Goal: Task Accomplishment & Management: Manage account settings

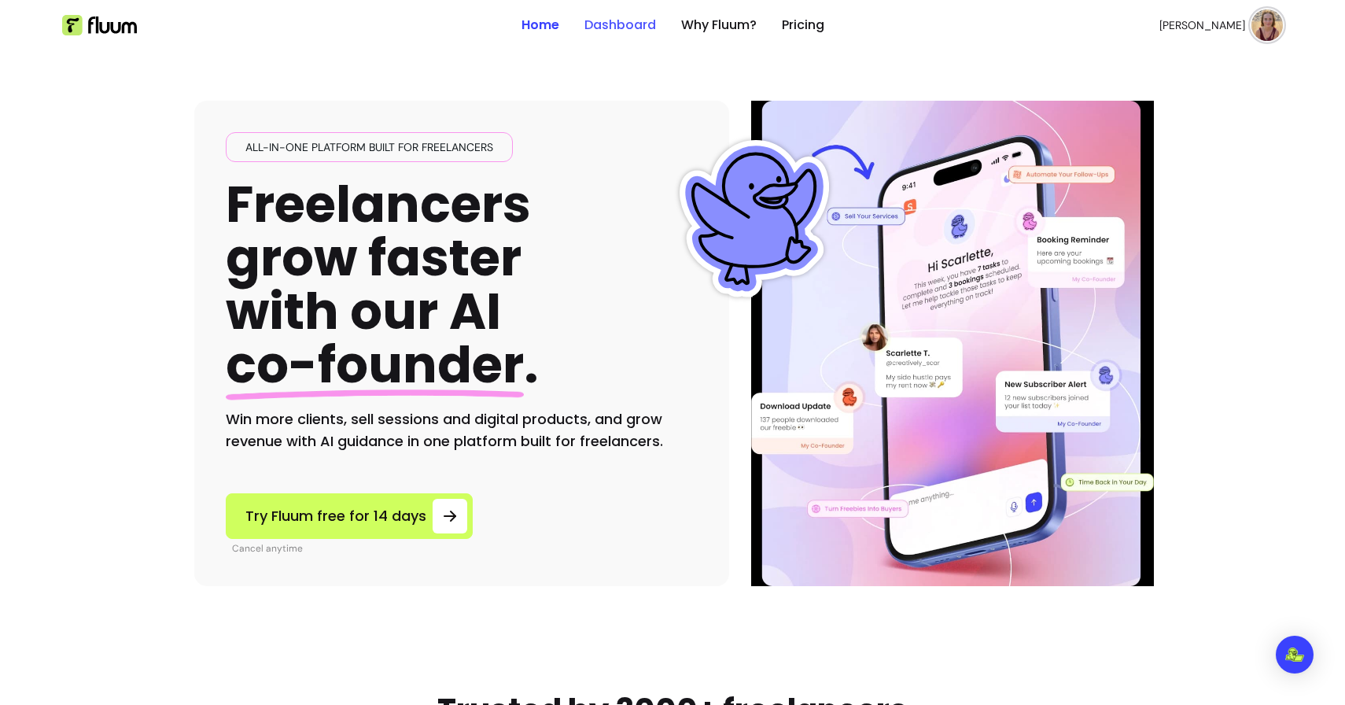
click at [613, 31] on link "Dashboard" at bounding box center [621, 25] width 72 height 19
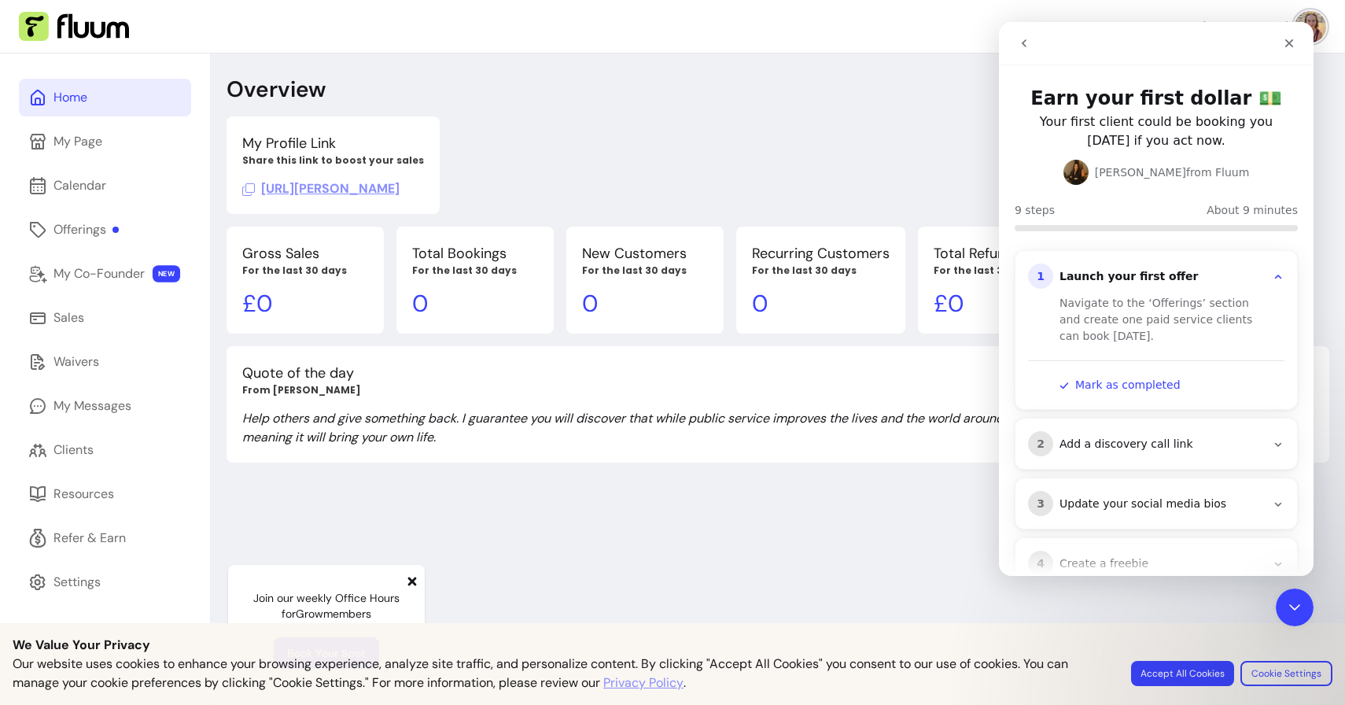
click at [883, 143] on div "My Profile Link Share this link to boost your sales [URL][PERSON_NAME]" at bounding box center [778, 165] width 1103 height 98
click at [21, 130] on link "My Page" at bounding box center [105, 142] width 172 height 38
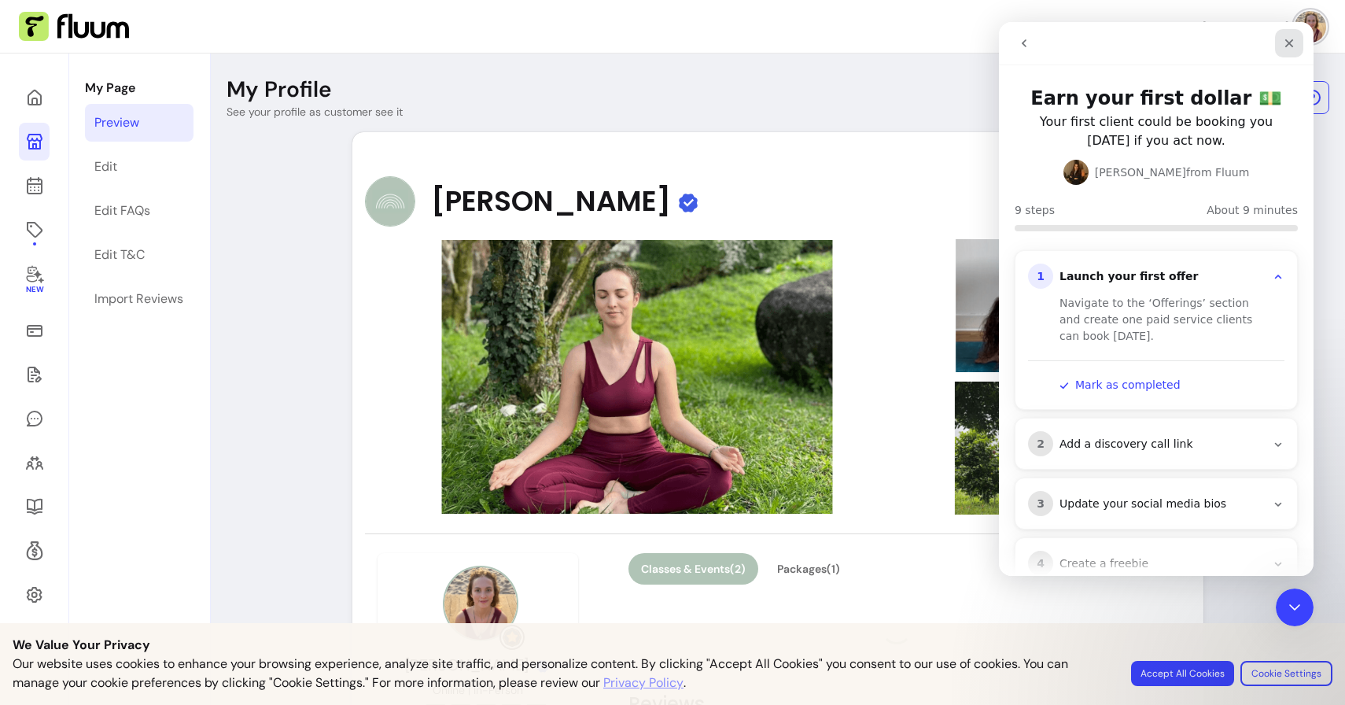
click at [1288, 42] on icon "Close" at bounding box center [1289, 43] width 9 height 9
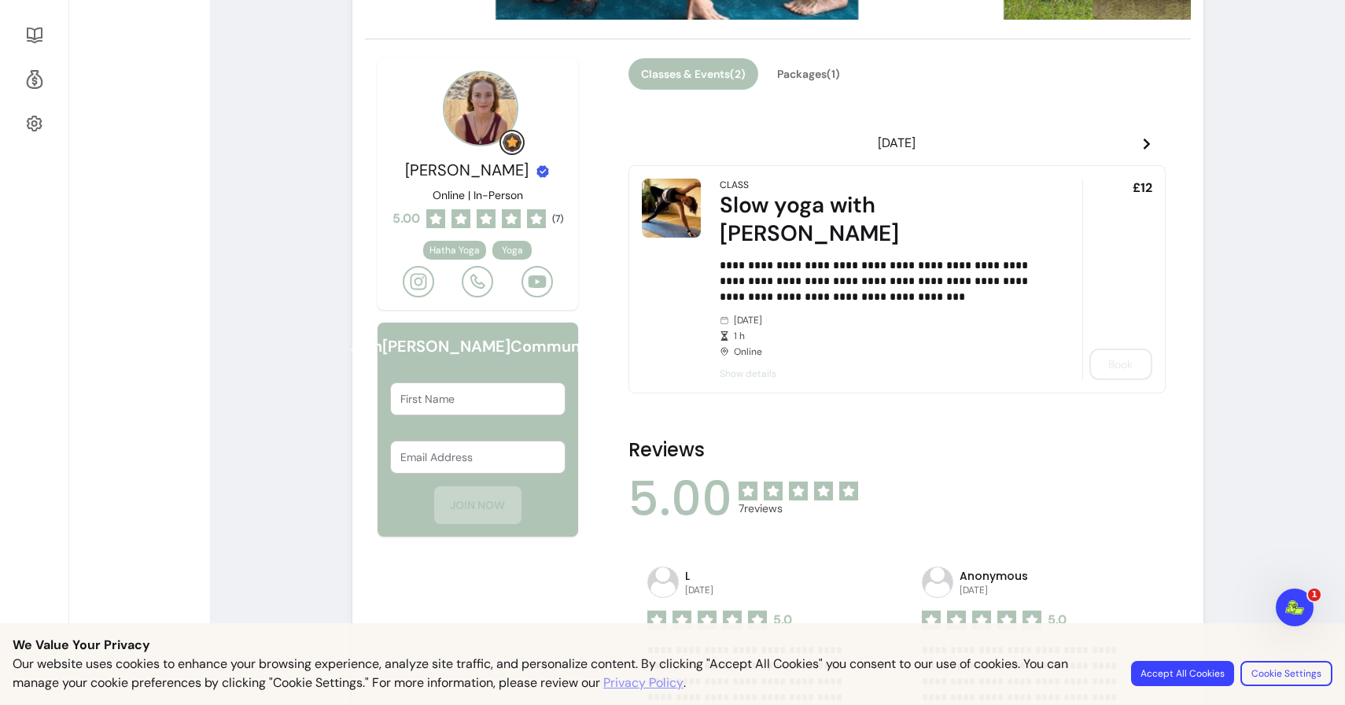
scroll to position [477, 0]
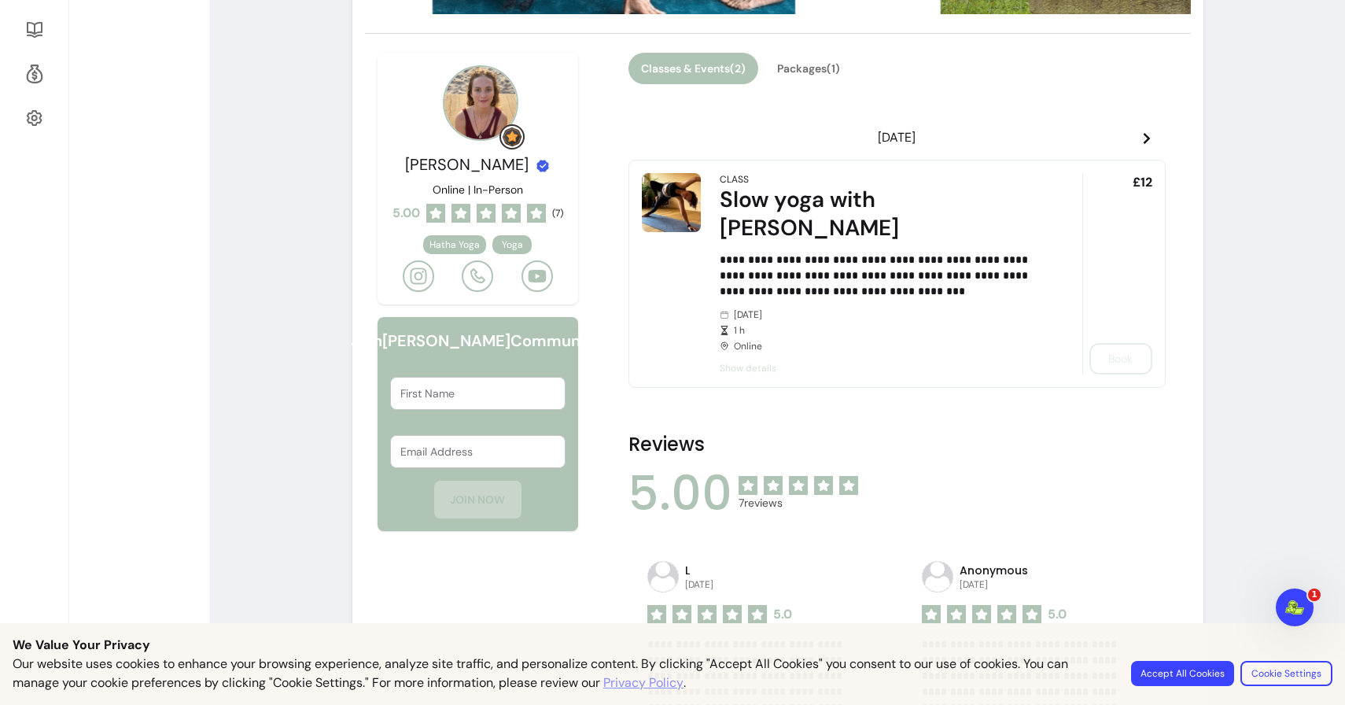
click at [1105, 336] on div "£12 Book" at bounding box center [1118, 273] width 70 height 201
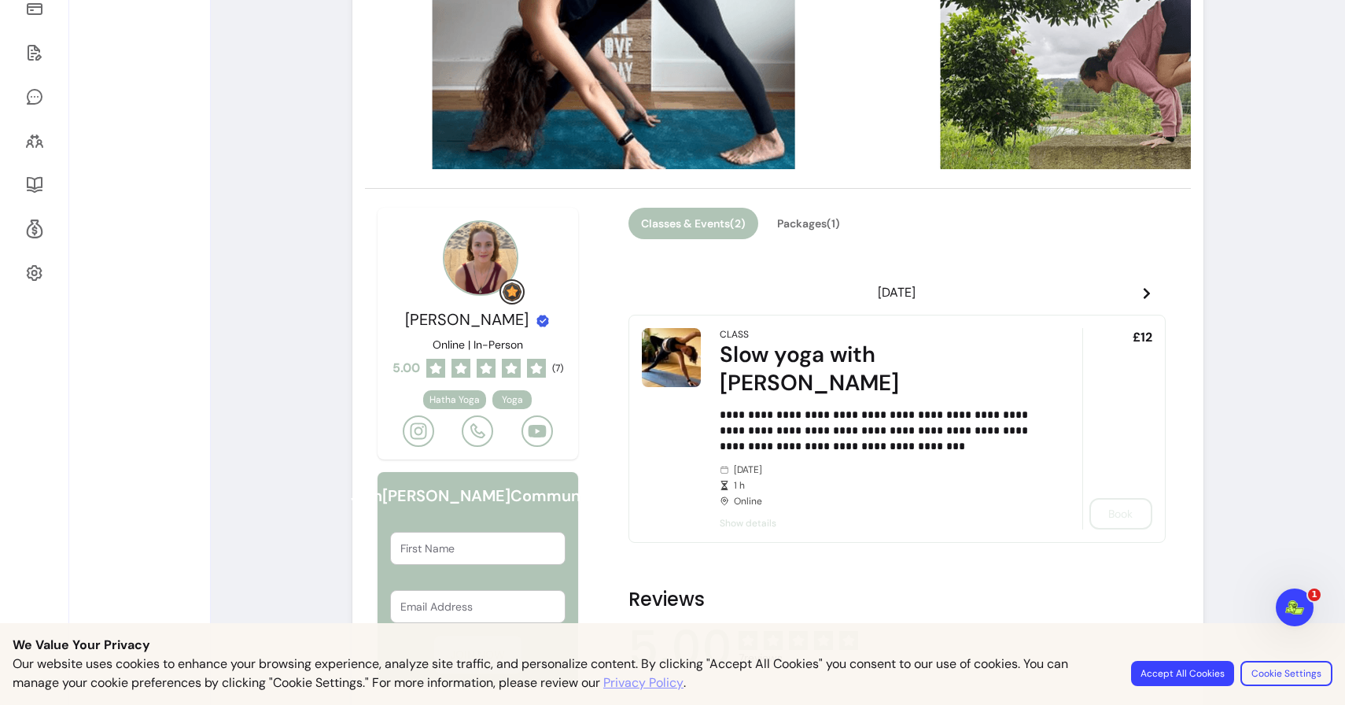
scroll to position [0, 0]
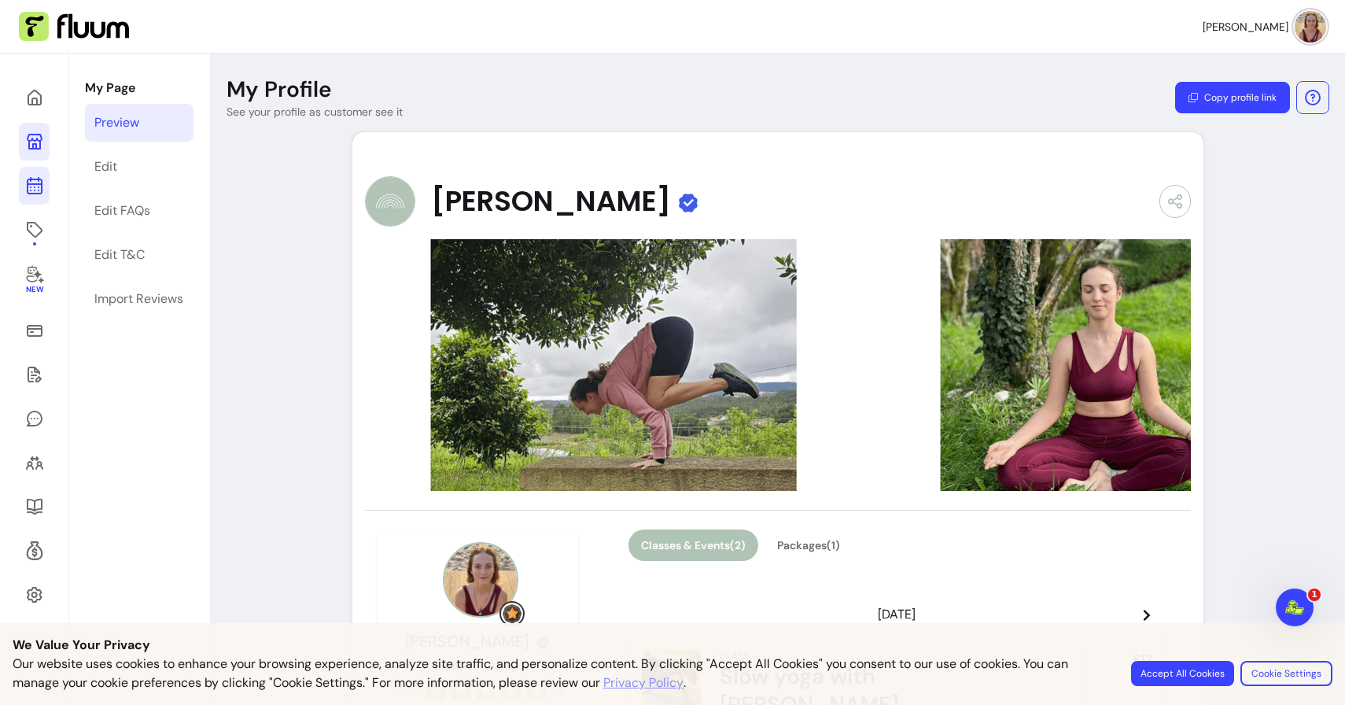
click at [35, 187] on icon at bounding box center [34, 185] width 19 height 19
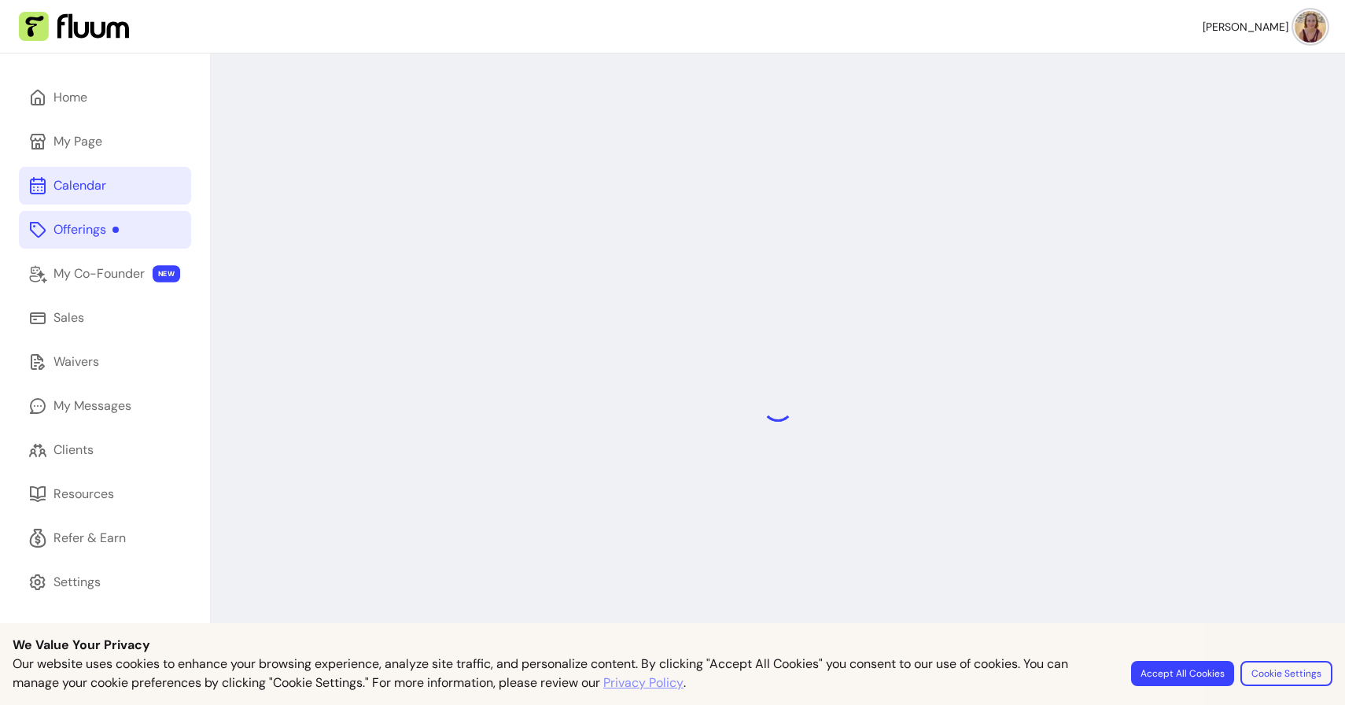
click at [35, 236] on icon at bounding box center [37, 229] width 19 height 19
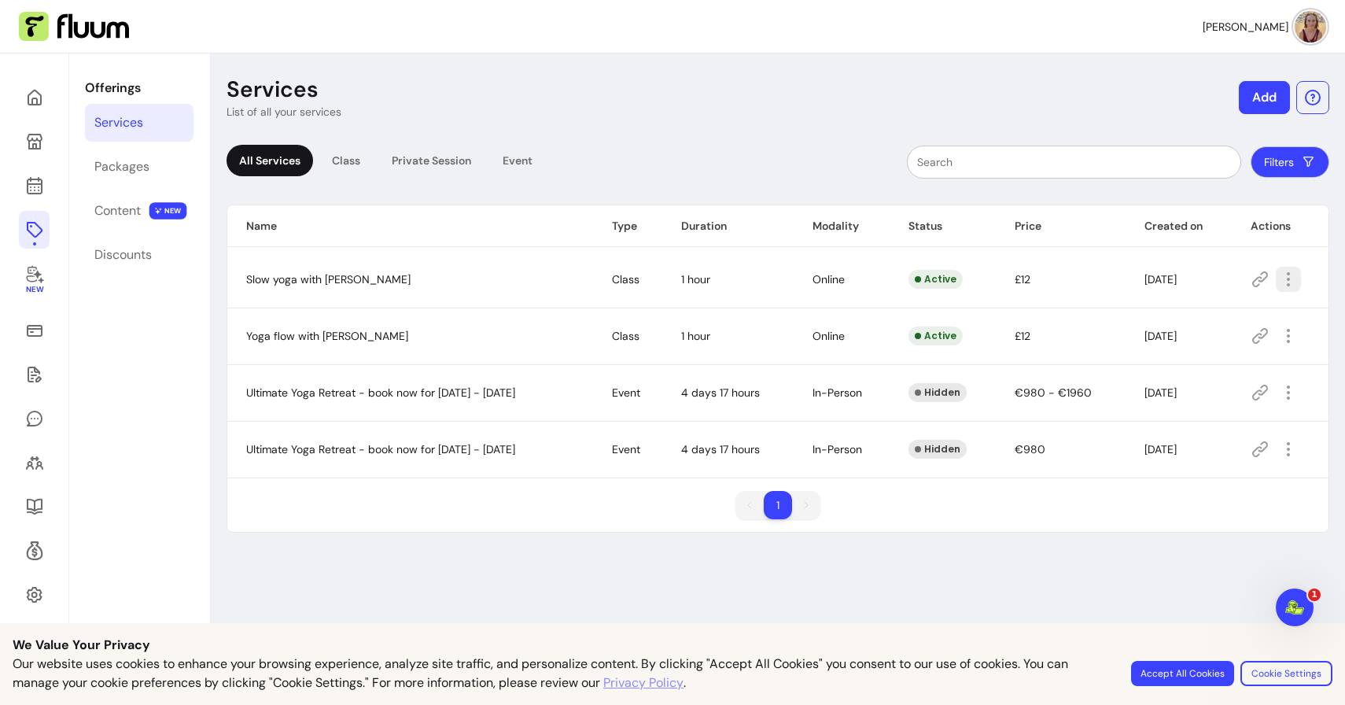
click at [1295, 281] on icon "button" at bounding box center [1288, 279] width 19 height 19
click at [1230, 366] on span "Copy Share Link" at bounding box center [1235, 360] width 115 height 16
click at [120, 244] on link "Discounts" at bounding box center [139, 255] width 109 height 38
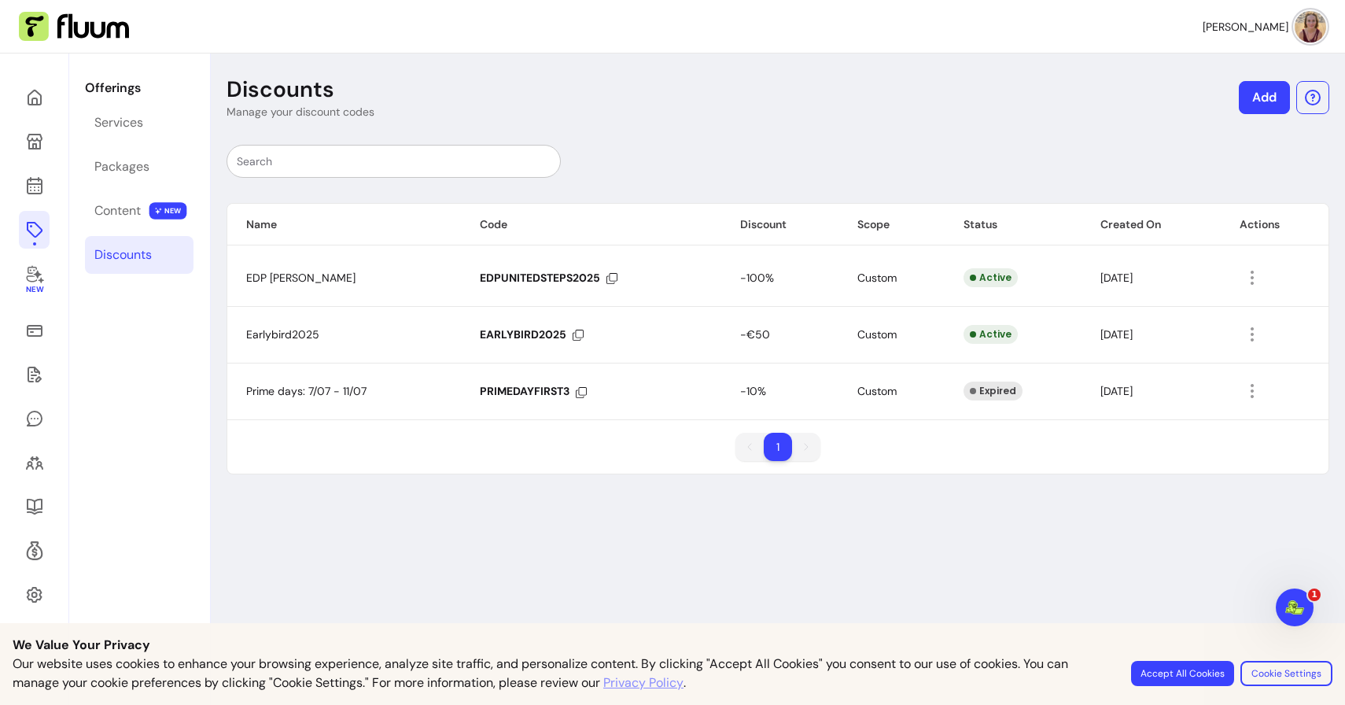
click at [1257, 99] on link "Add" at bounding box center [1264, 97] width 51 height 33
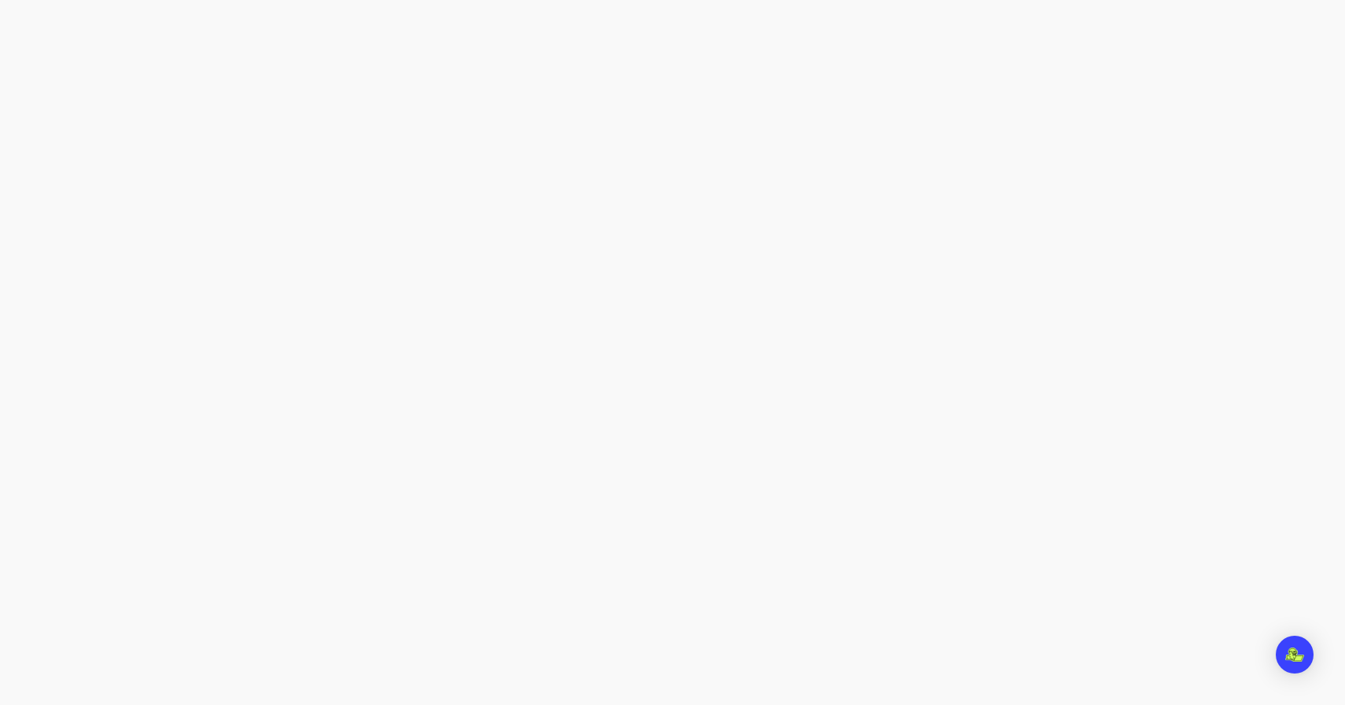
select select "****"
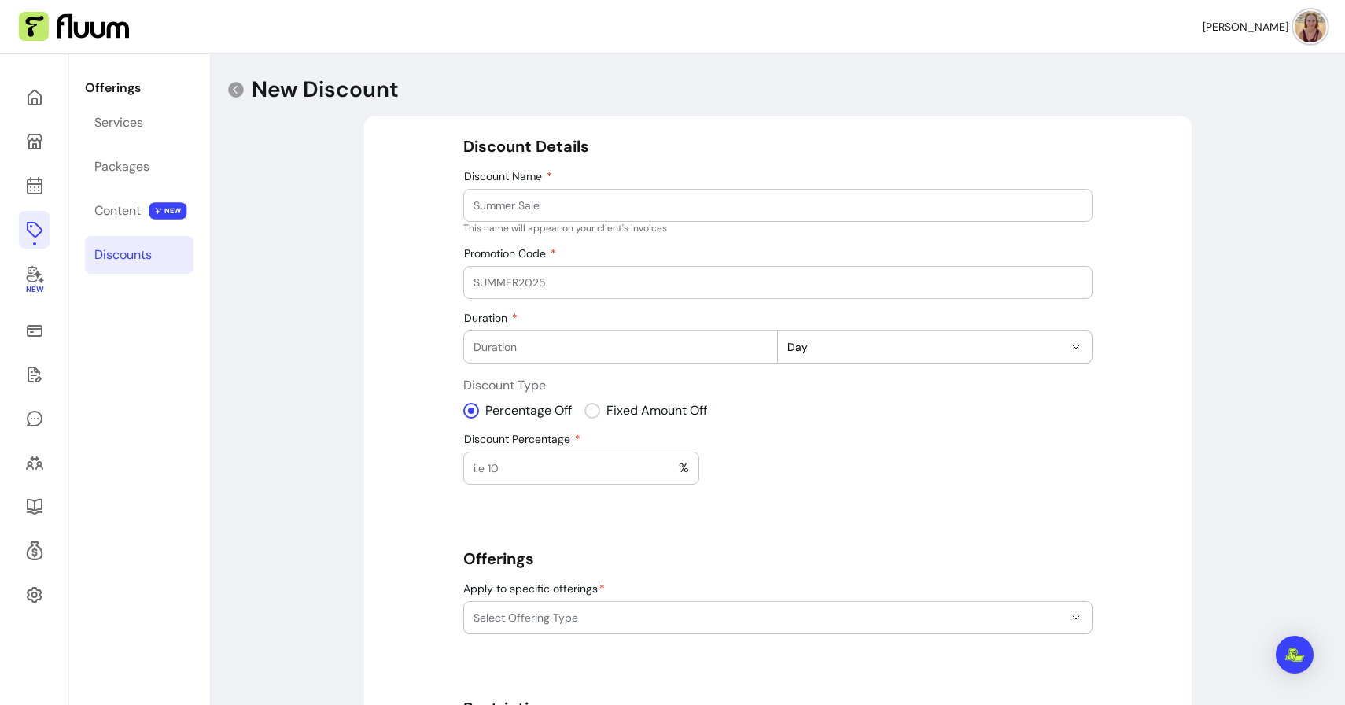
click at [812, 204] on input "Discount Name" at bounding box center [778, 205] width 609 height 16
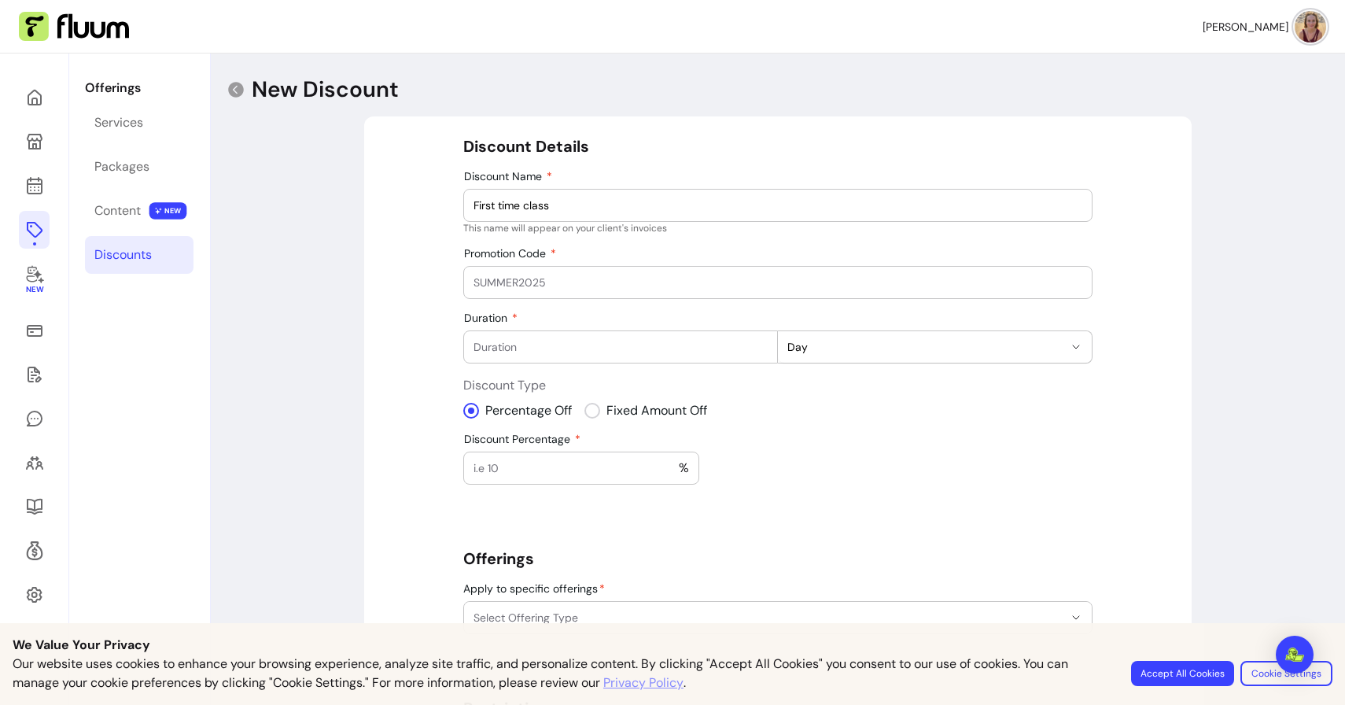
type input "First time class"
click at [700, 283] on input "Promotion Code" at bounding box center [778, 283] width 609 height 16
type input "C"
type input "MELANIE"
click at [671, 352] on input "Duration" at bounding box center [621, 347] width 294 height 16
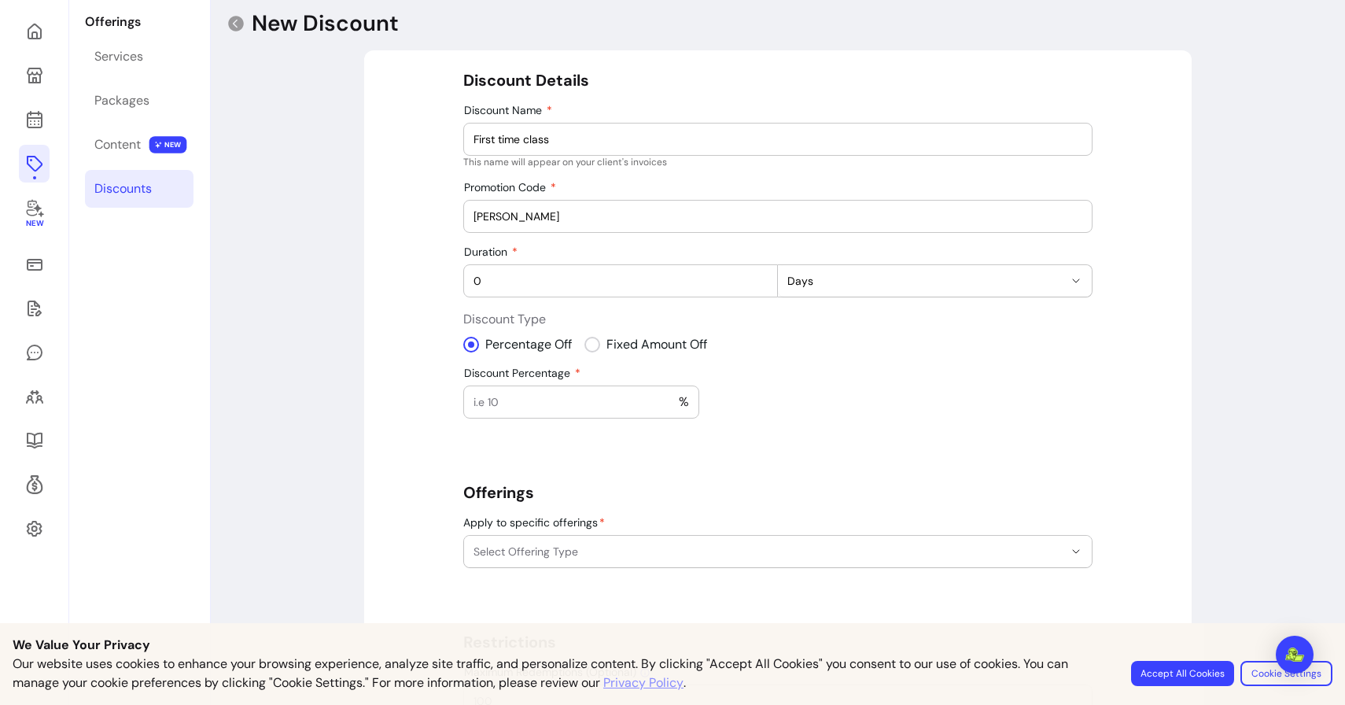
scroll to position [74, 0]
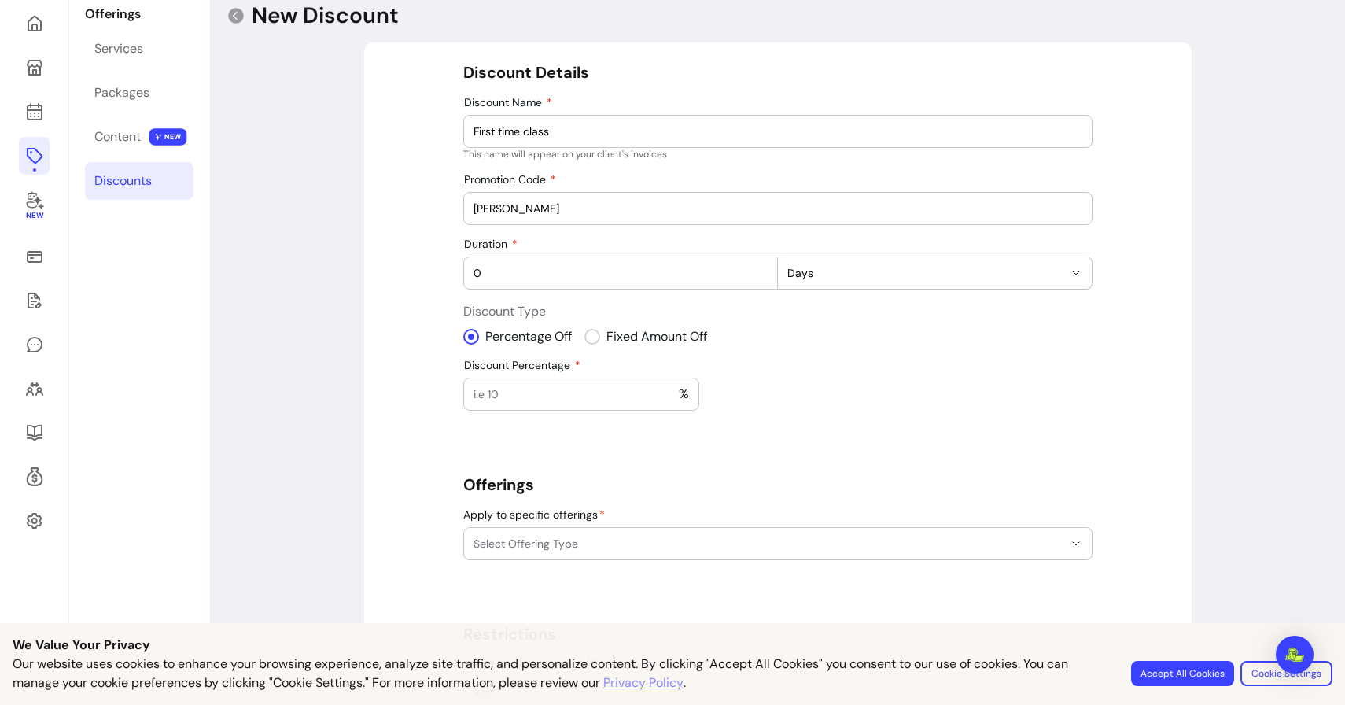
type input "0"
click at [841, 299] on div "**********" at bounding box center [777, 407] width 629 height 692
click at [826, 275] on span "Days" at bounding box center [925, 273] width 276 height 16
click at [768, 316] on span "Discount Type" at bounding box center [777, 311] width 629 height 19
click at [706, 278] on input "0" at bounding box center [621, 273] width 294 height 16
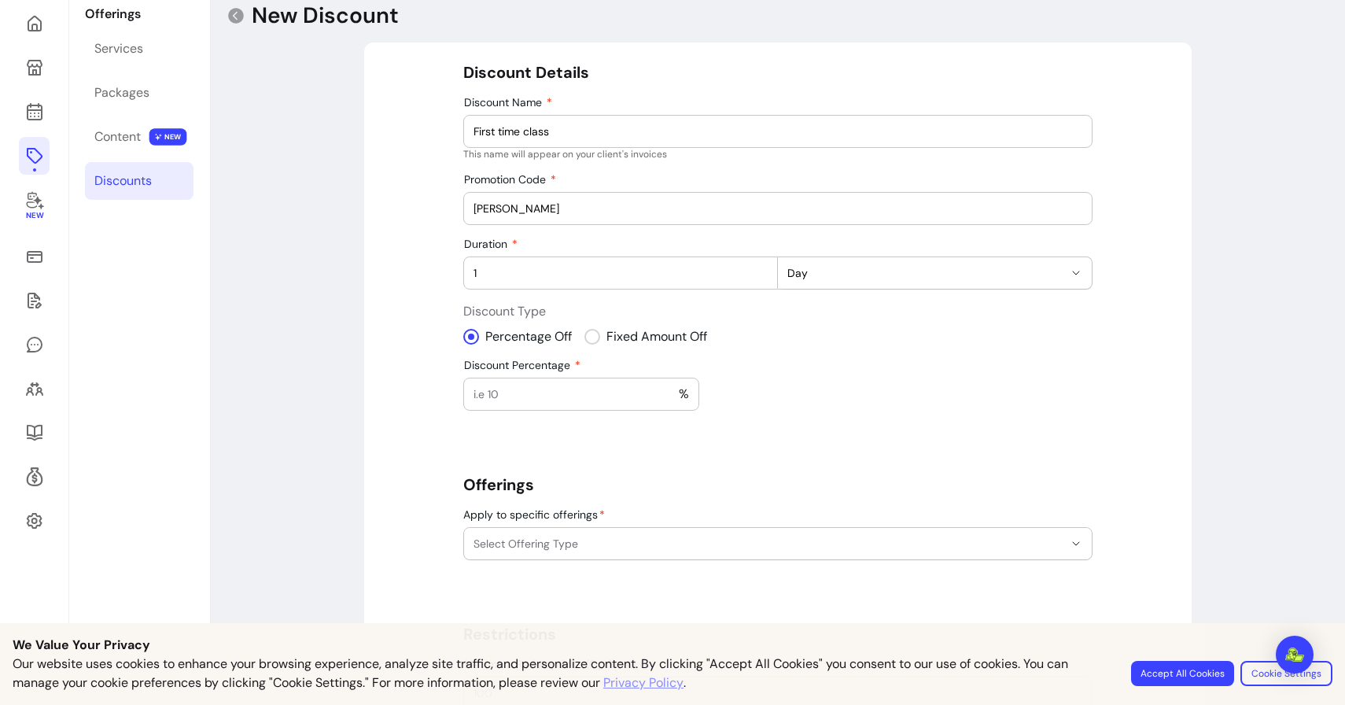
type input "1"
click at [835, 270] on span "Day" at bounding box center [925, 273] width 276 height 16
click at [813, 360] on span "Month" at bounding box center [927, 365] width 273 height 16
select select "******"
click at [733, 326] on div "Discount Type Percentage Off Fixed Amount Off" at bounding box center [777, 324] width 629 height 44
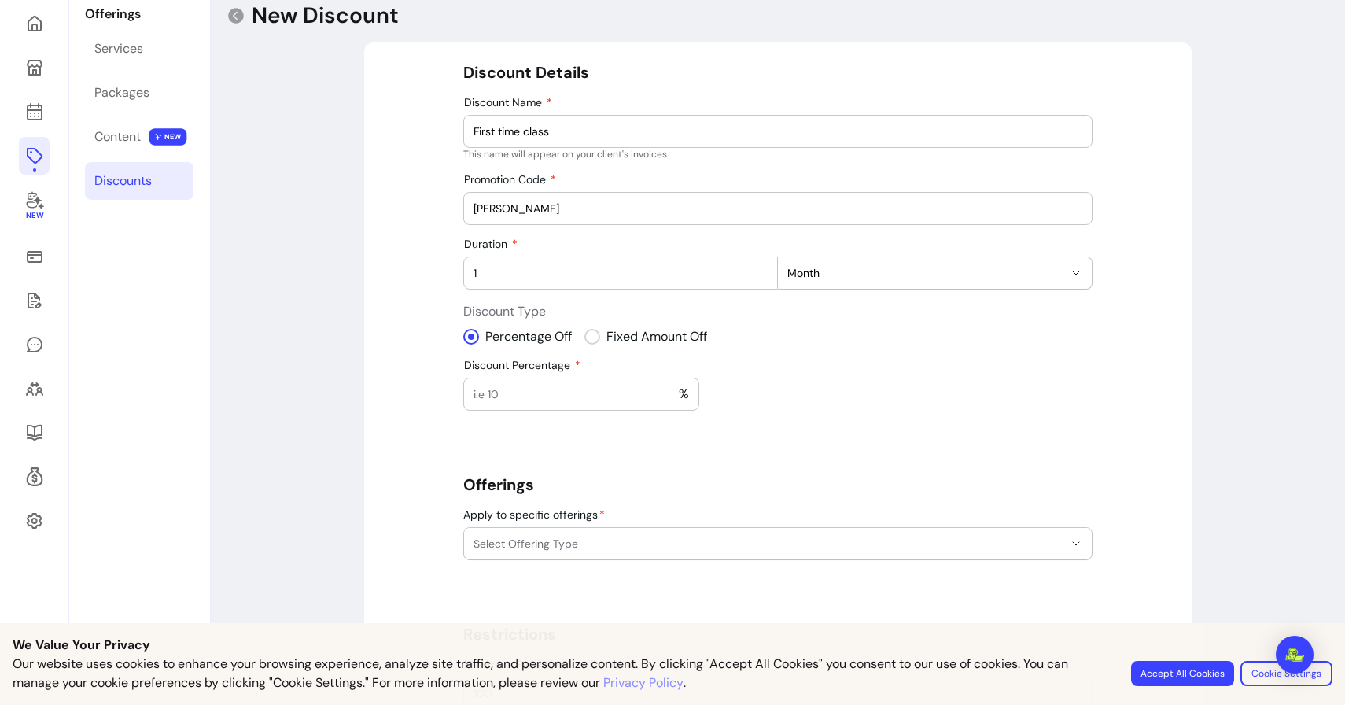
click at [554, 387] on input "Discount Percentage" at bounding box center [576, 394] width 205 height 16
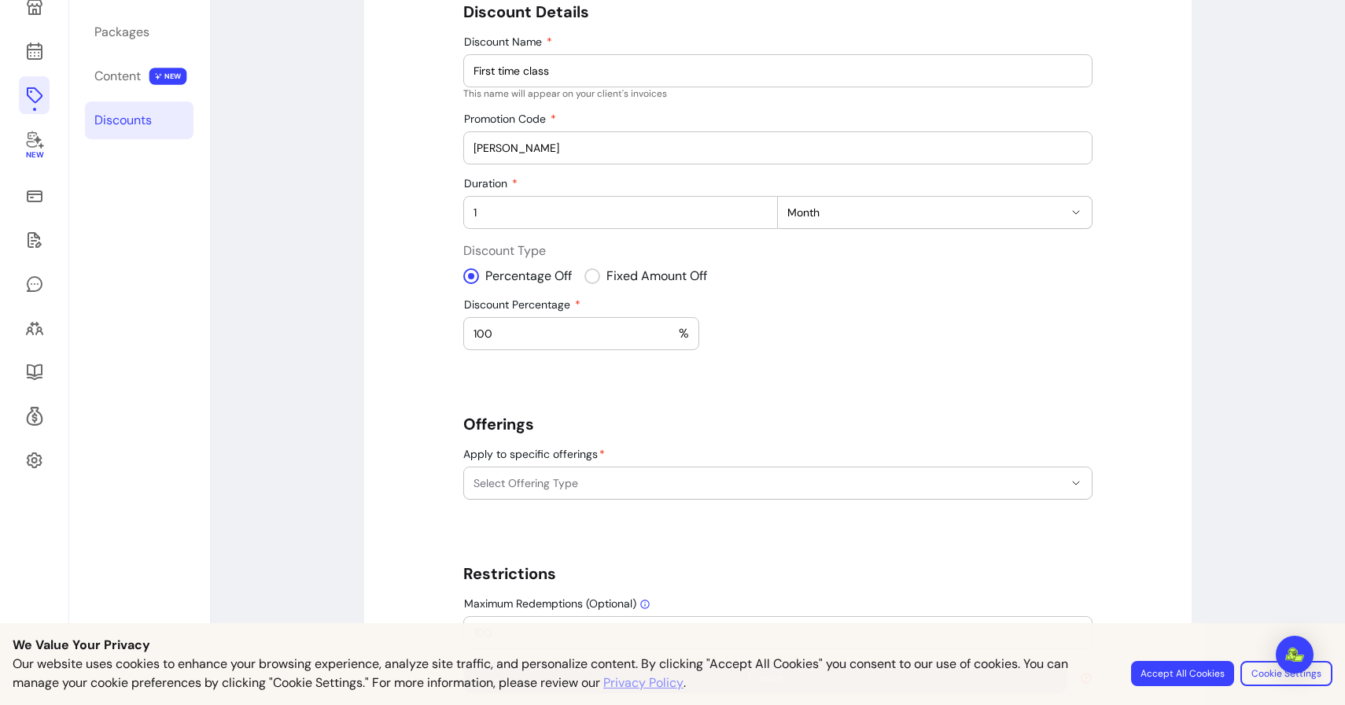
scroll to position [164, 0]
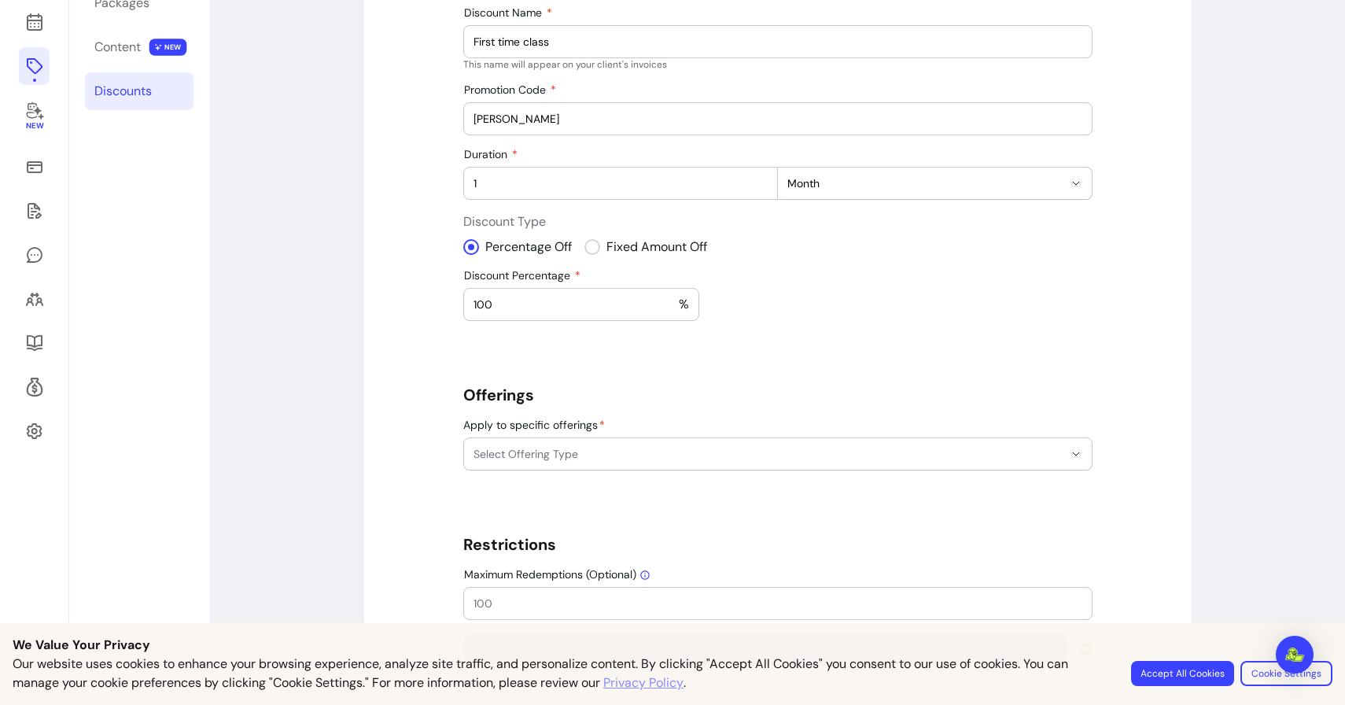
type input "100"
click at [598, 453] on span "Select Offering Type" at bounding box center [769, 454] width 590 height 16
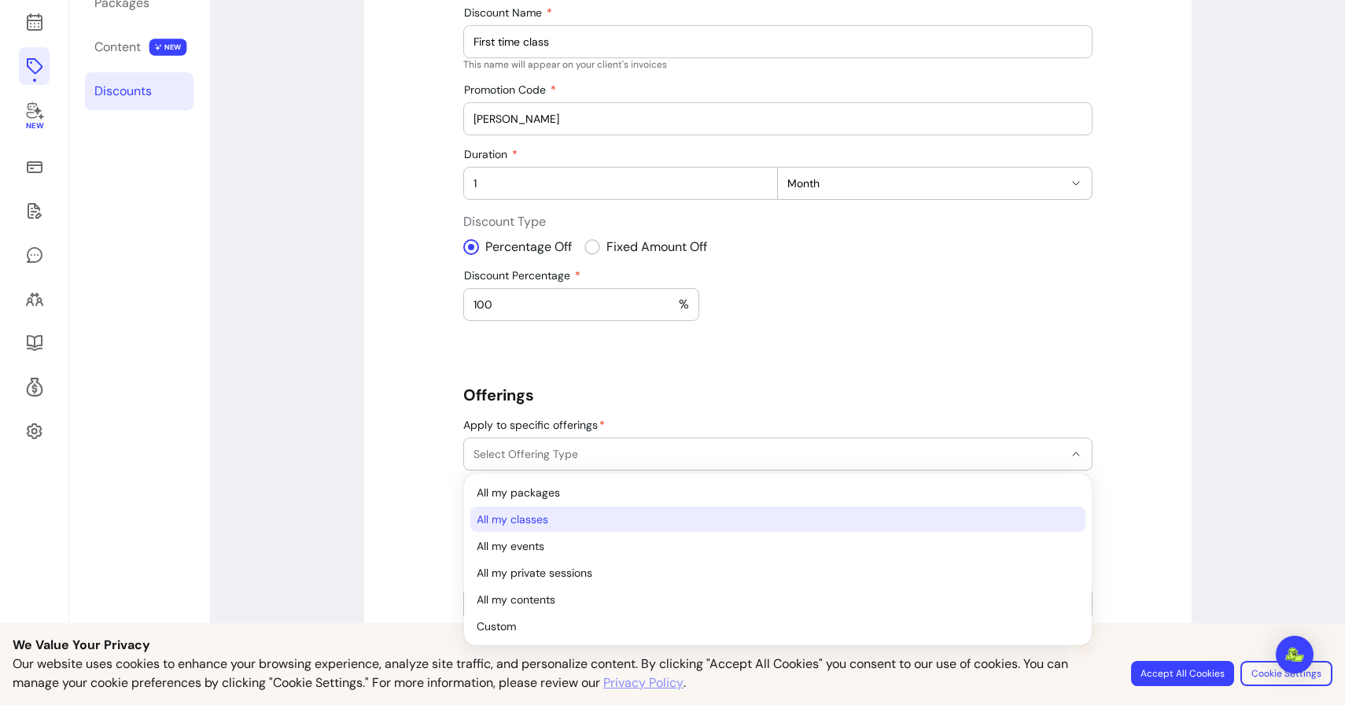
click at [581, 519] on span "All my classes" at bounding box center [770, 519] width 587 height 16
select select "*******"
click at [581, 519] on span "All my classes" at bounding box center [770, 519] width 587 height 16
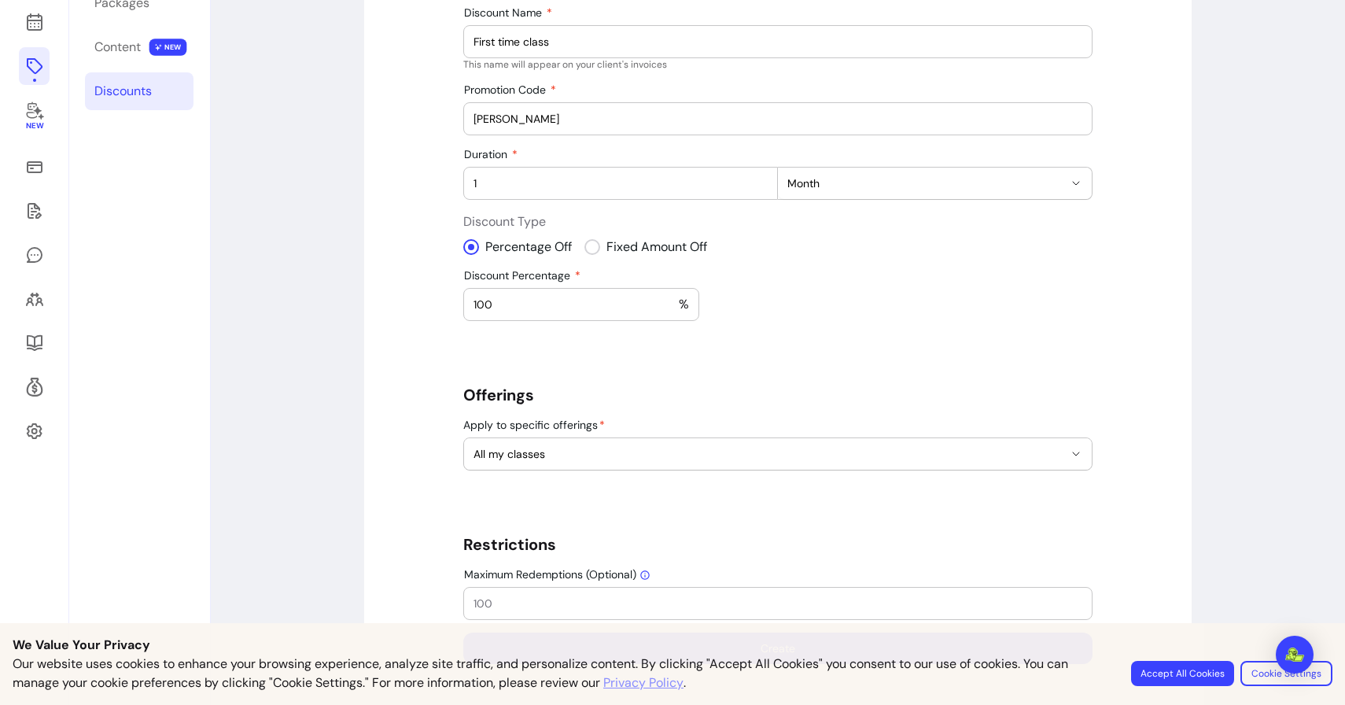
click at [1204, 526] on div "**********" at bounding box center [778, 297] width 1134 height 815
click at [792, 599] on input "Maximum Redemptions (Optional)" at bounding box center [778, 604] width 609 height 16
click at [1167, 555] on div "**********" at bounding box center [778, 327] width 828 height 749
click at [1159, 687] on div "Our website uses cookies to enhance your browsing experience, analyze site traf…" at bounding box center [673, 674] width 1320 height 38
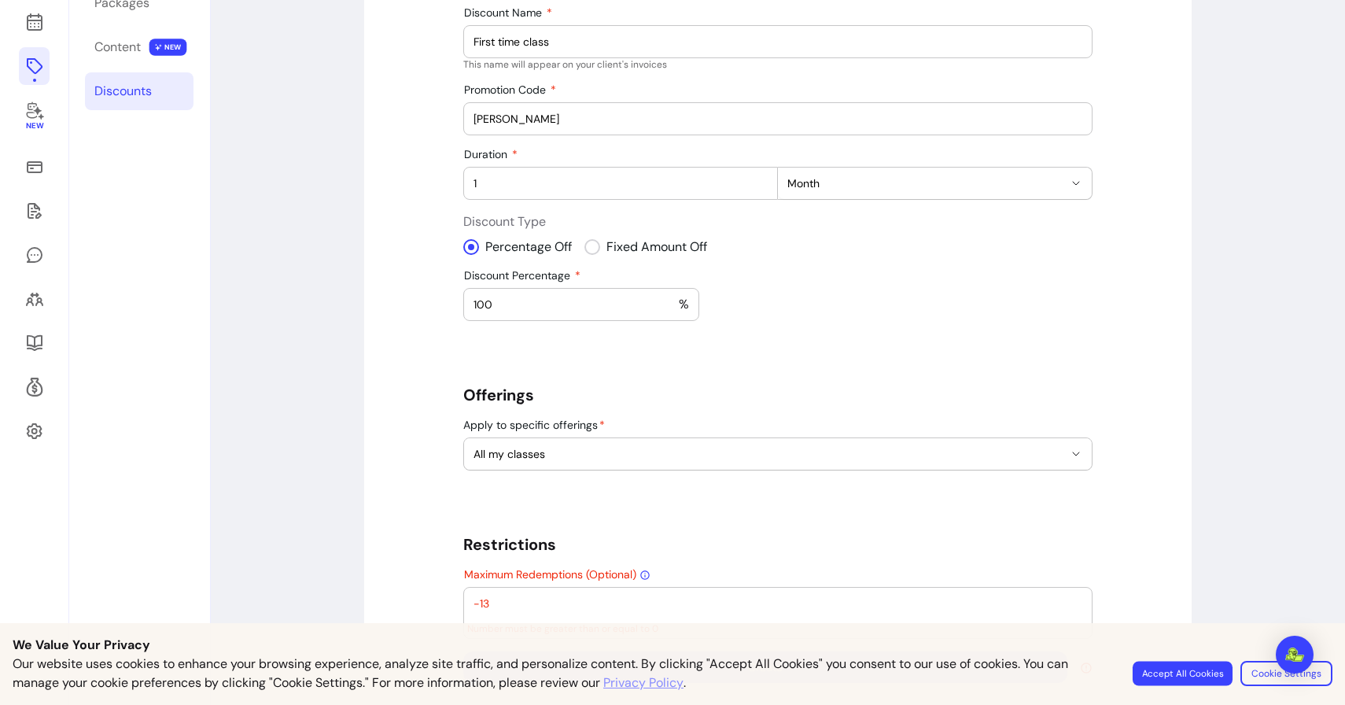
click at [1152, 671] on button "Accept All Cookies" at bounding box center [1183, 673] width 100 height 24
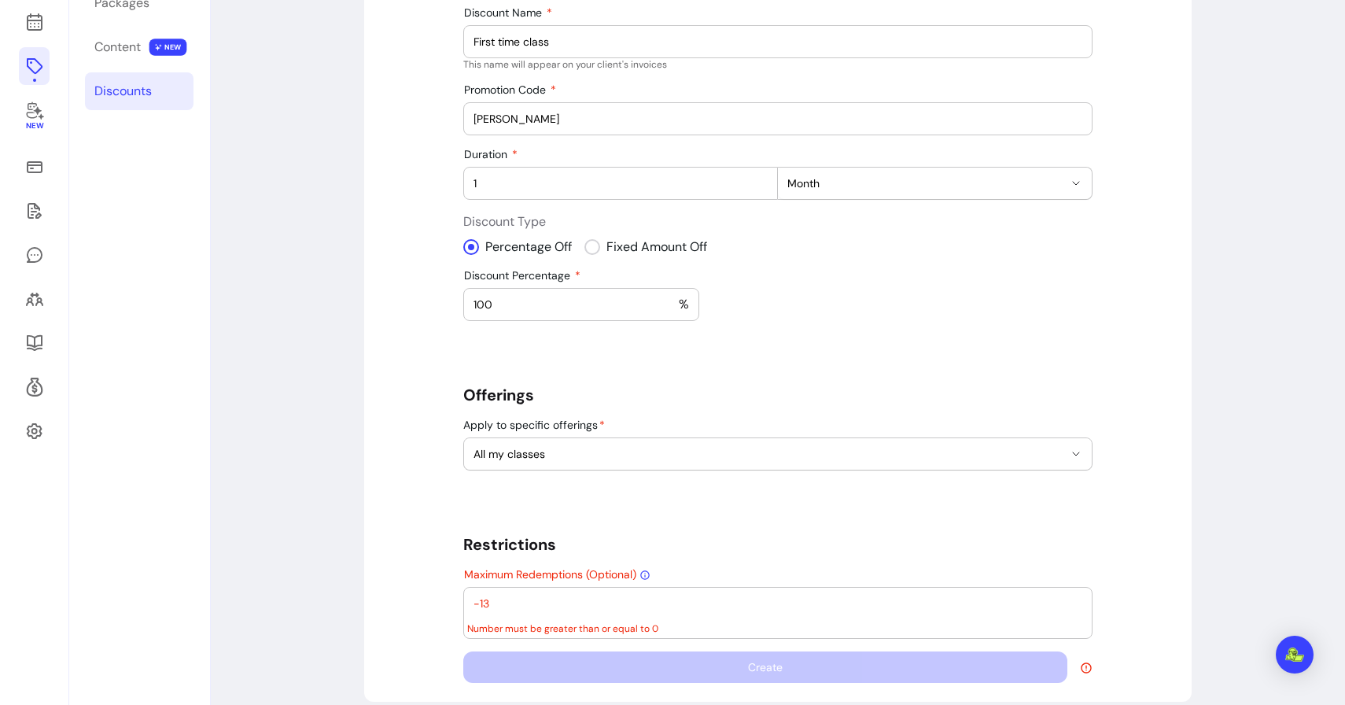
click at [633, 591] on div "-13" at bounding box center [778, 603] width 609 height 31
type input "-1"
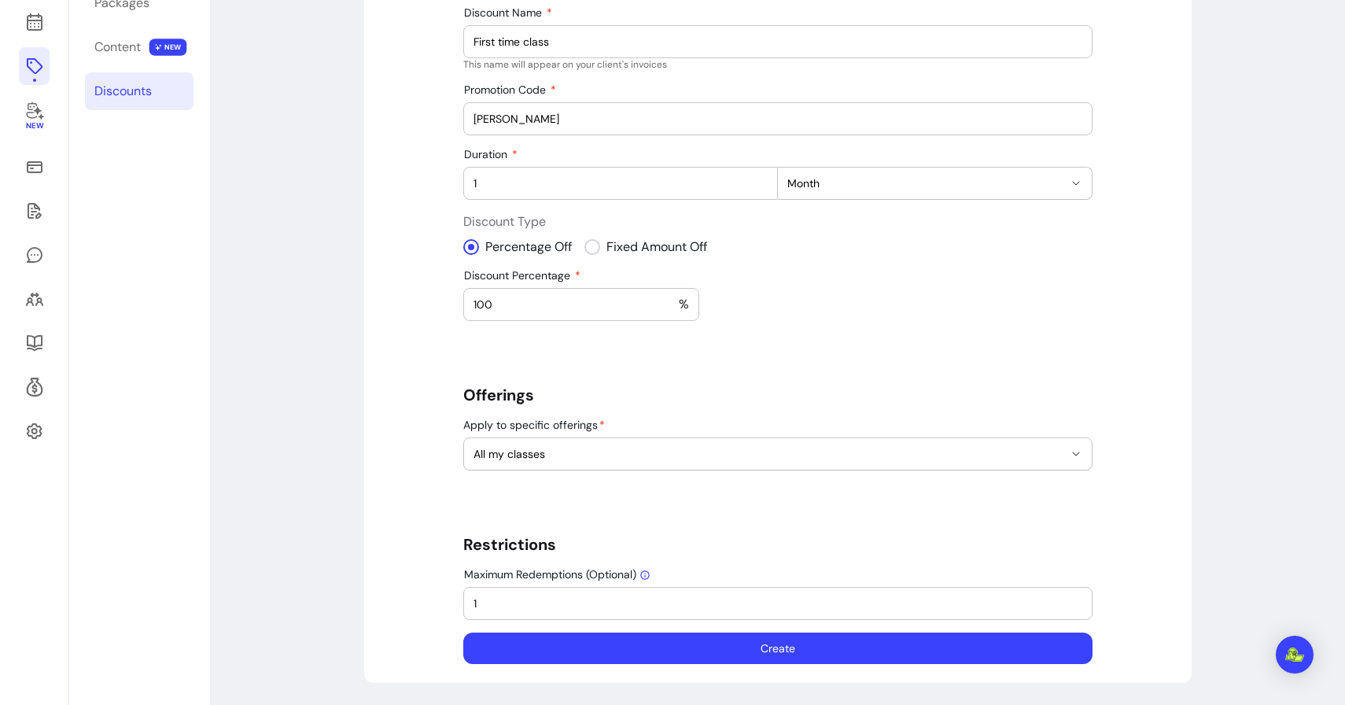
type input "1"
click at [580, 644] on button "Create" at bounding box center [777, 648] width 629 height 31
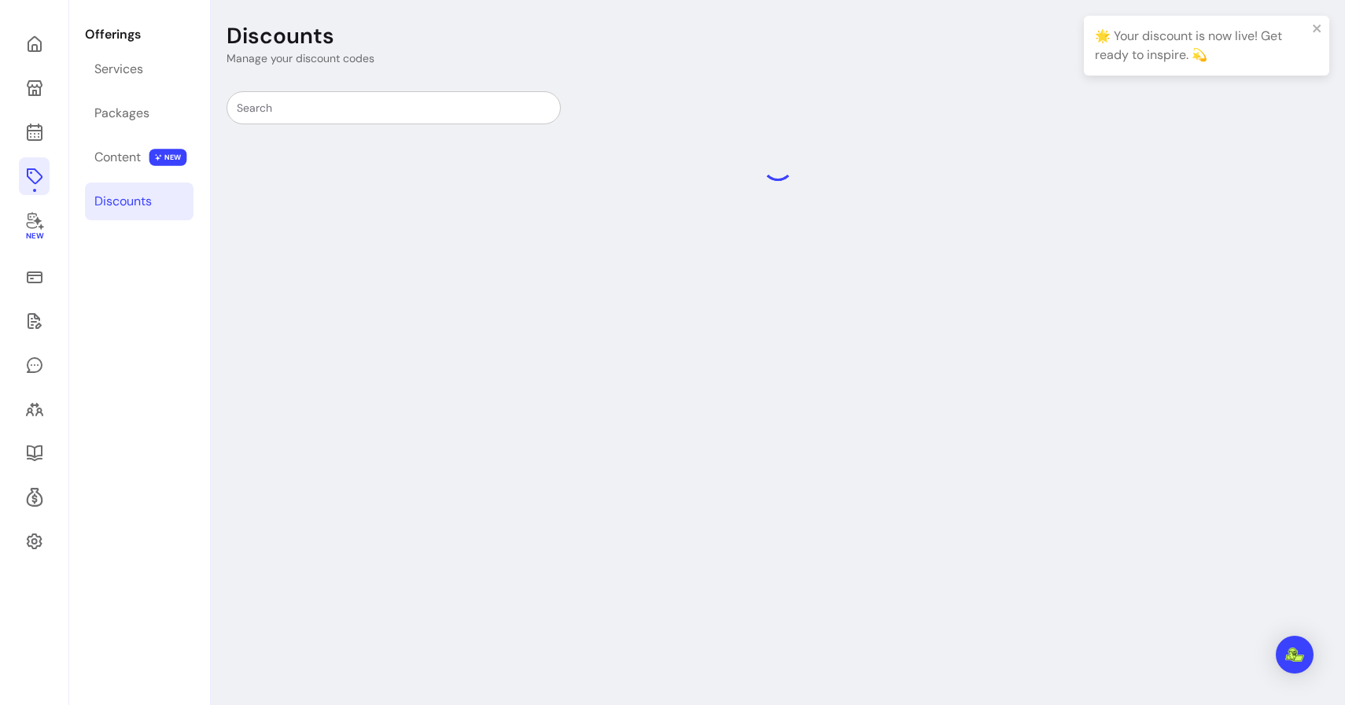
scroll to position [53, 0]
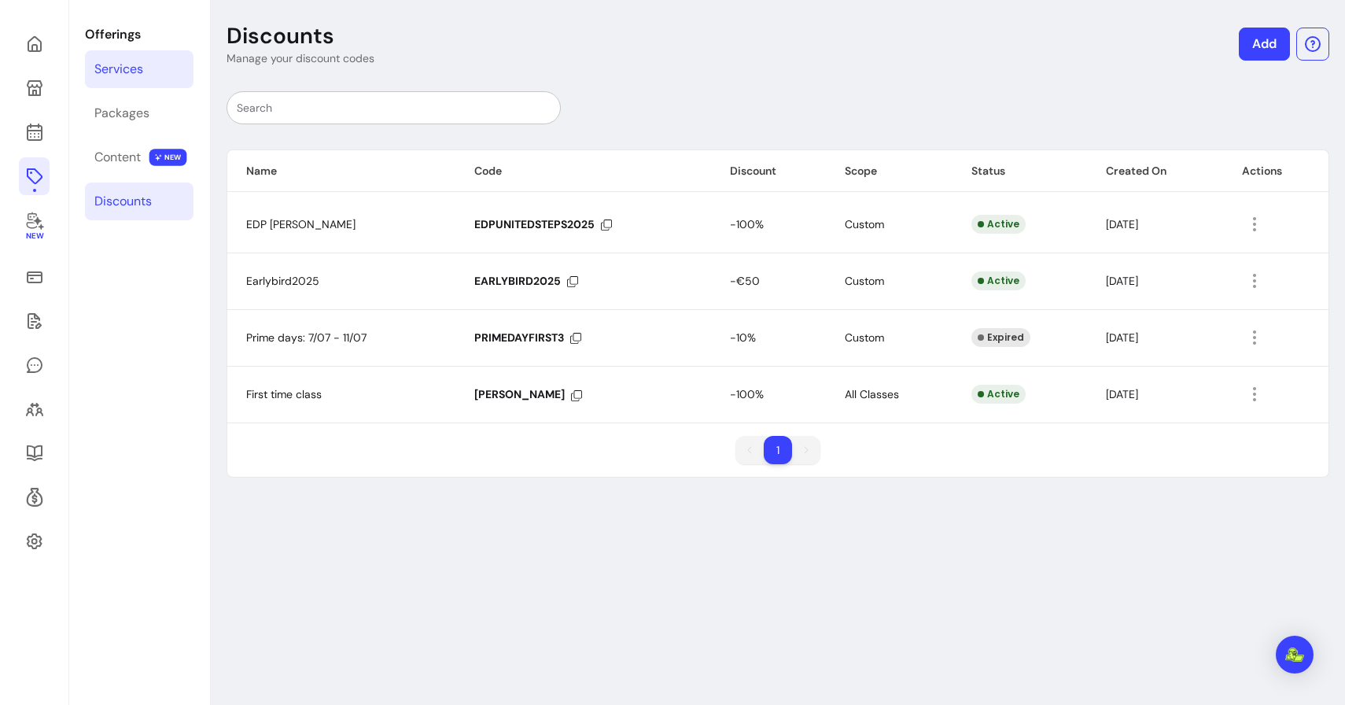
click at [125, 73] on div "Services" at bounding box center [118, 69] width 49 height 19
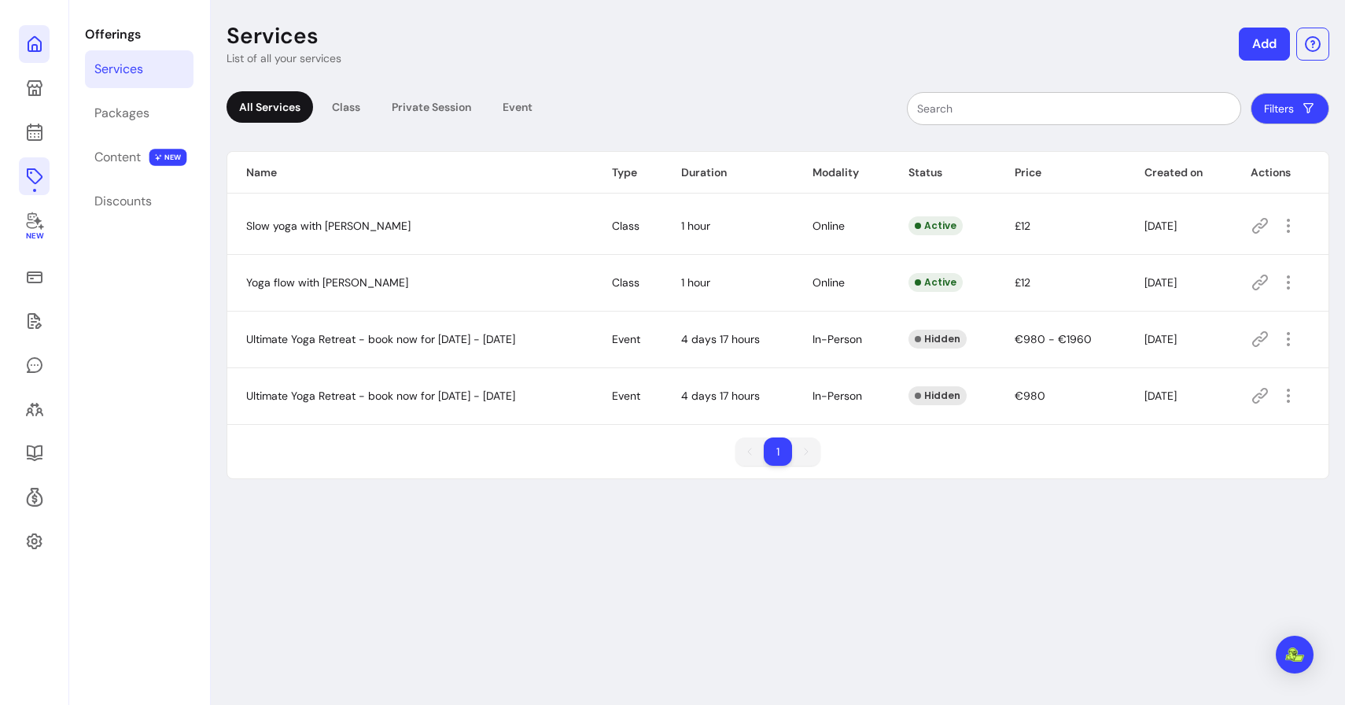
click at [26, 50] on icon at bounding box center [34, 44] width 19 height 19
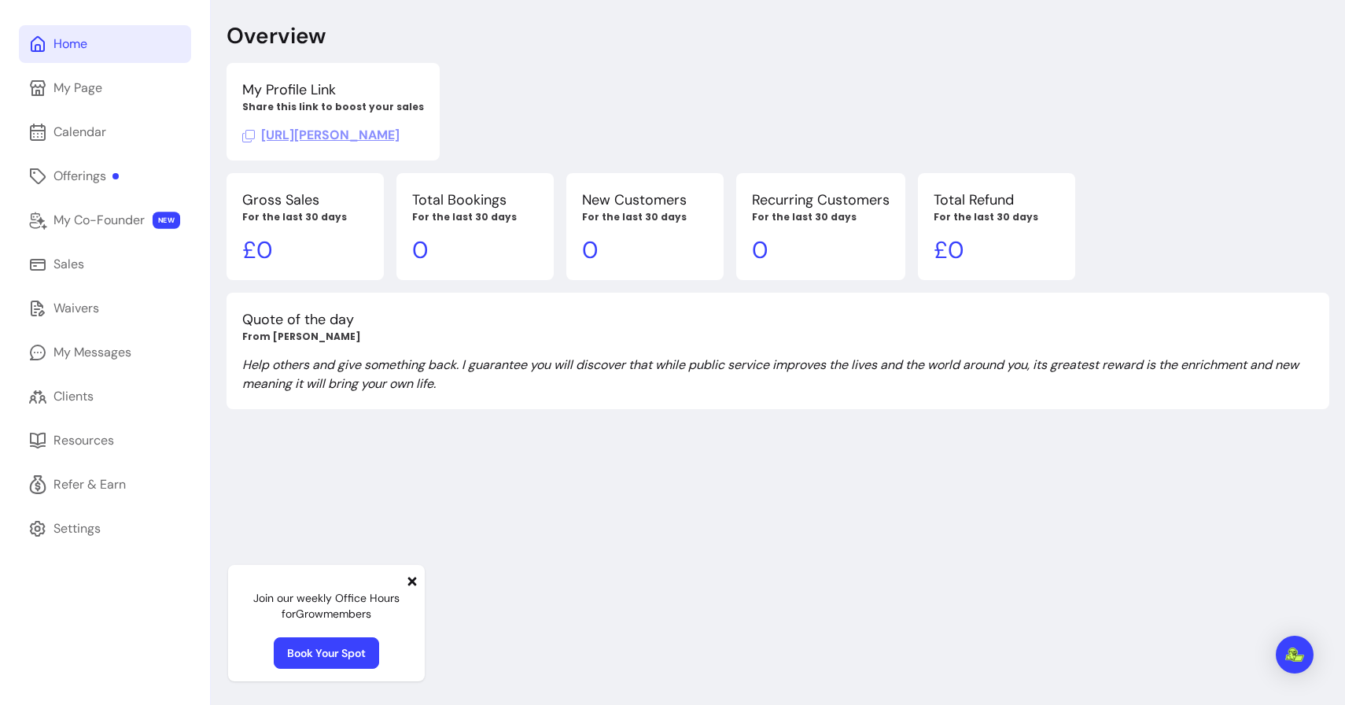
click at [341, 139] on span "[URL][PERSON_NAME]" at bounding box center [320, 135] width 157 height 17
click at [334, 127] on span "[URL][PERSON_NAME]" at bounding box center [320, 135] width 157 height 17
click at [89, 178] on div "Offerings" at bounding box center [85, 176] width 65 height 19
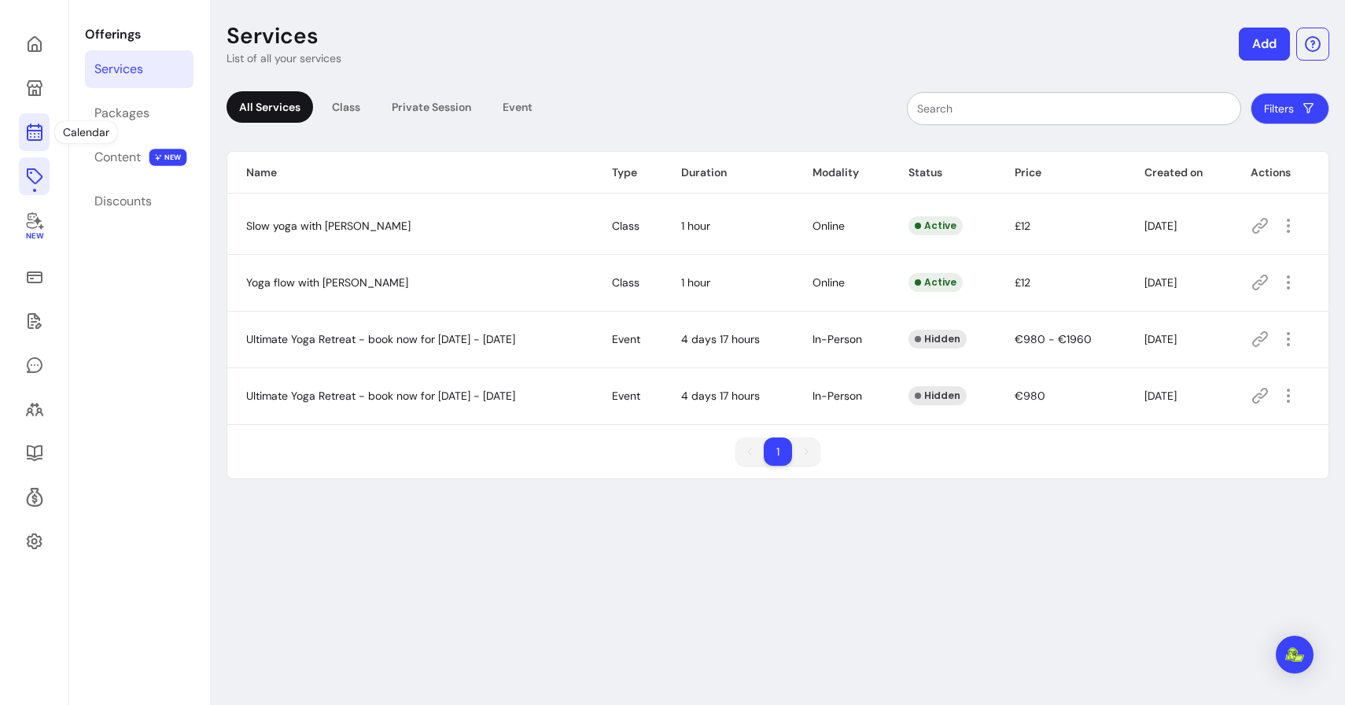
click at [34, 129] on icon at bounding box center [34, 132] width 19 height 19
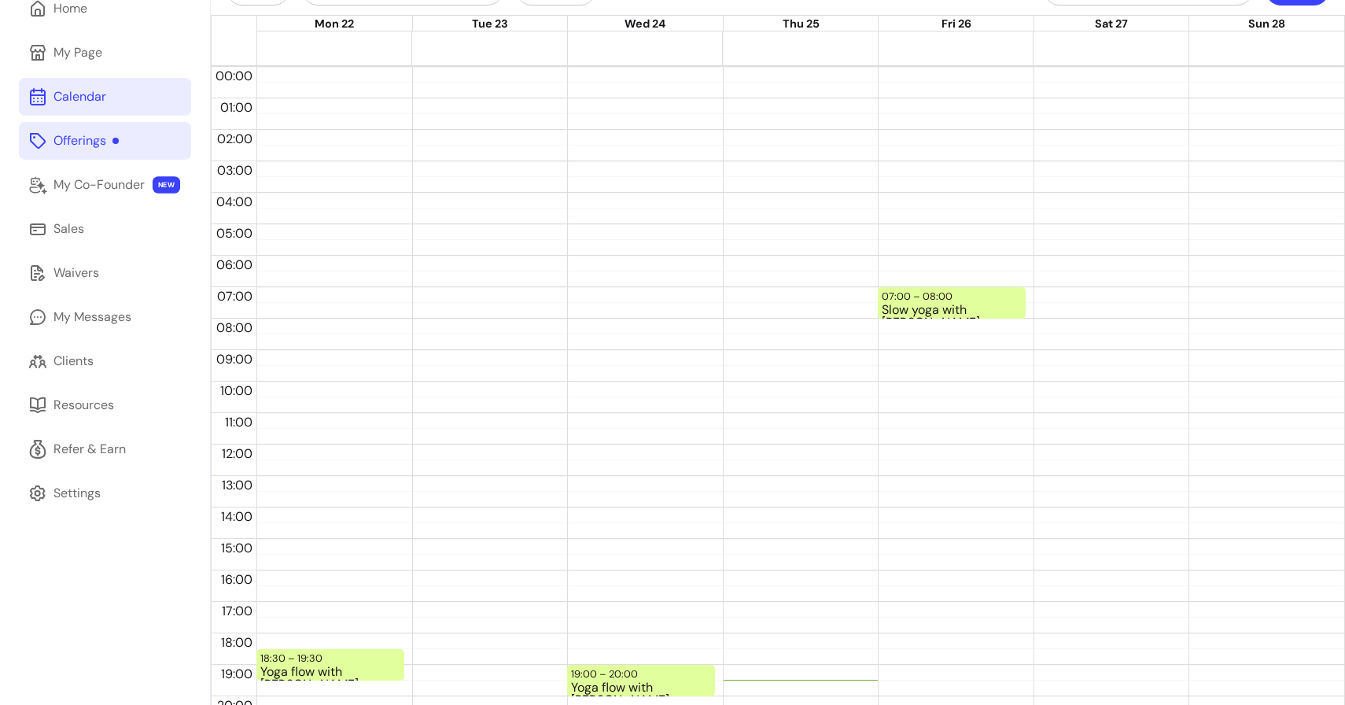
scroll to position [91, 0]
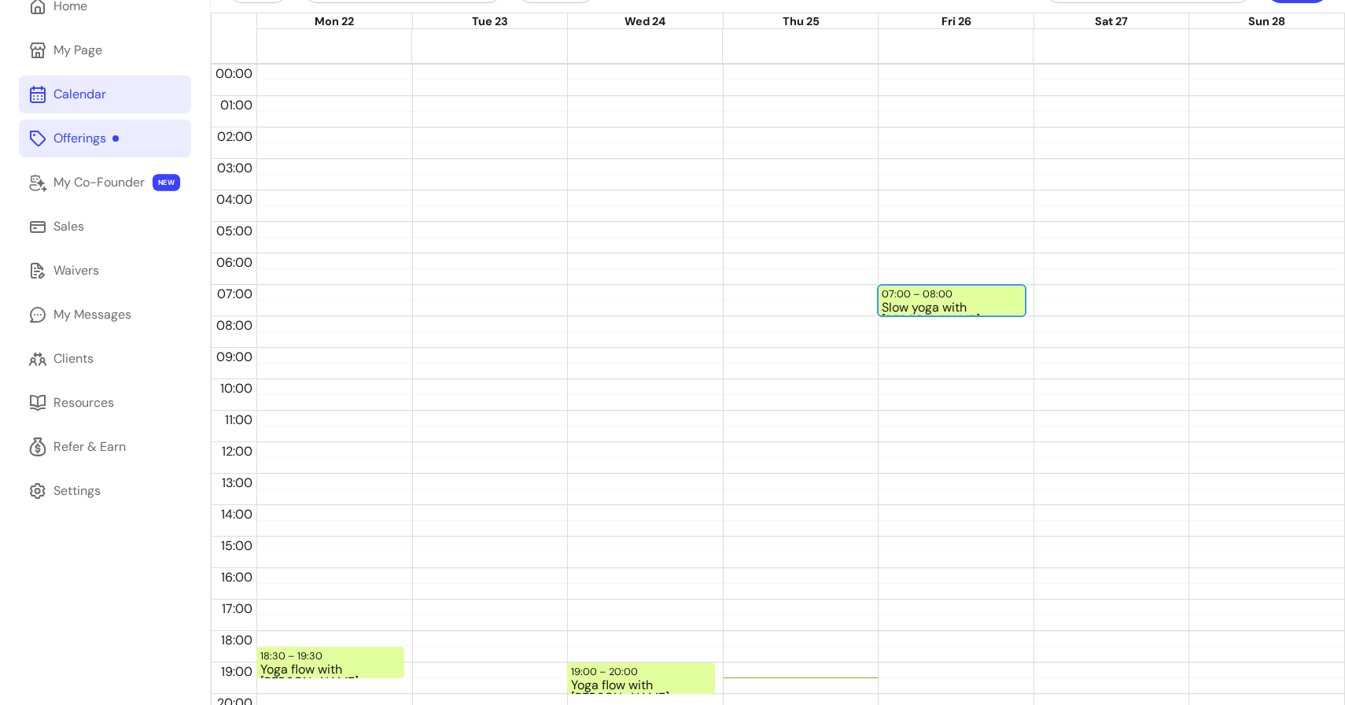
click at [919, 301] on div "Slow yoga with [PERSON_NAME]" at bounding box center [952, 307] width 140 height 13
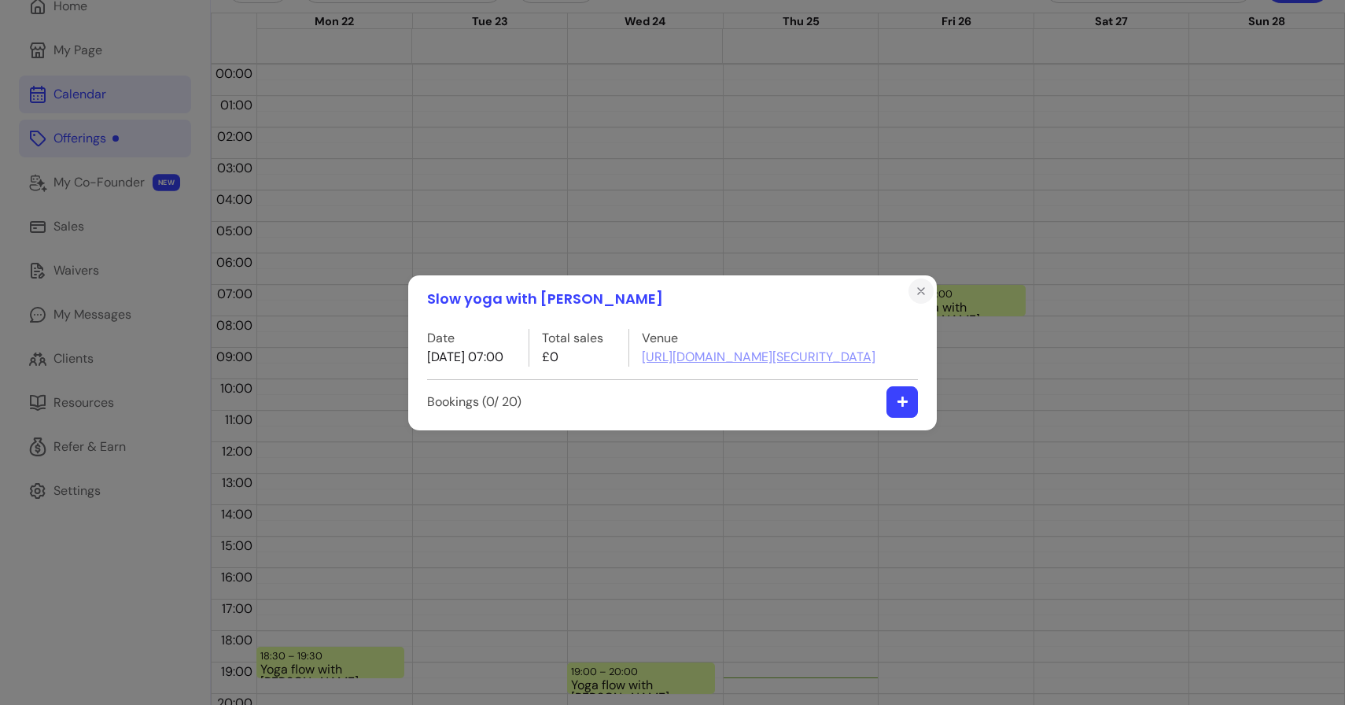
click at [917, 285] on icon "Close" at bounding box center [921, 291] width 13 height 13
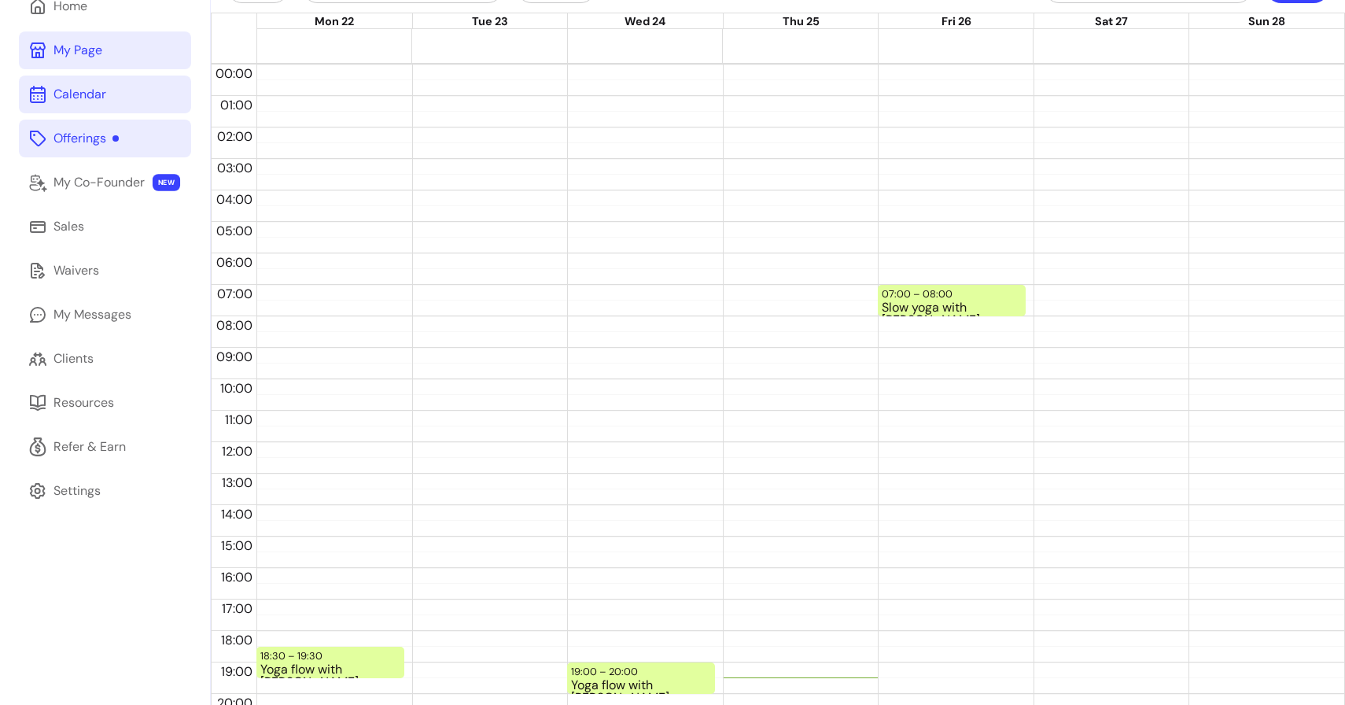
click at [72, 59] on div "My Page" at bounding box center [77, 50] width 49 height 19
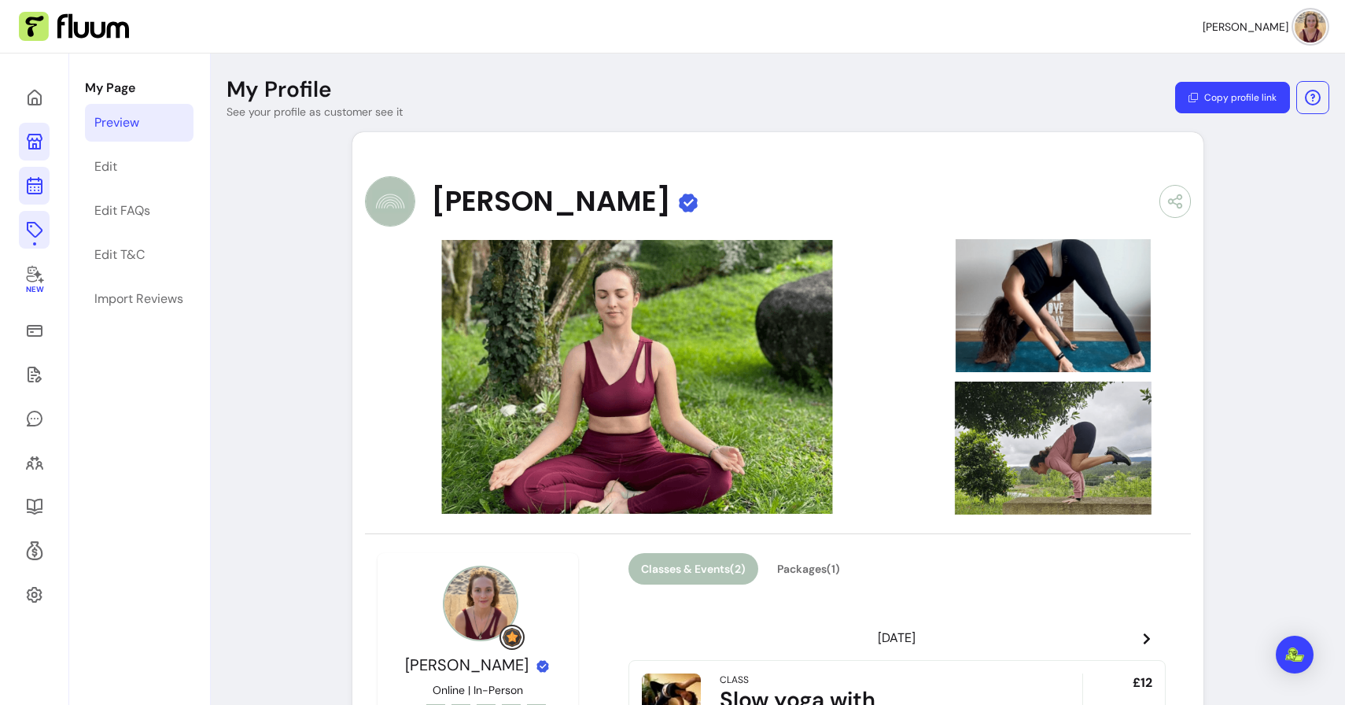
click at [37, 190] on icon at bounding box center [34, 123] width 267 height 224
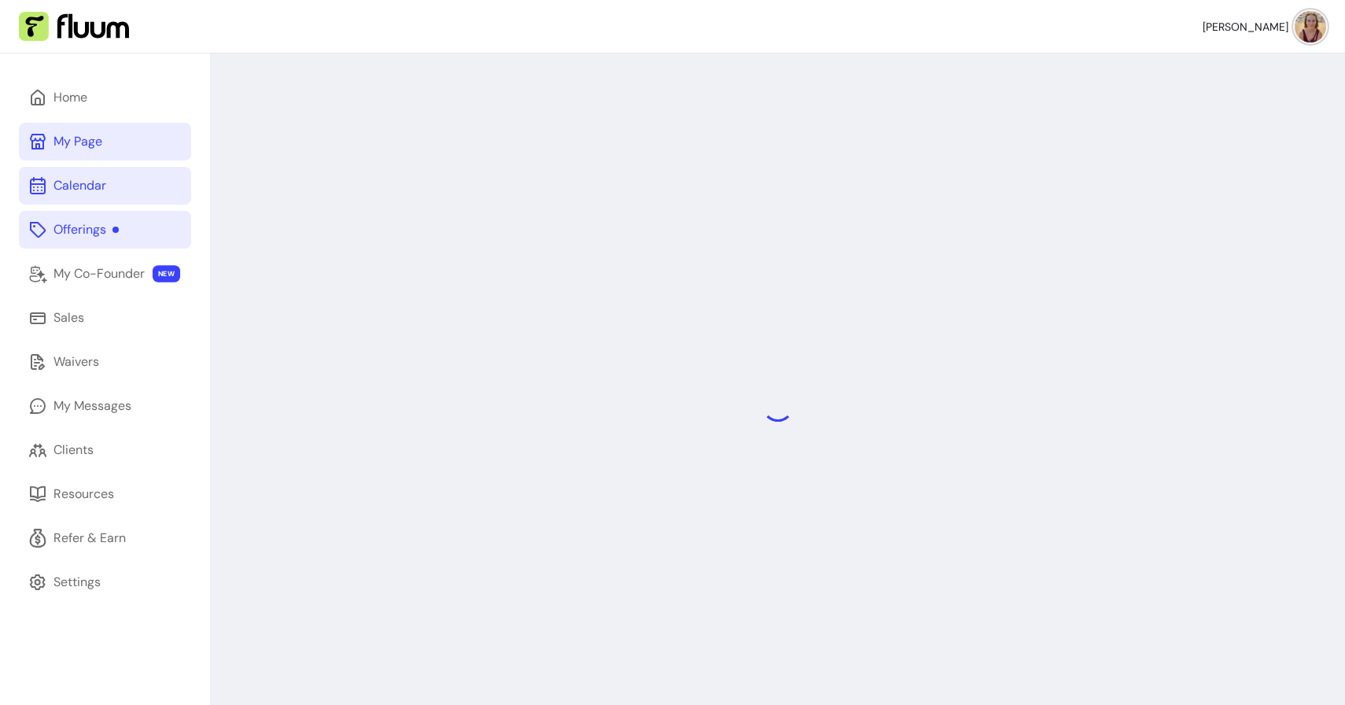
click at [52, 247] on link "Offerings" at bounding box center [105, 230] width 172 height 38
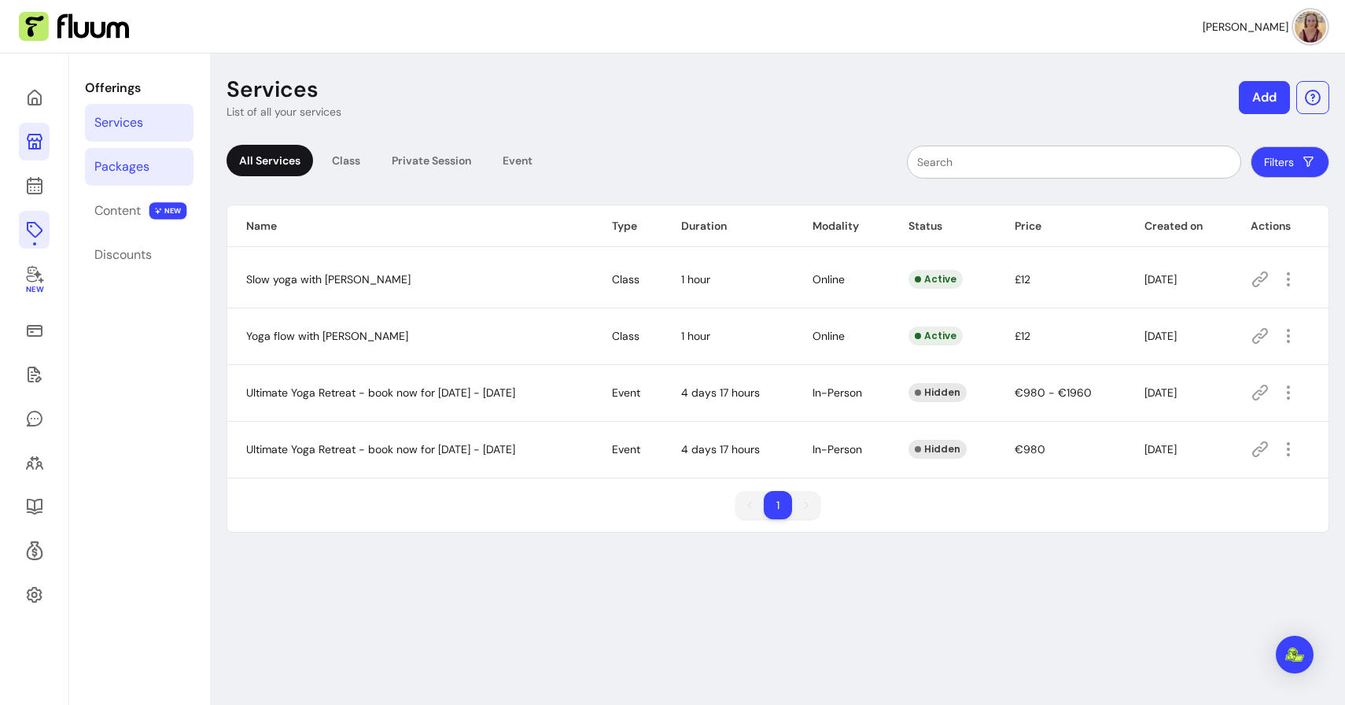
click at [113, 175] on div "Packages" at bounding box center [121, 166] width 55 height 19
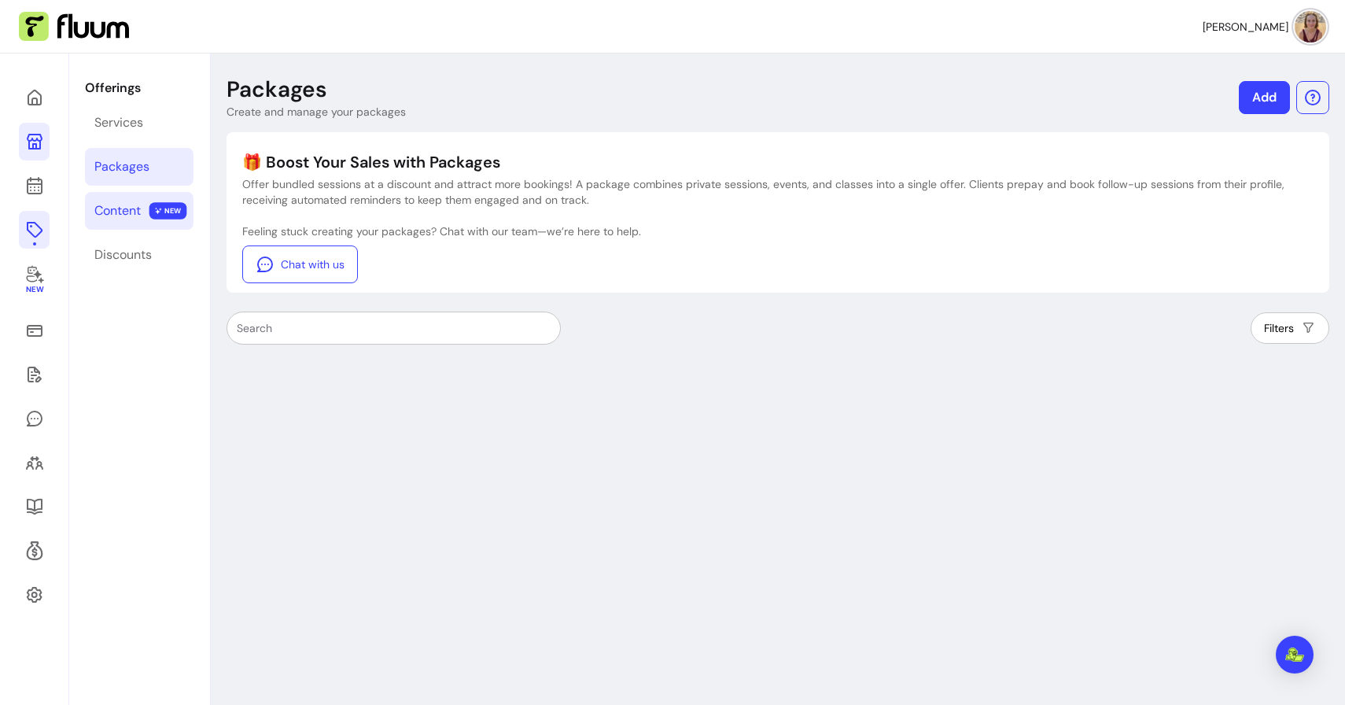
click at [119, 209] on div "Content" at bounding box center [117, 210] width 46 height 19
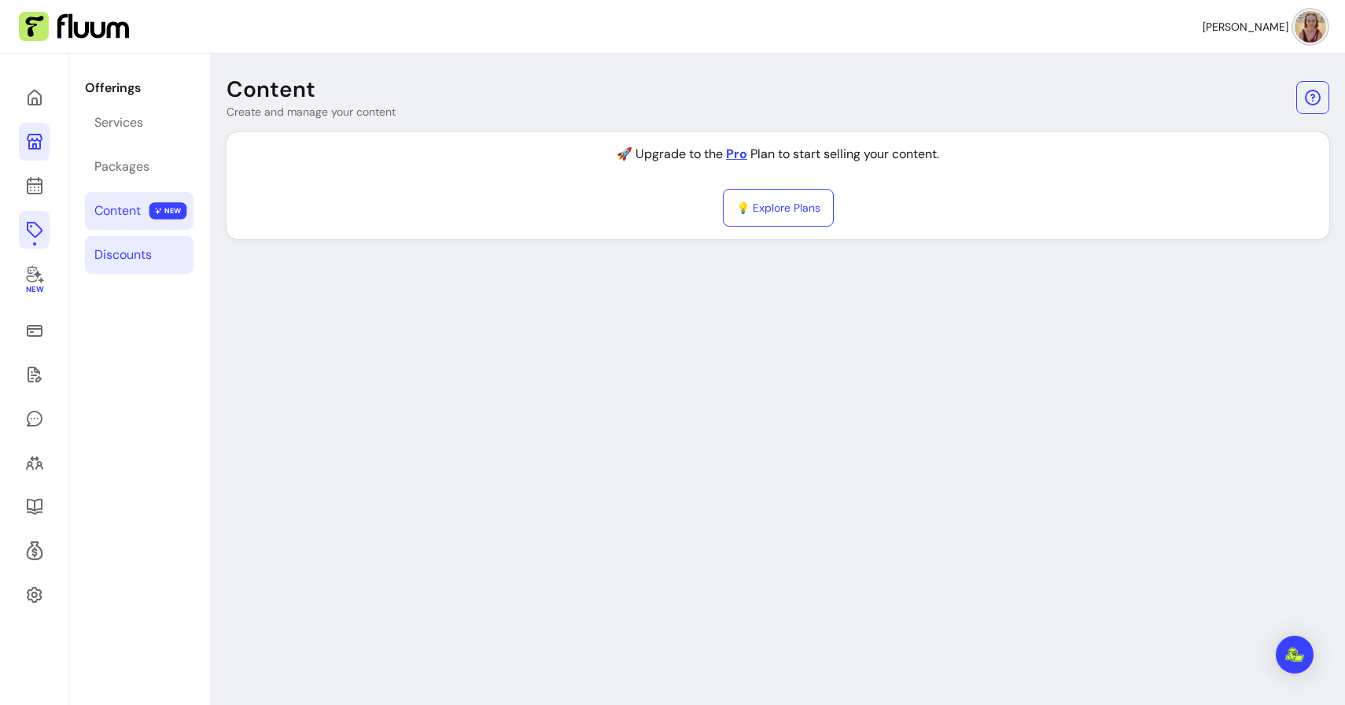
click at [120, 258] on div "Discounts" at bounding box center [122, 254] width 57 height 19
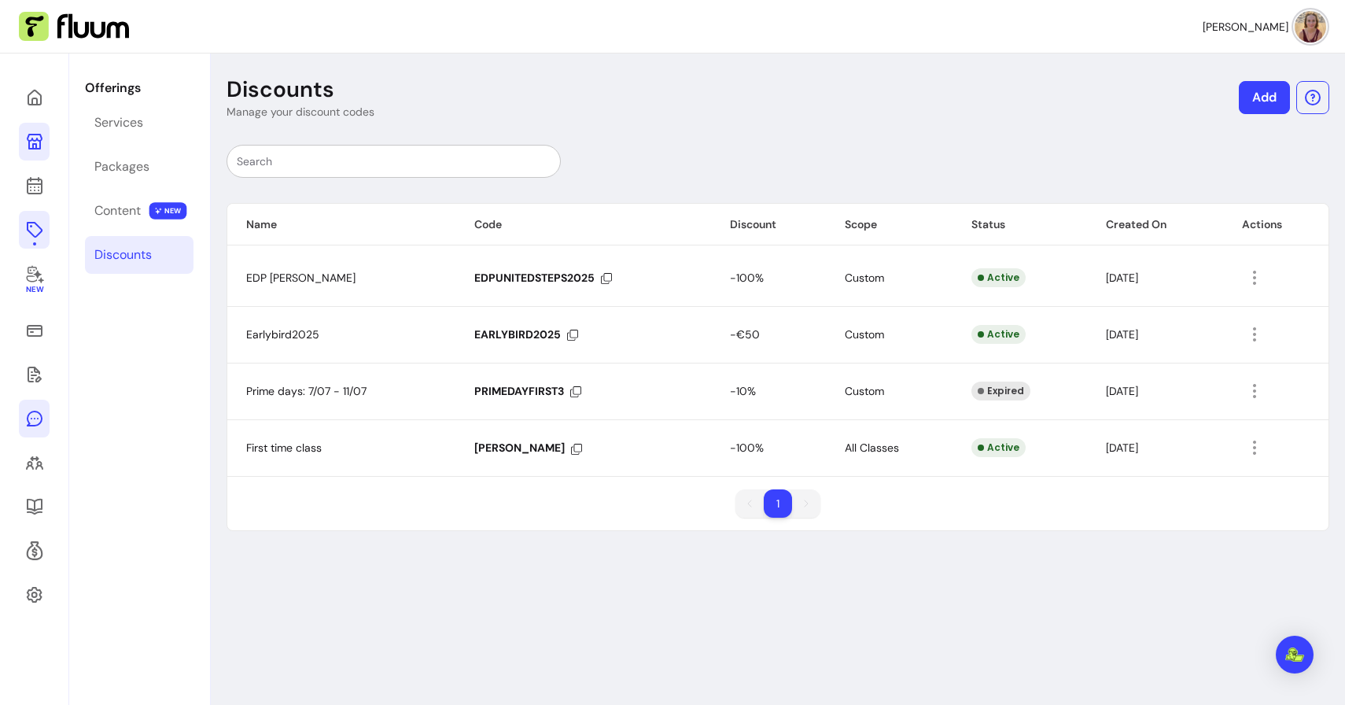
click at [37, 407] on link at bounding box center [34, 419] width 31 height 38
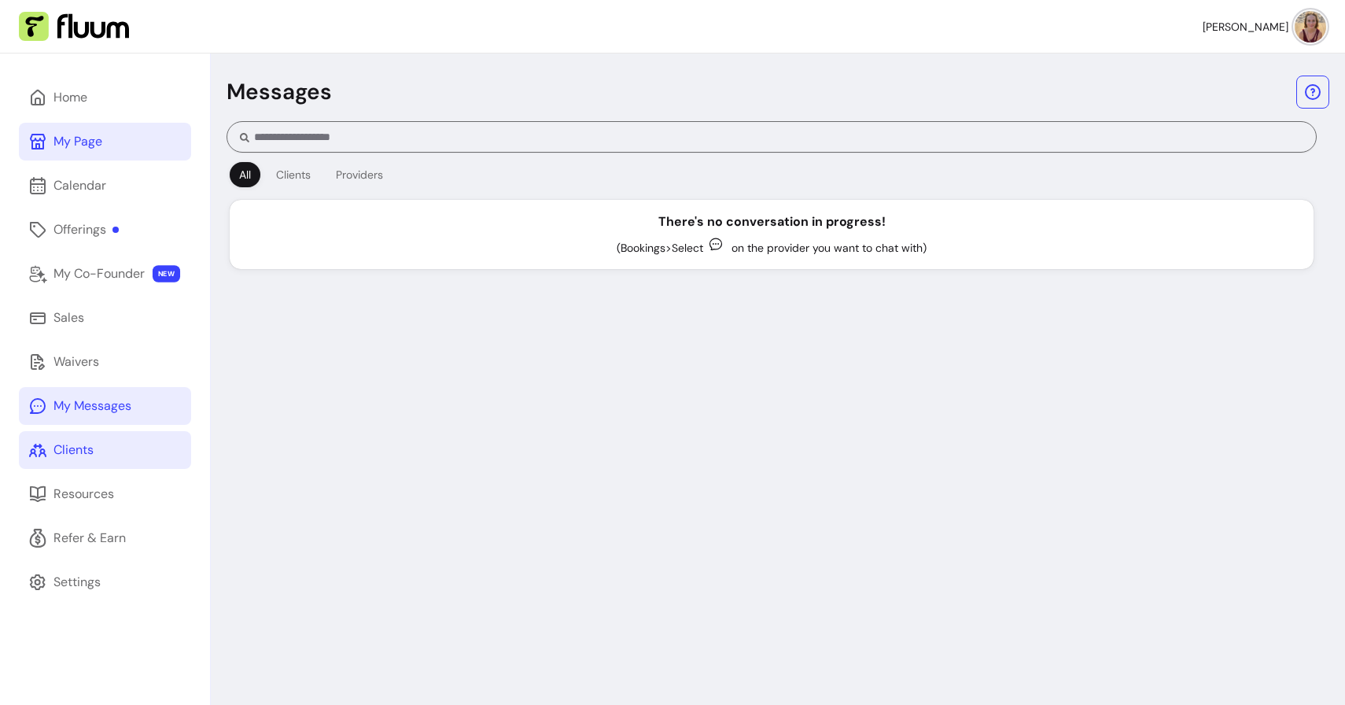
click at [42, 444] on icon at bounding box center [37, 450] width 19 height 19
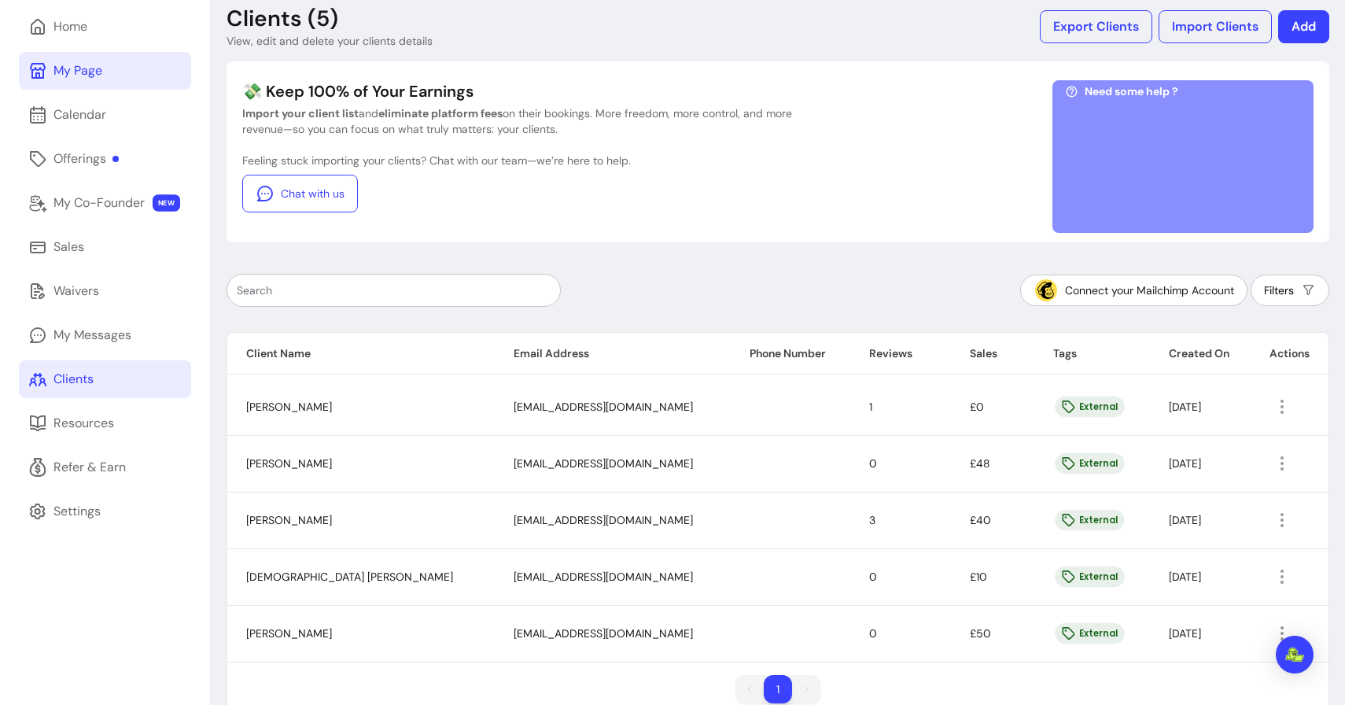
scroll to position [105, 0]
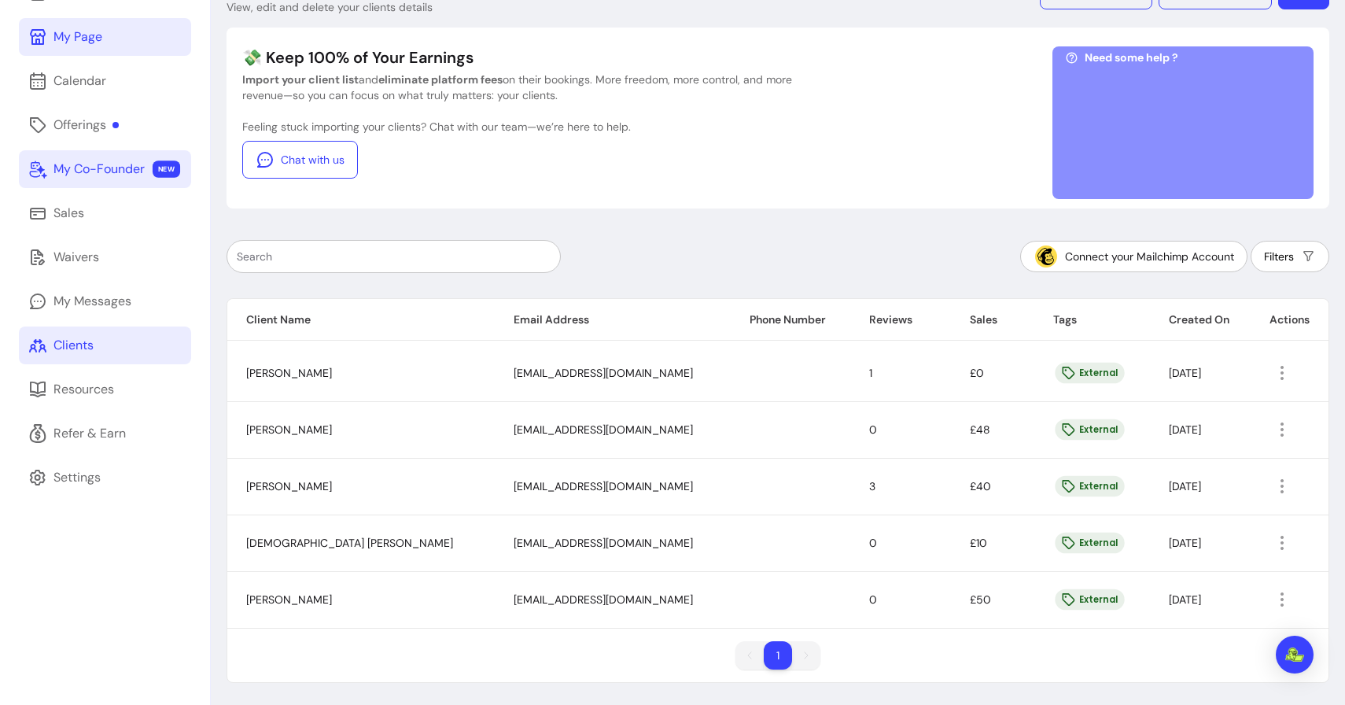
click at [140, 166] on div "My Co-Founder" at bounding box center [98, 169] width 91 height 19
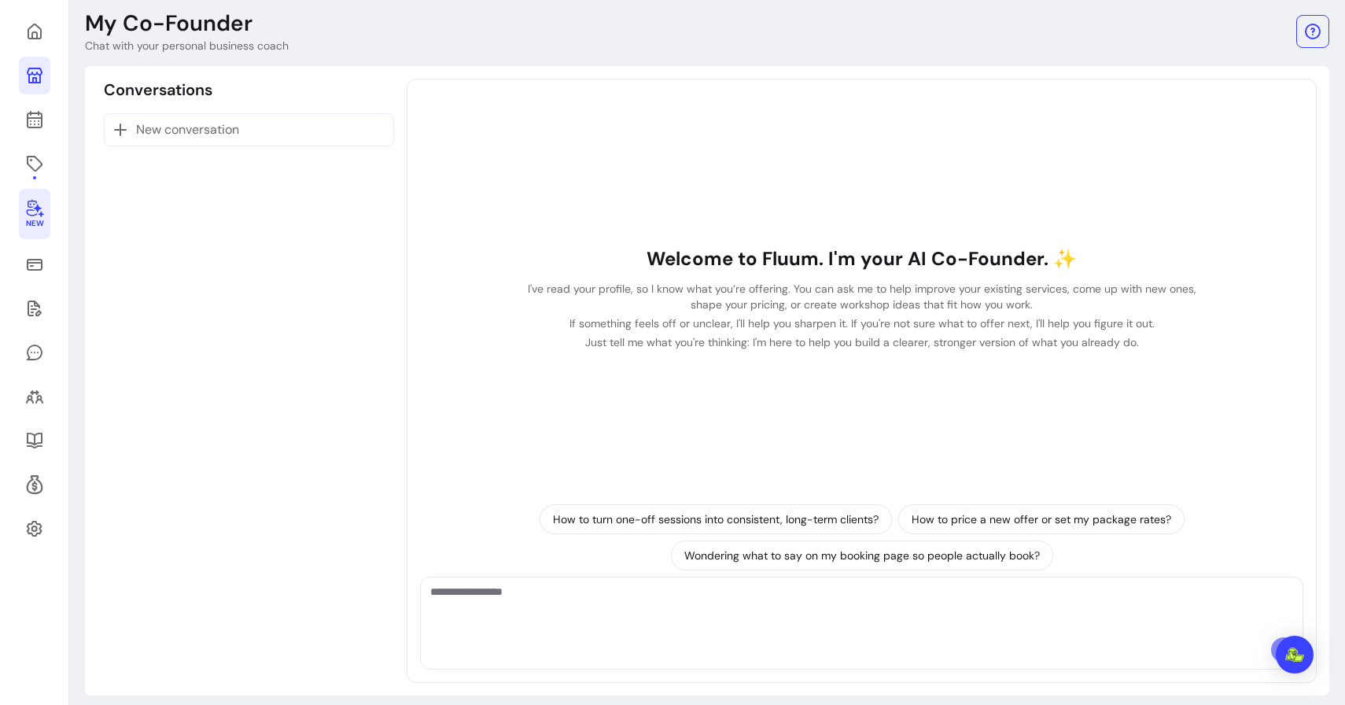
scroll to position [53, 0]
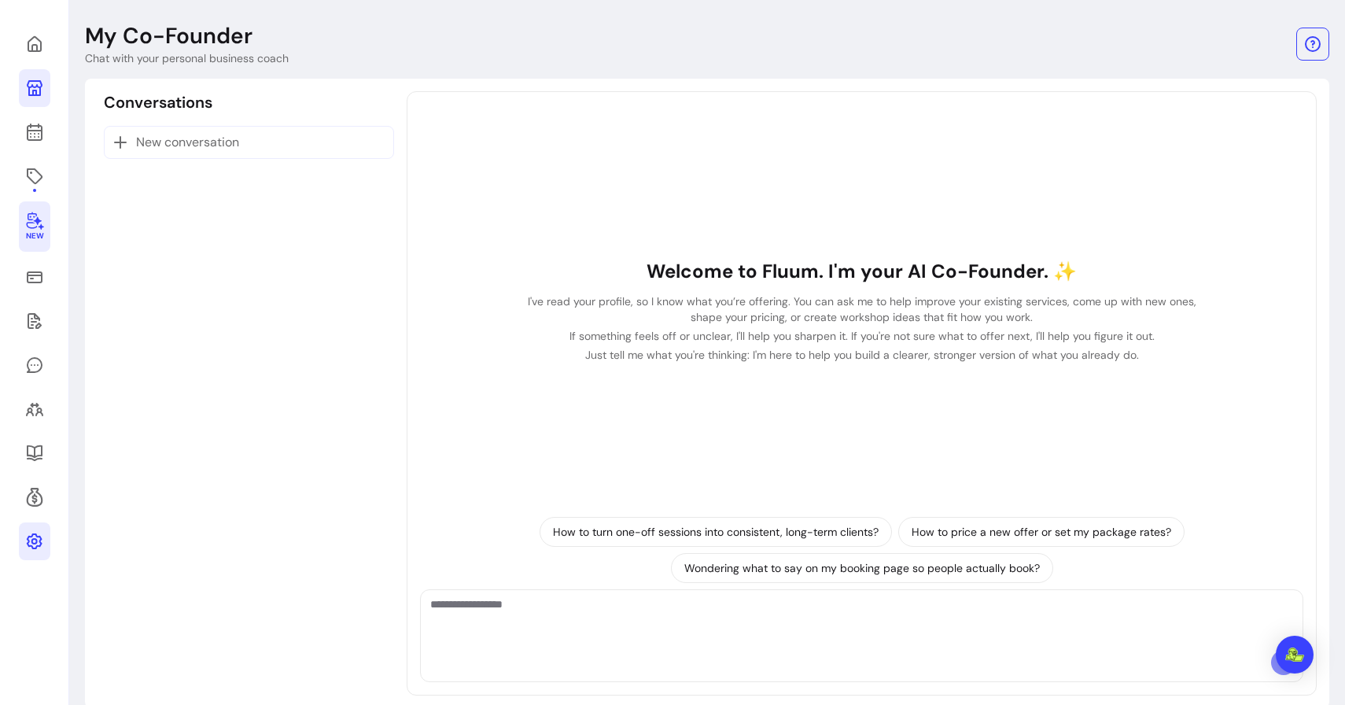
click at [35, 534] on icon at bounding box center [35, 541] width 16 height 16
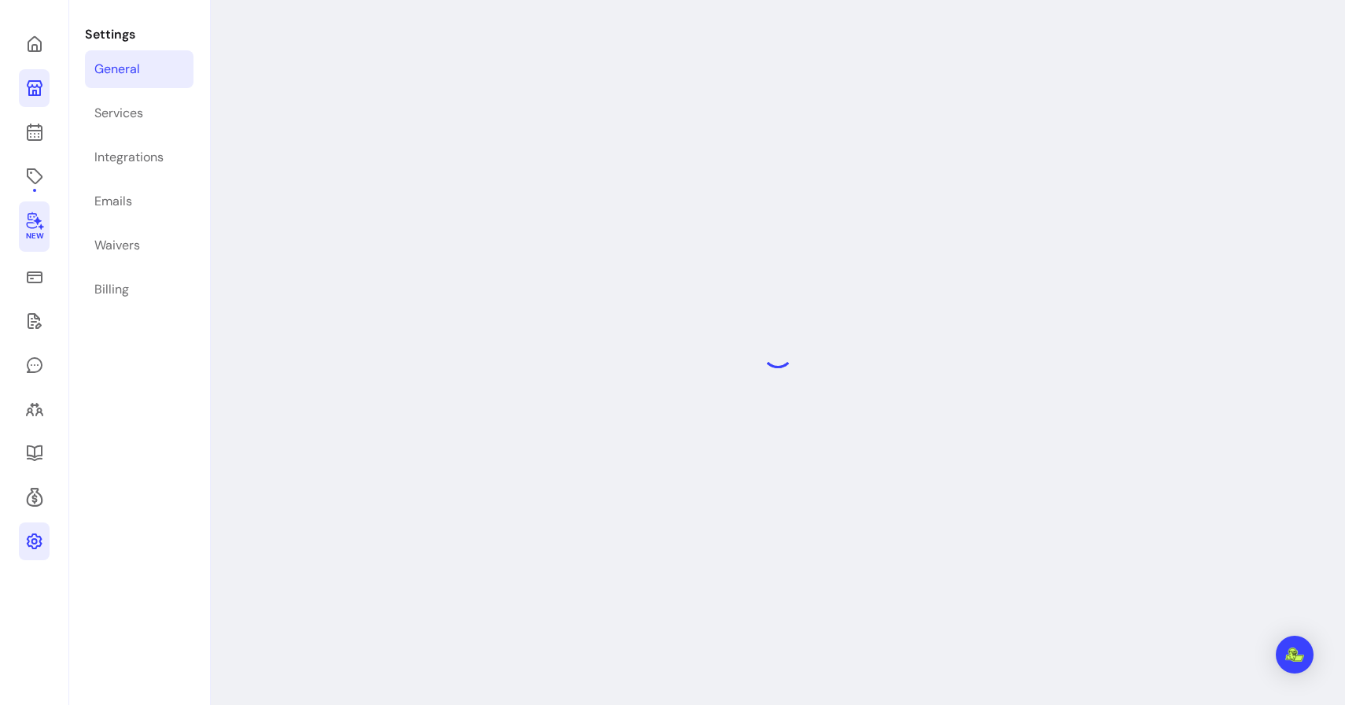
select select "**********"
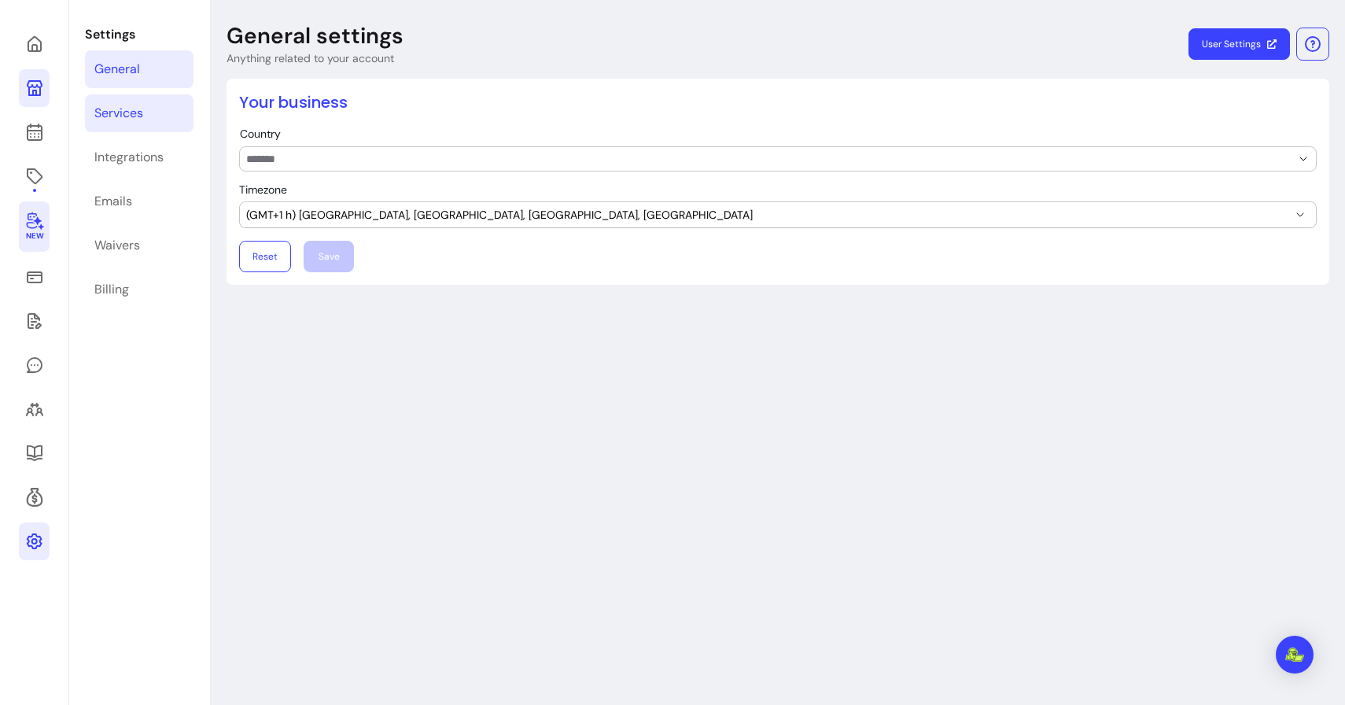
click at [144, 115] on link "Services" at bounding box center [139, 113] width 109 height 38
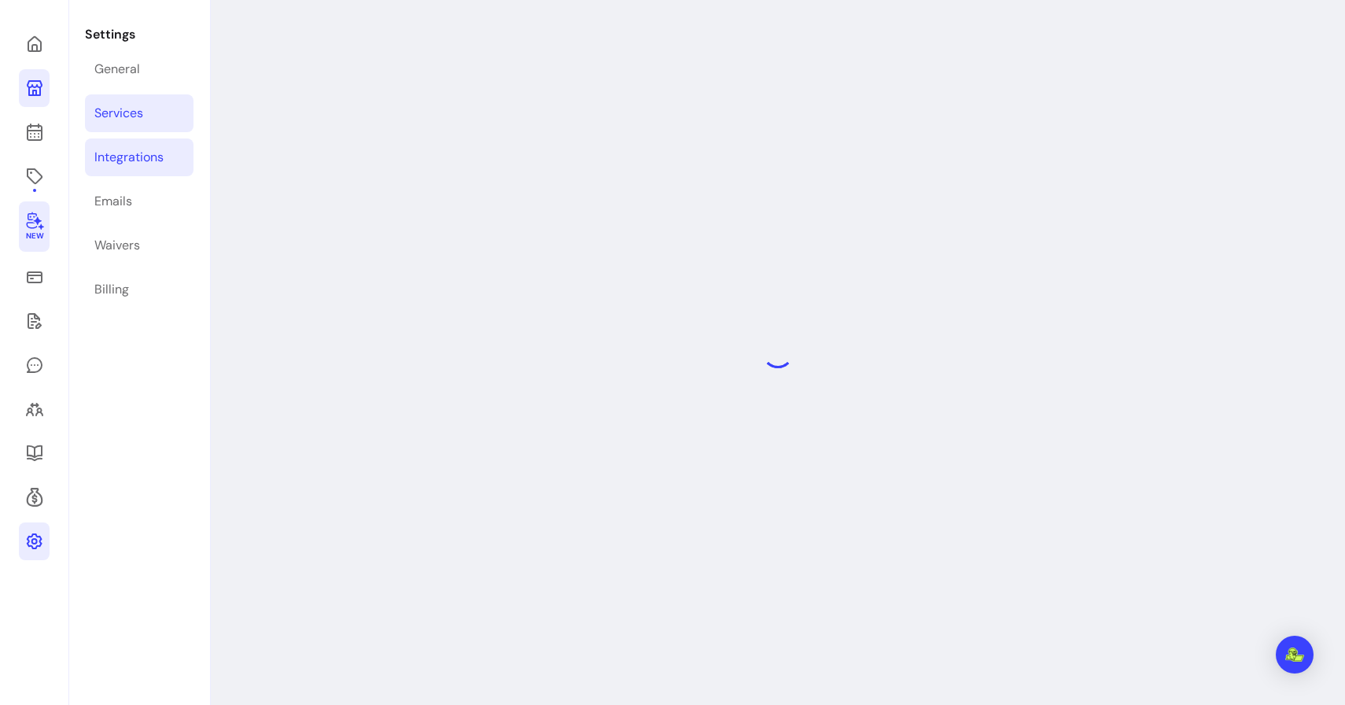
select select "***"
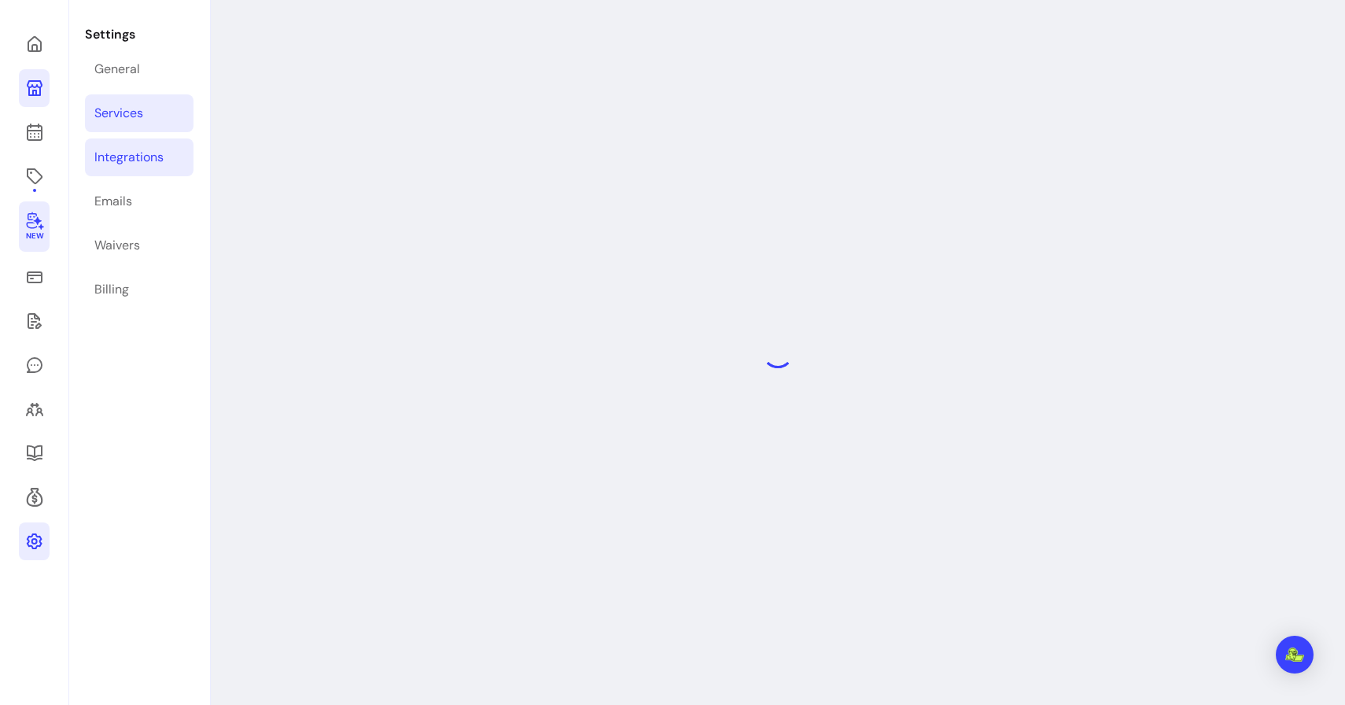
select select "***"
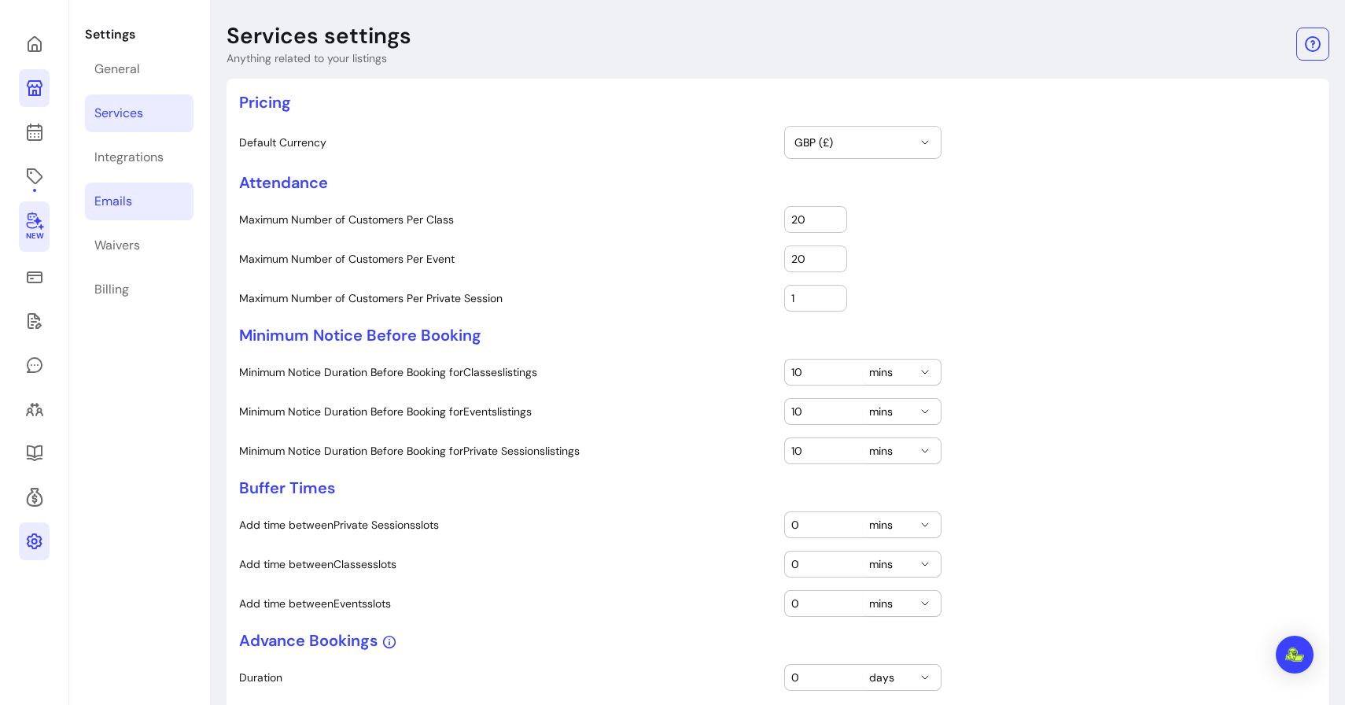
click at [139, 205] on link "Emails" at bounding box center [139, 202] width 109 height 38
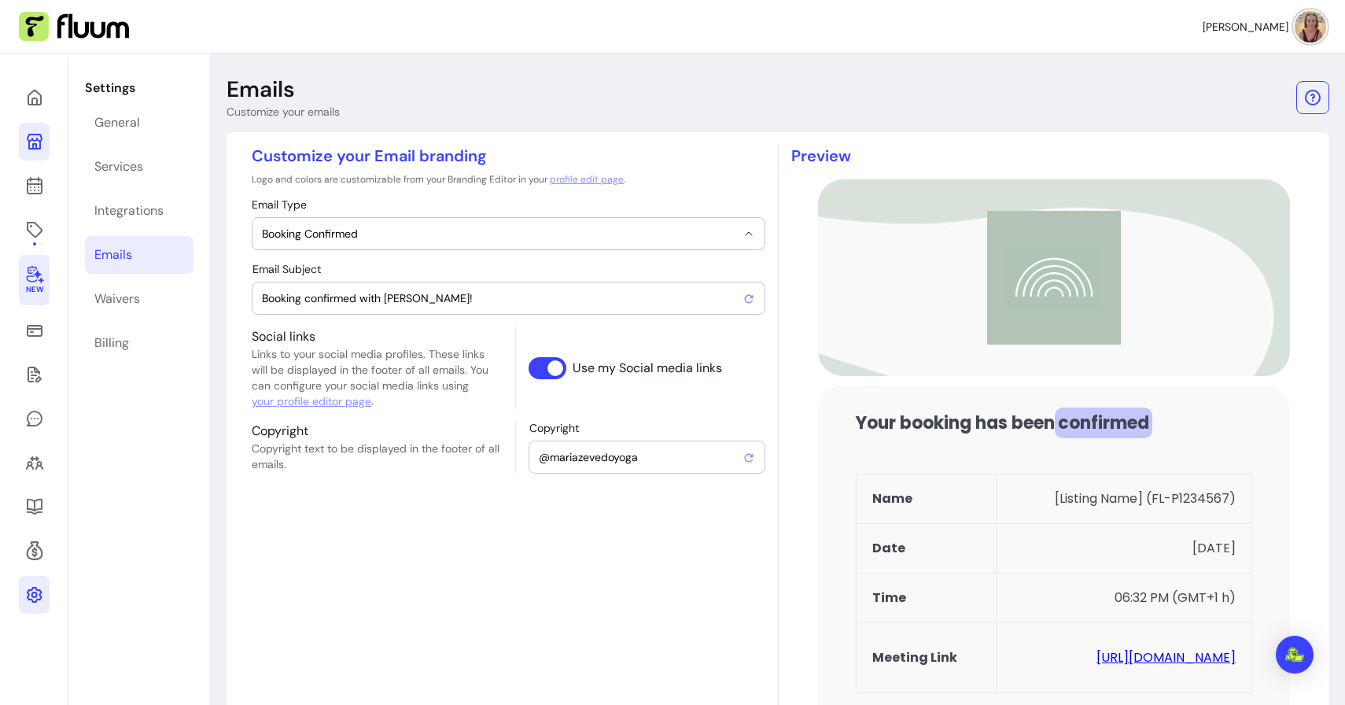
click at [352, 241] on span "Booking Confirmed" at bounding box center [499, 234] width 474 height 16
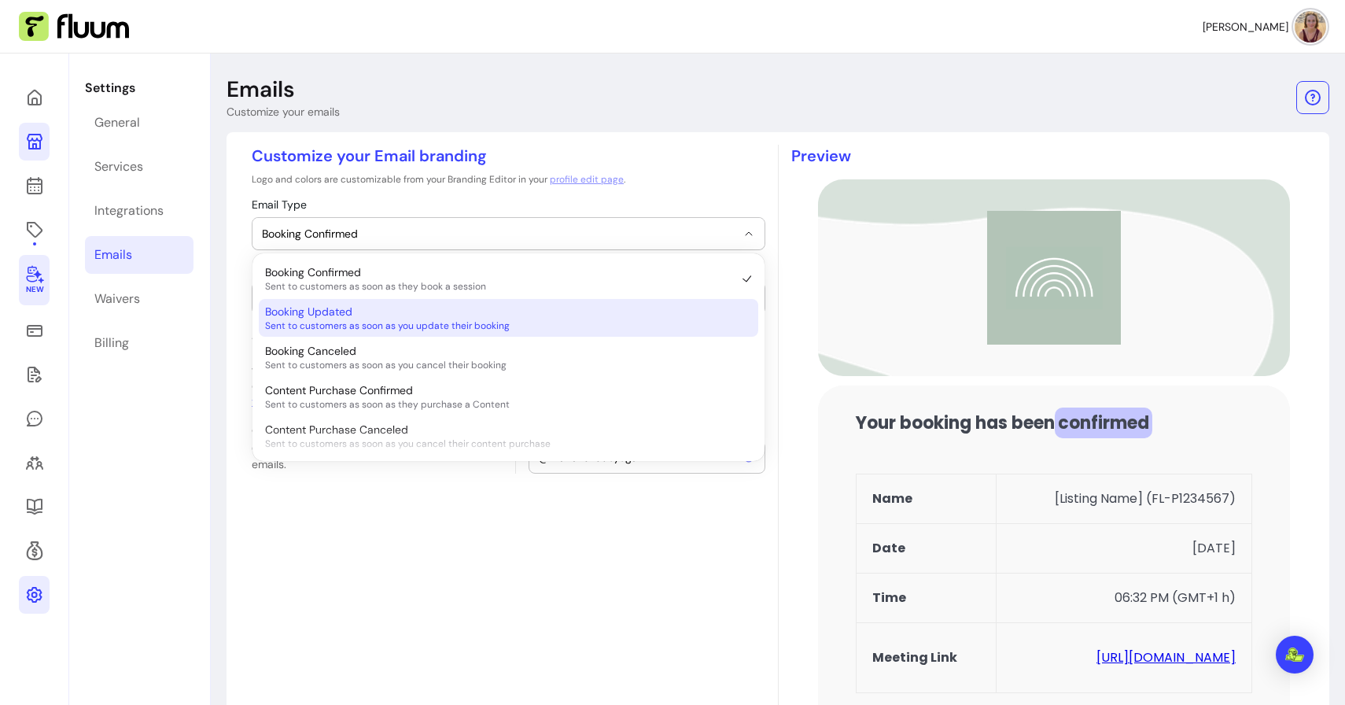
click at [356, 324] on span "Sent to customers as soon as you update their booking" at bounding box center [500, 325] width 471 height 13
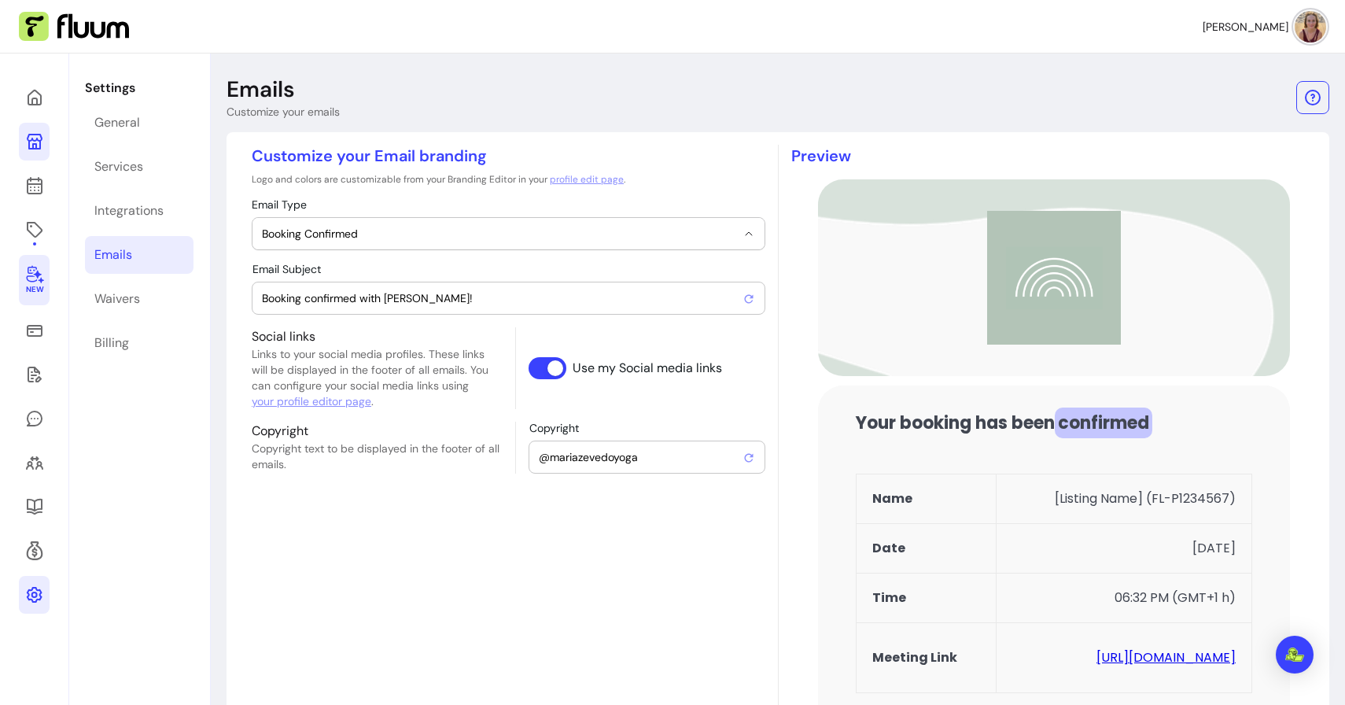
select select "**********"
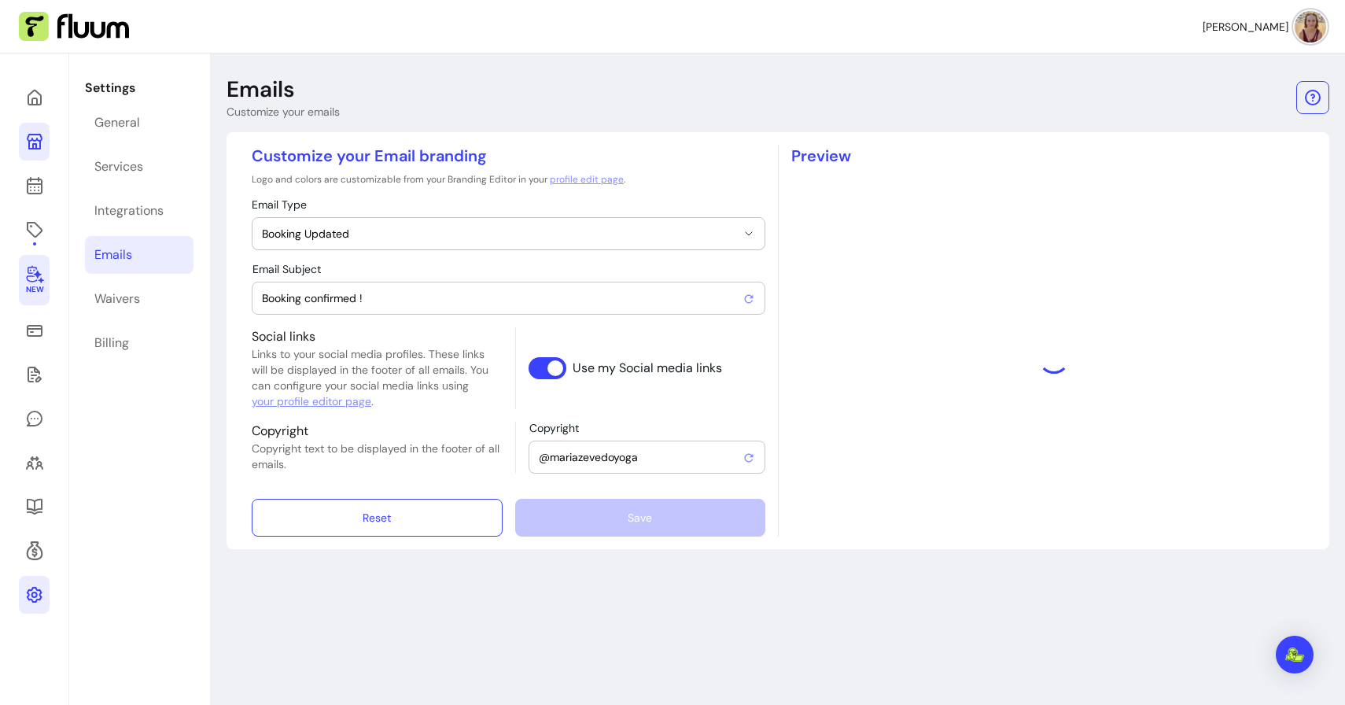
type input "Booking Updated !"
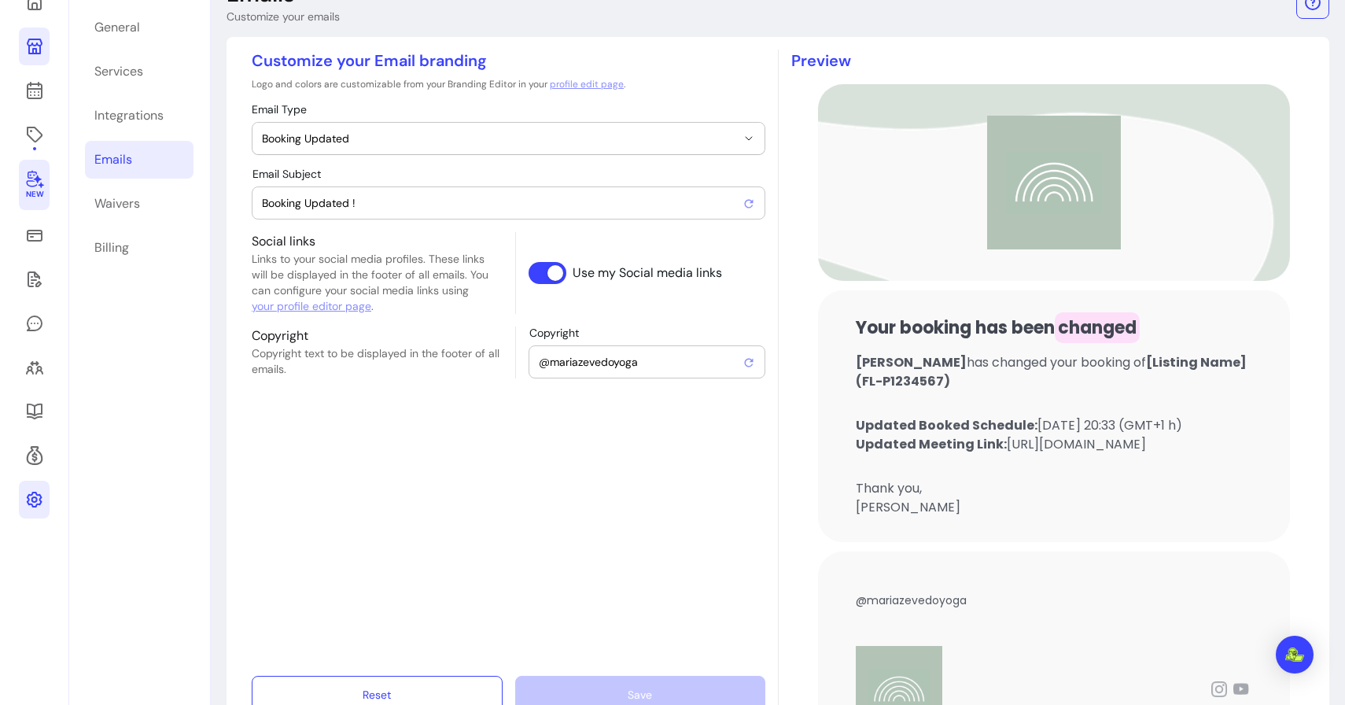
scroll to position [82, 0]
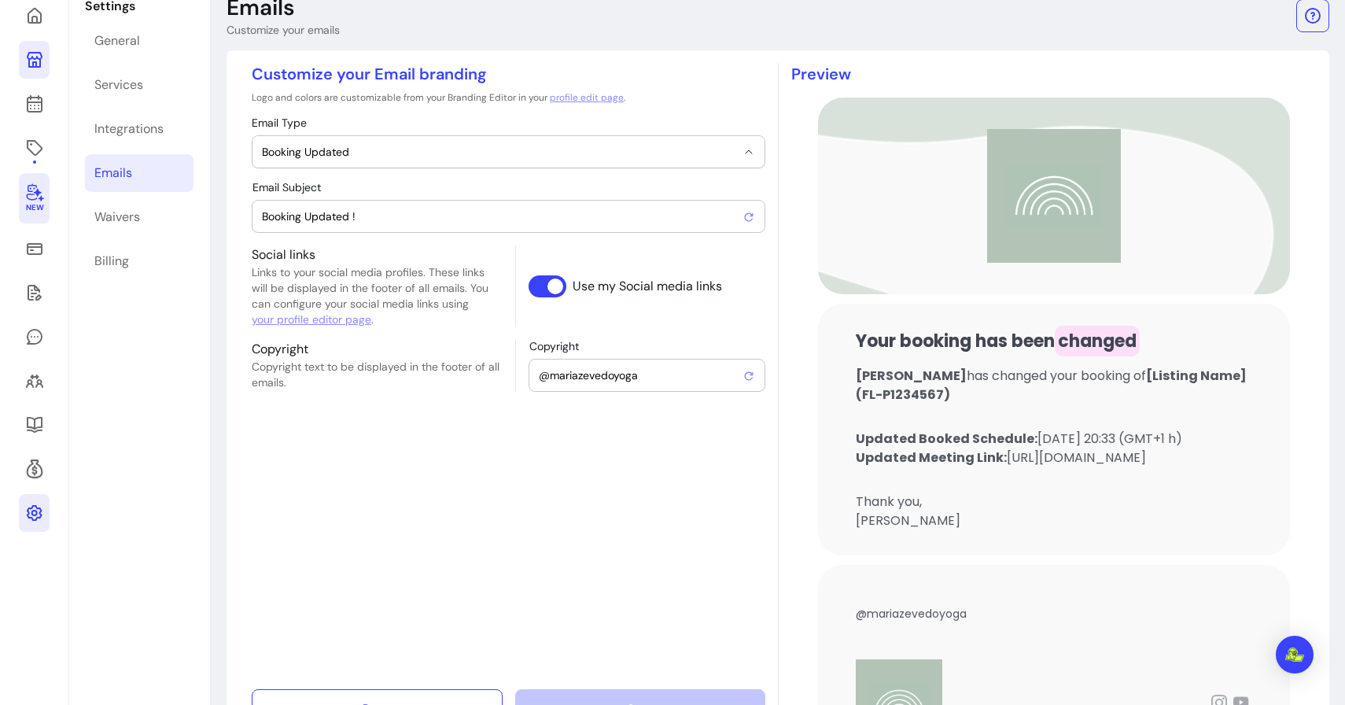
click at [341, 167] on button "Booking Updated" at bounding box center [509, 151] width 512 height 31
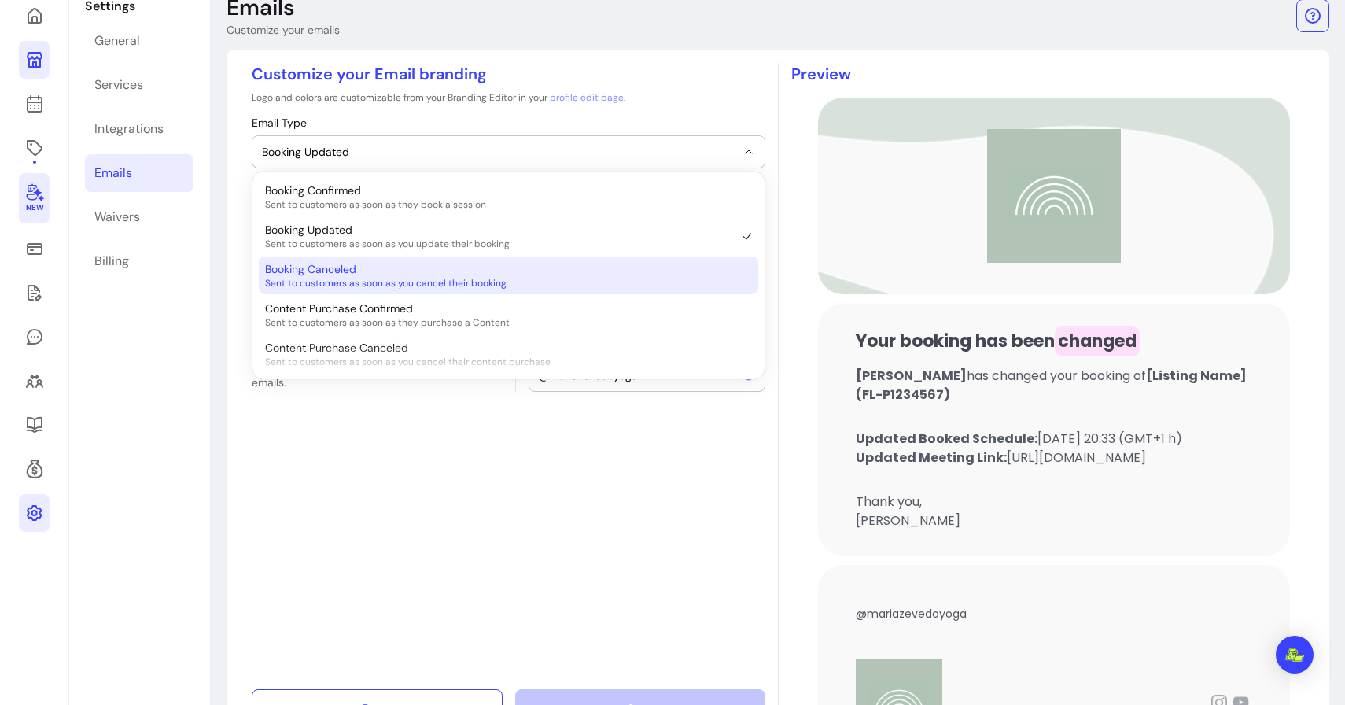
click at [337, 276] on span "Booking Canceled" at bounding box center [310, 269] width 91 height 16
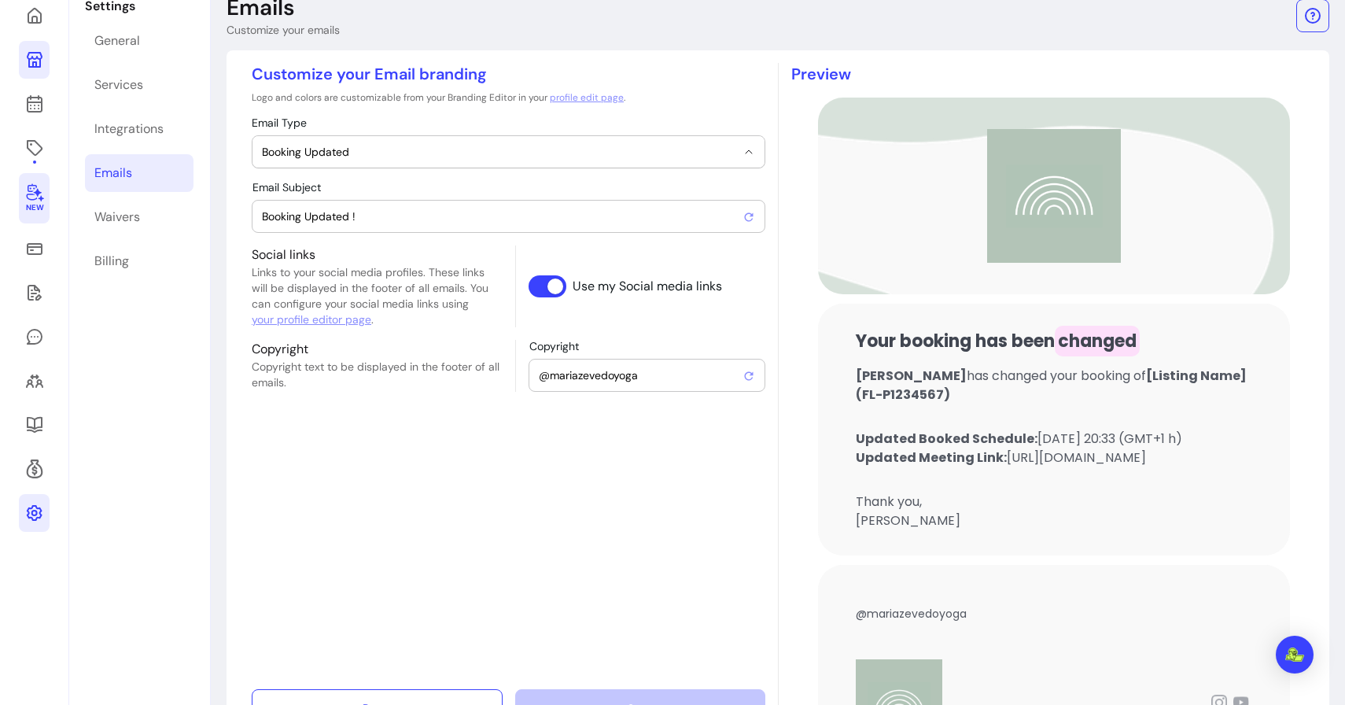
select select "**********"
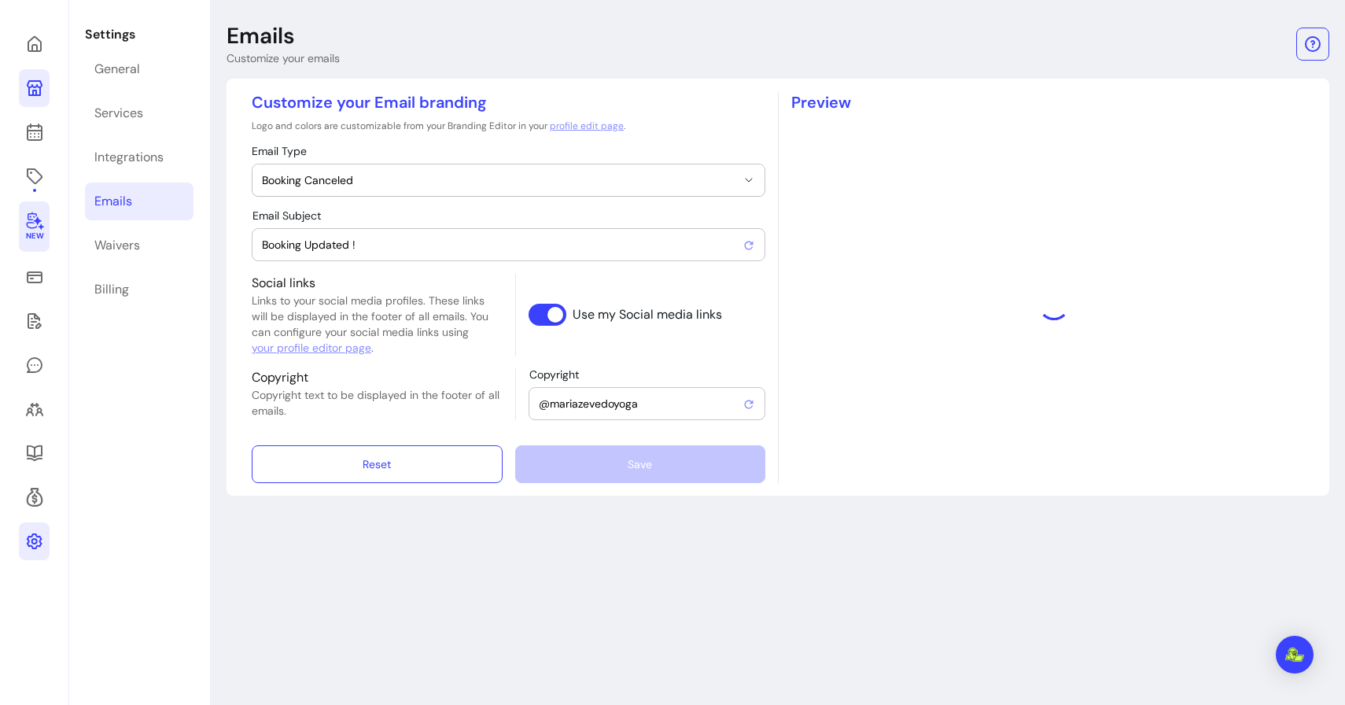
type input "Booking Canceled"
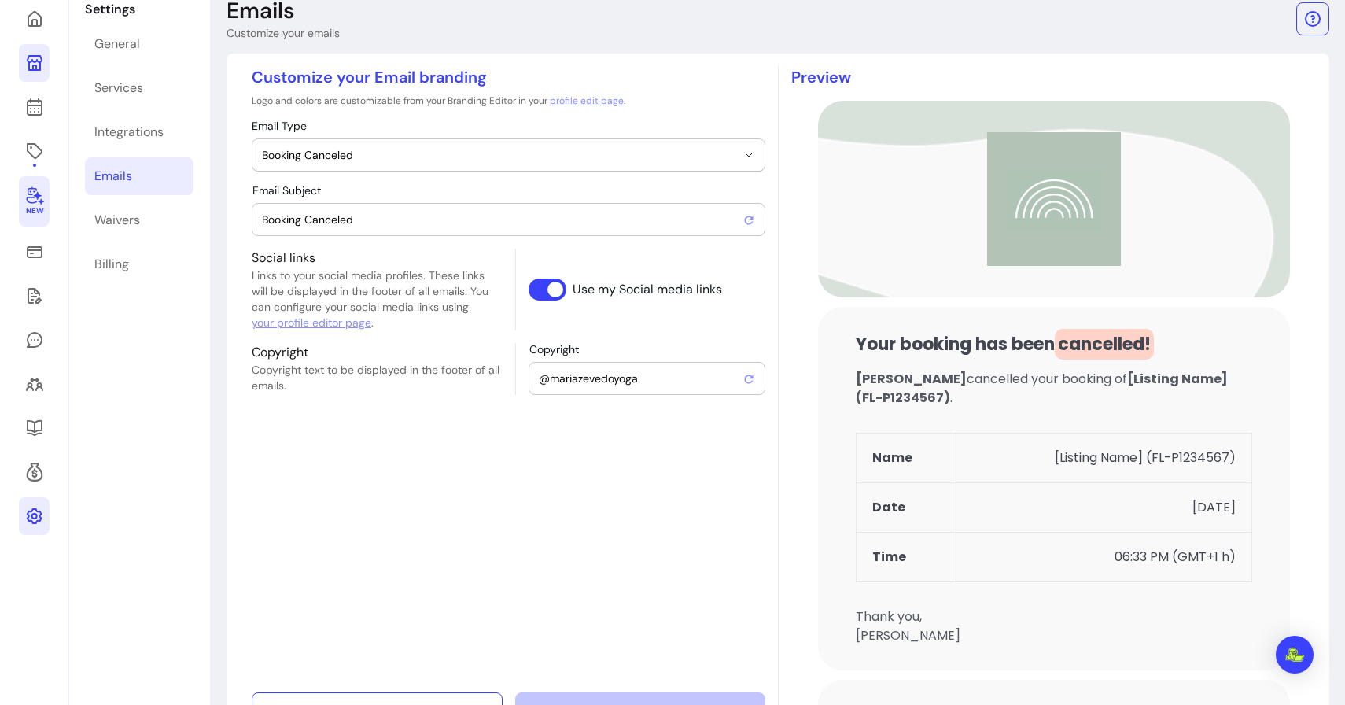
scroll to position [81, 0]
click at [317, 161] on button "Booking Canceled" at bounding box center [509, 152] width 512 height 31
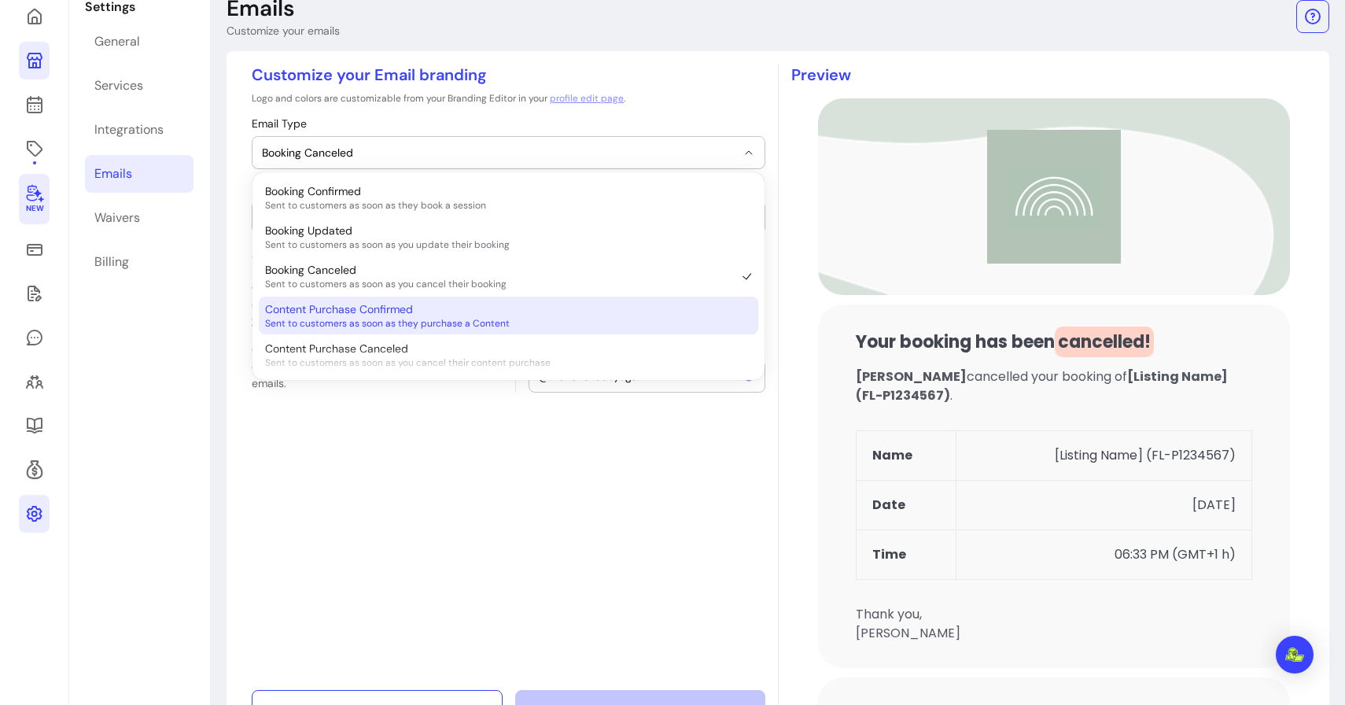
click at [330, 315] on span "Content Purchase Confirmed" at bounding box center [339, 309] width 148 height 16
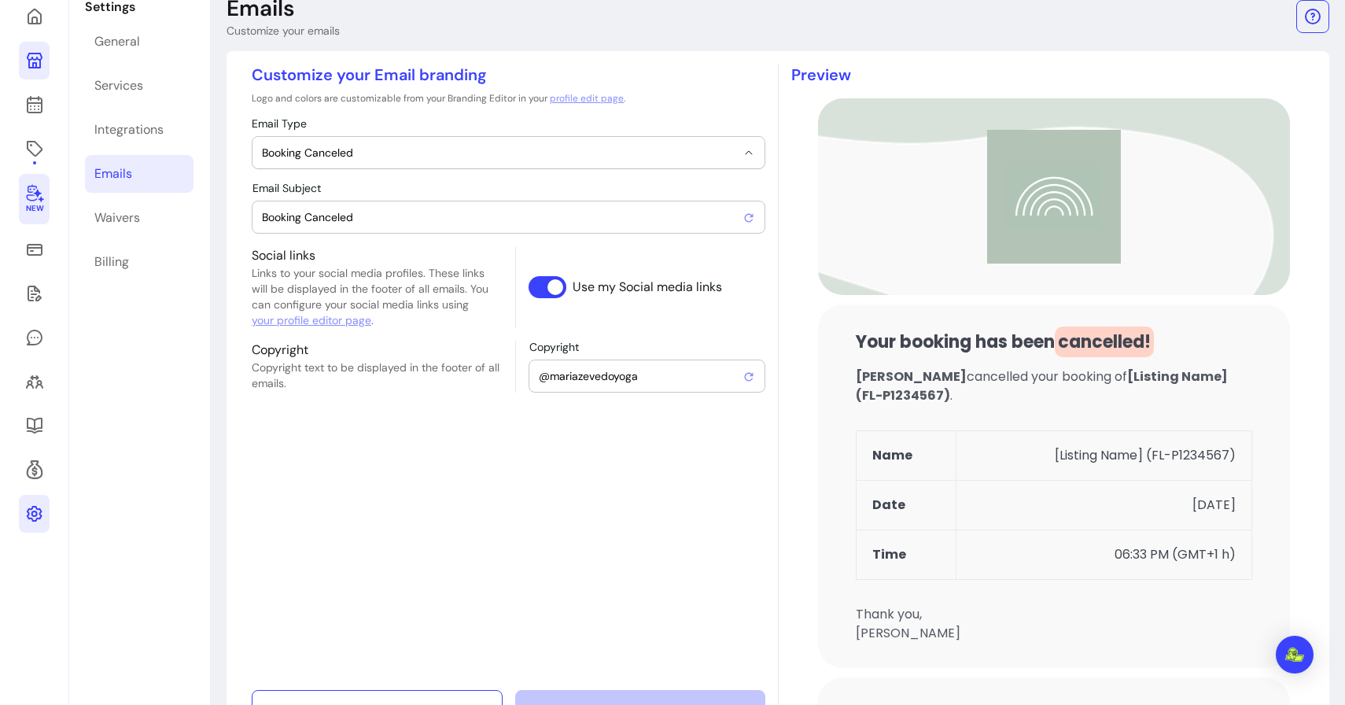
select select "**********"
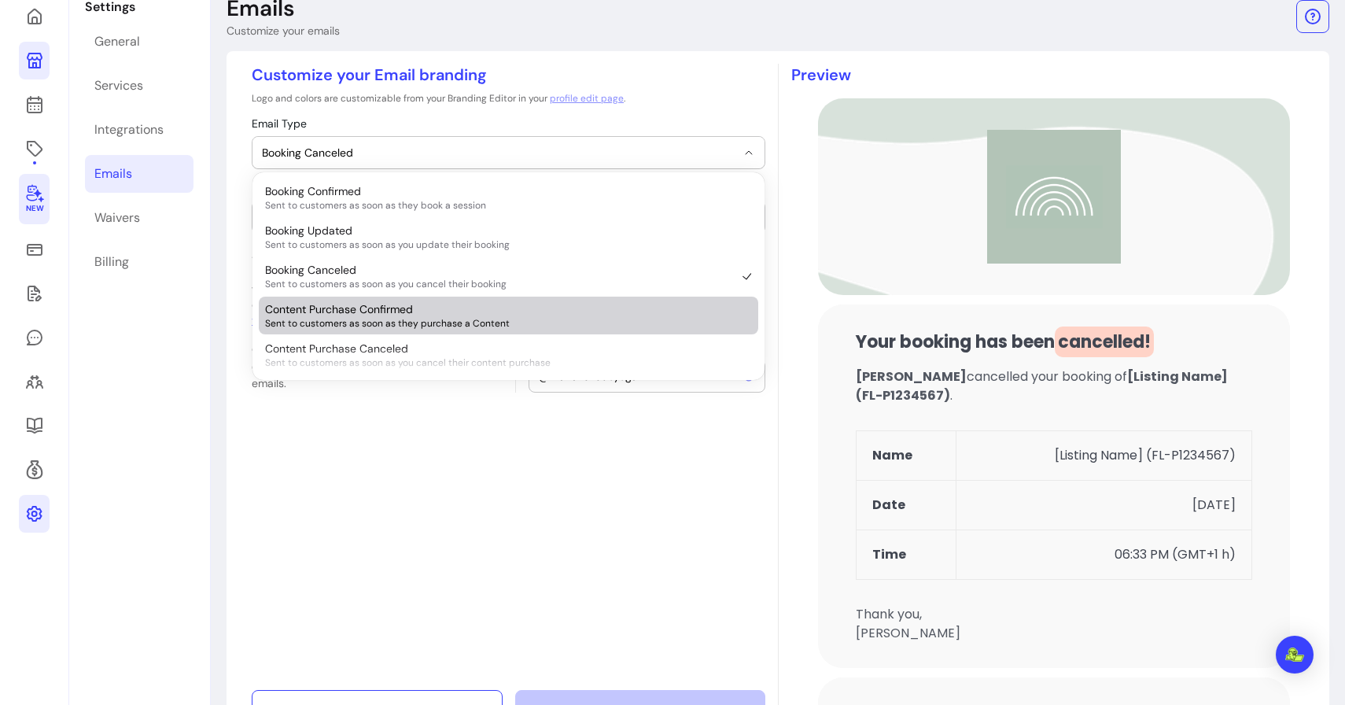
scroll to position [53, 0]
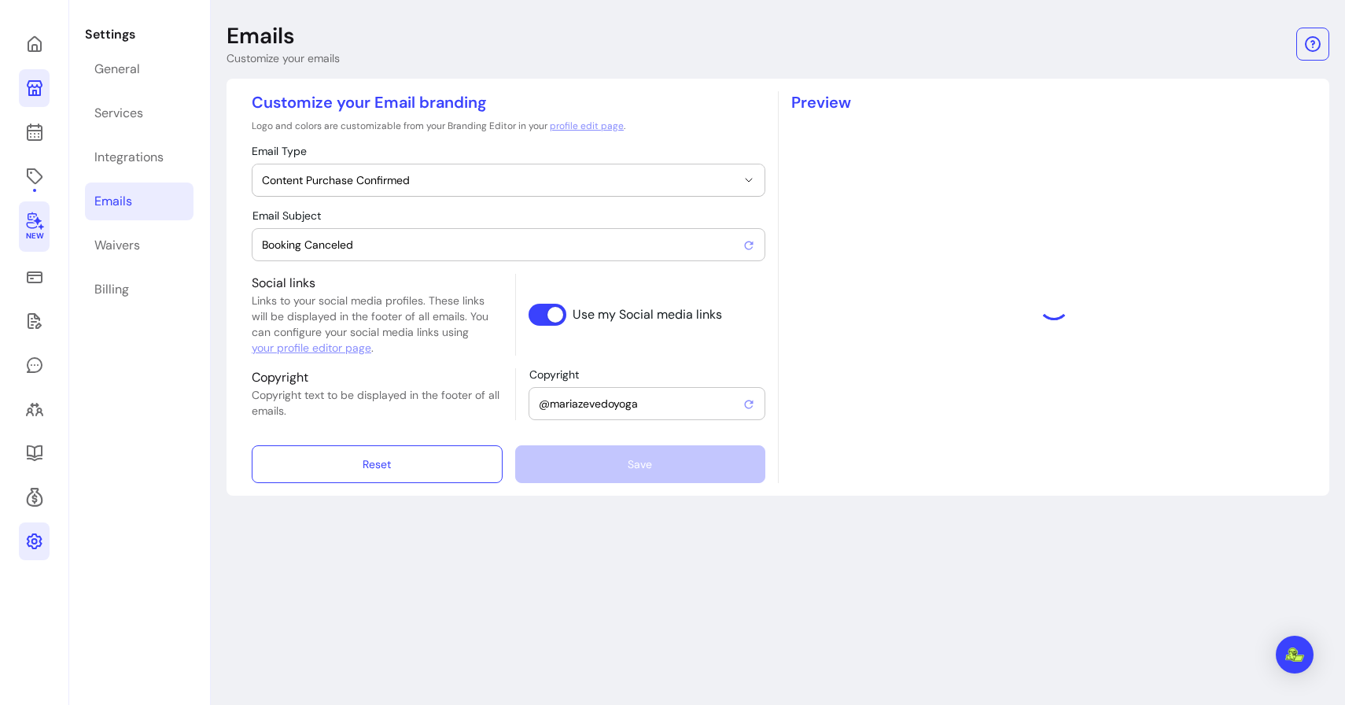
type input "Purchase confirmed !"
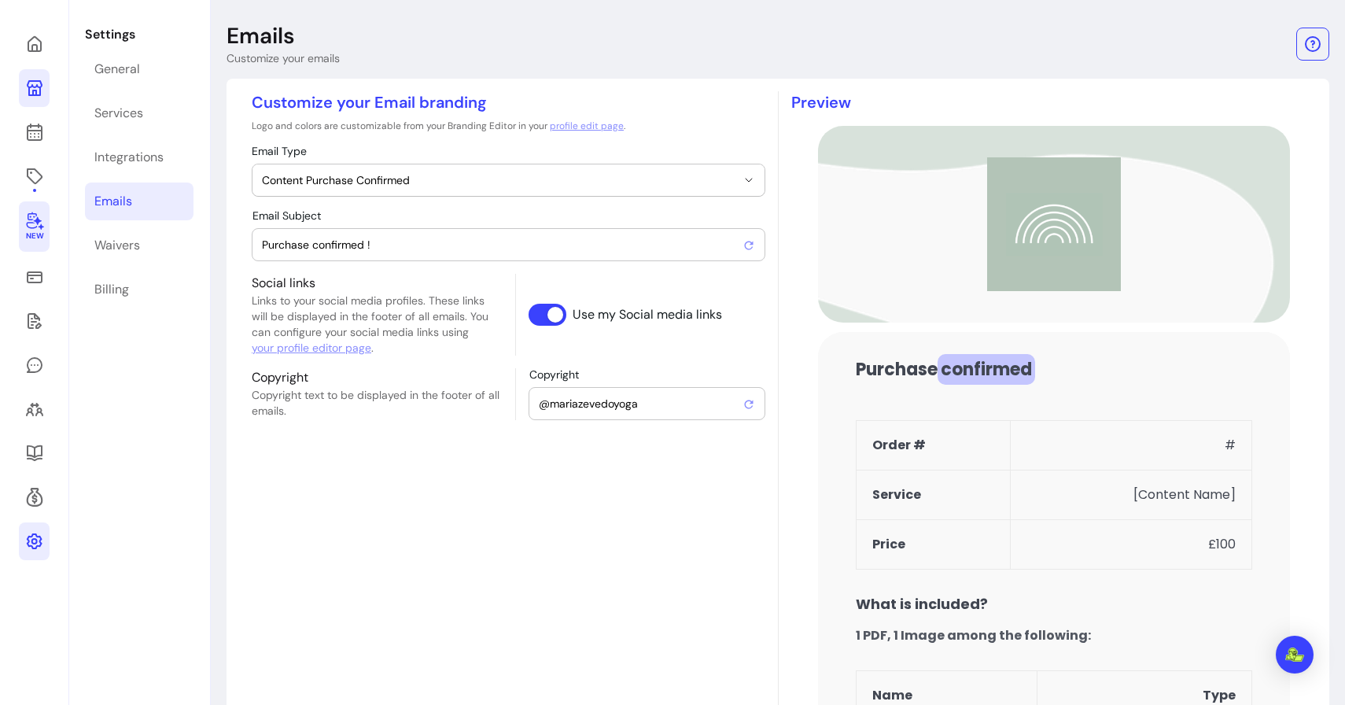
scroll to position [0, 0]
click at [335, 194] on button "Content Purchase Confirmed" at bounding box center [509, 179] width 512 height 31
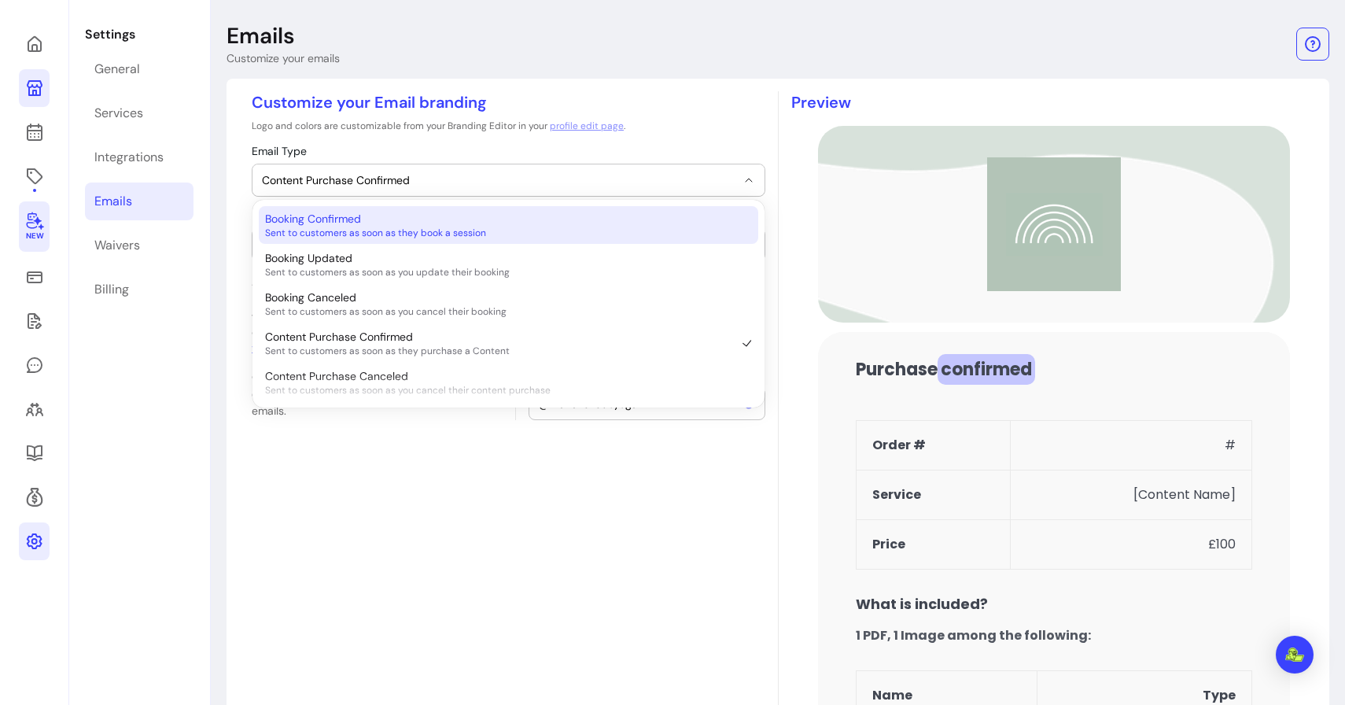
click at [334, 227] on span "Sent to customers as soon as they book a session" at bounding box center [500, 233] width 471 height 13
select select "**********"
type input "Booking confirmed with Maria Azevedo!"
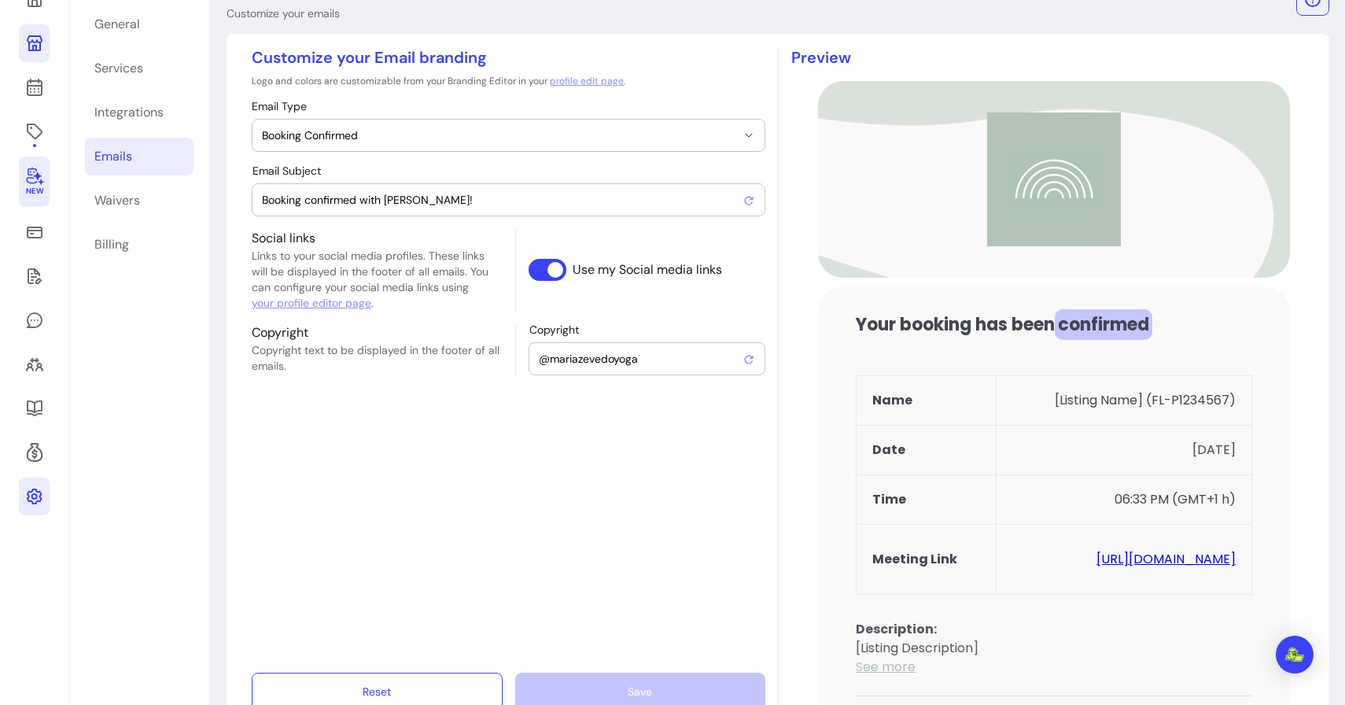
scroll to position [138, 0]
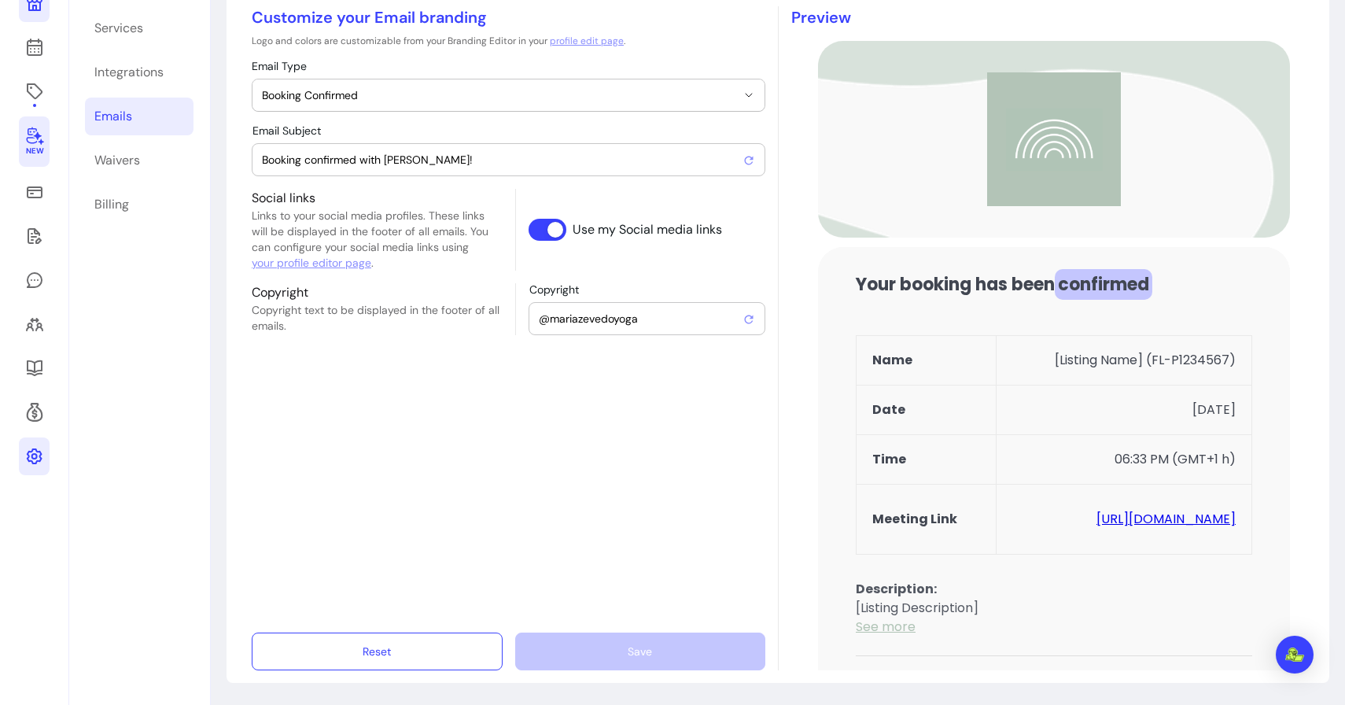
click at [588, 42] on link "profile edit page" at bounding box center [587, 41] width 74 height 13
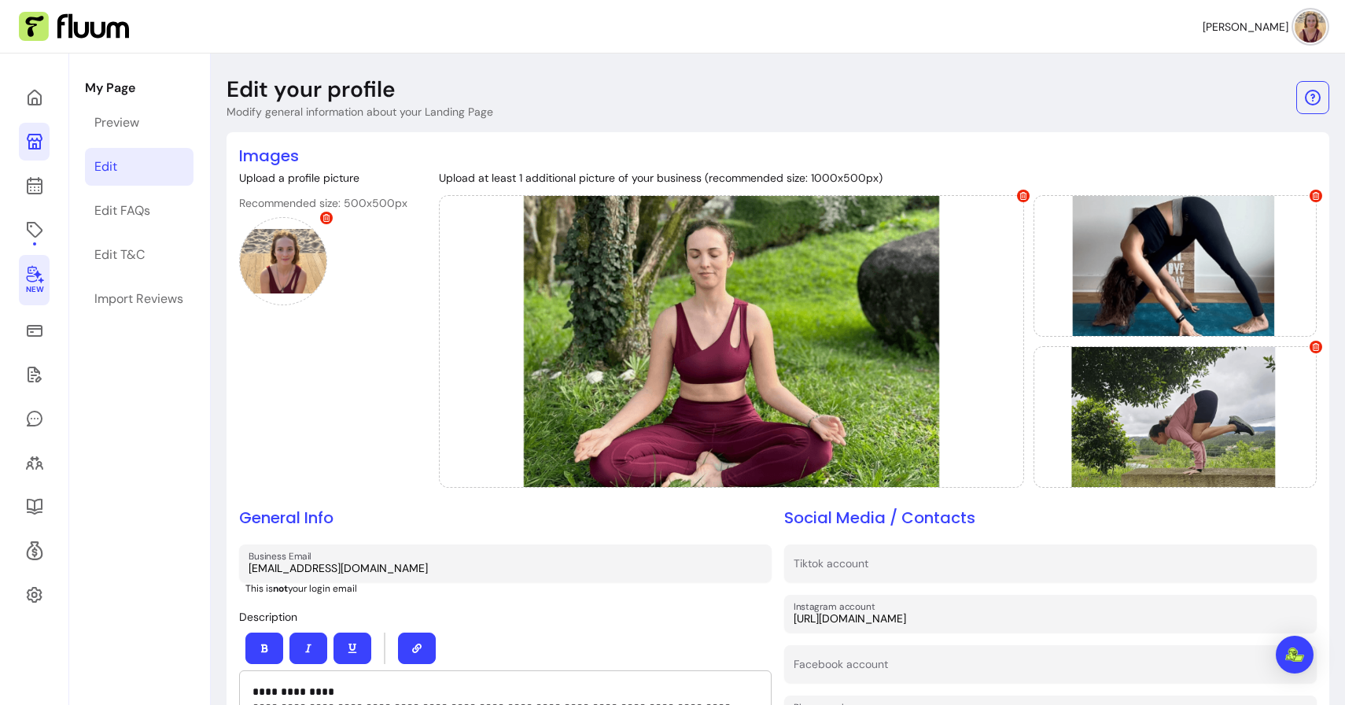
click at [34, 232] on icon at bounding box center [34, 229] width 19 height 19
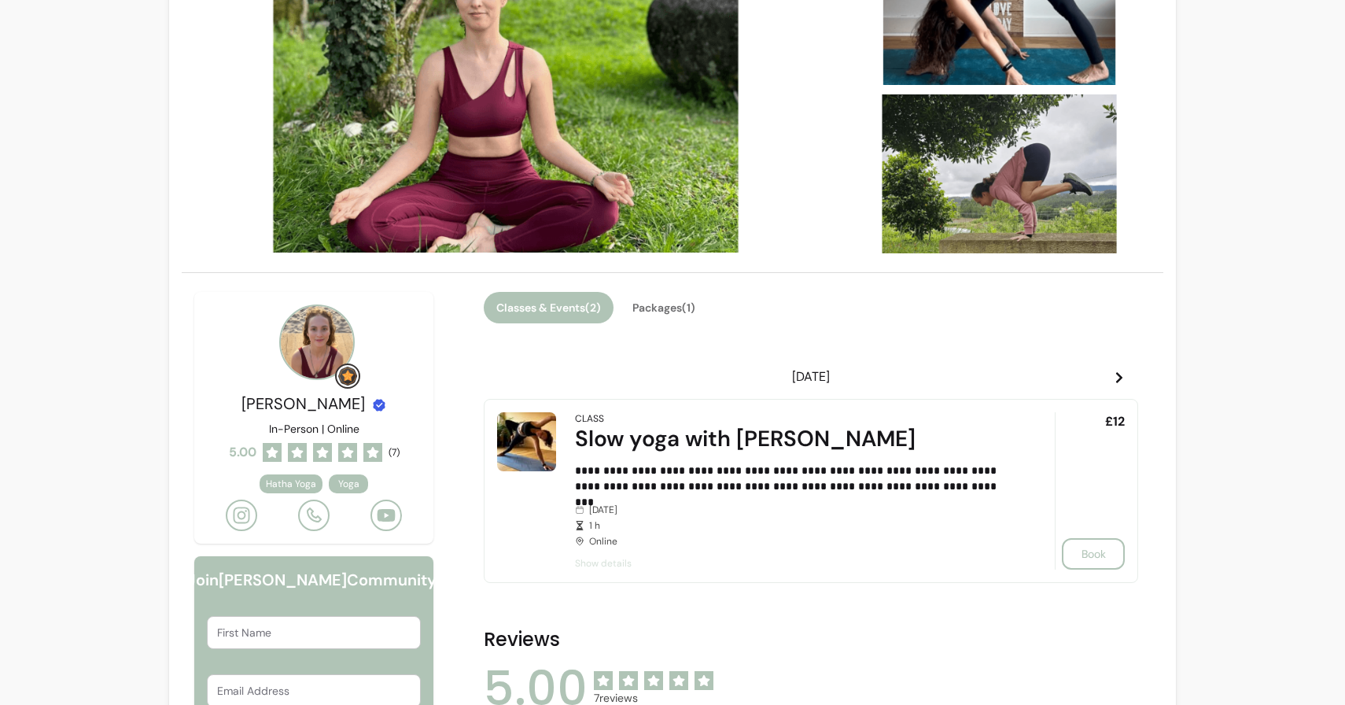
scroll to position [160, 0]
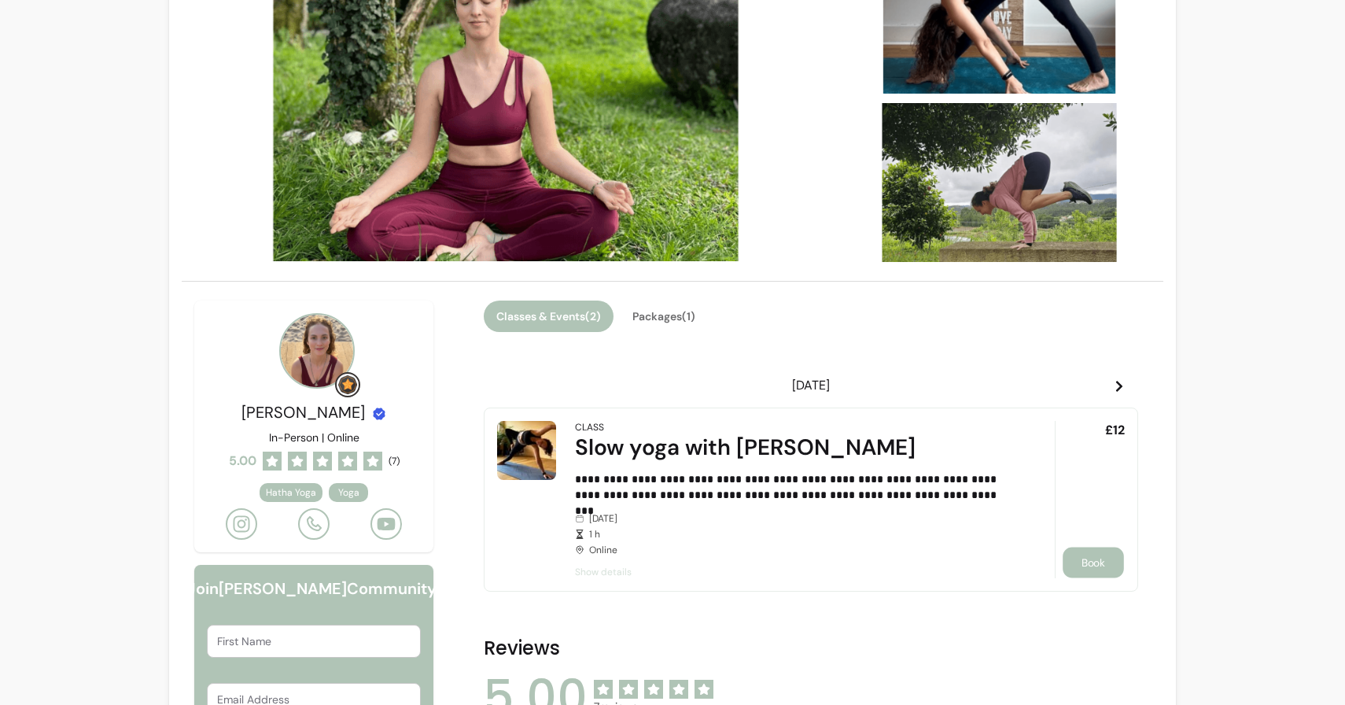
click at [1108, 560] on button "Book" at bounding box center [1093, 563] width 61 height 31
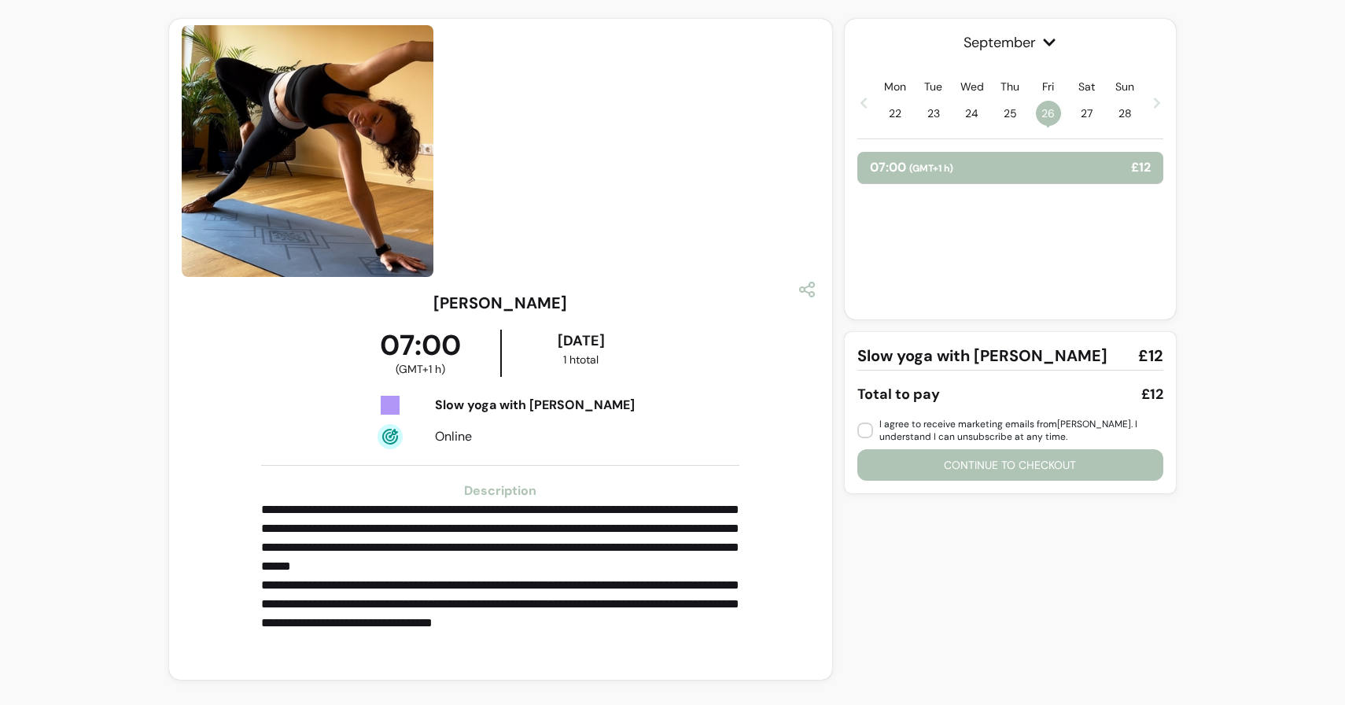
click at [962, 463] on button "Continue to checkout" at bounding box center [1011, 464] width 306 height 31
